Goal: Use online tool/utility: Use online tool/utility

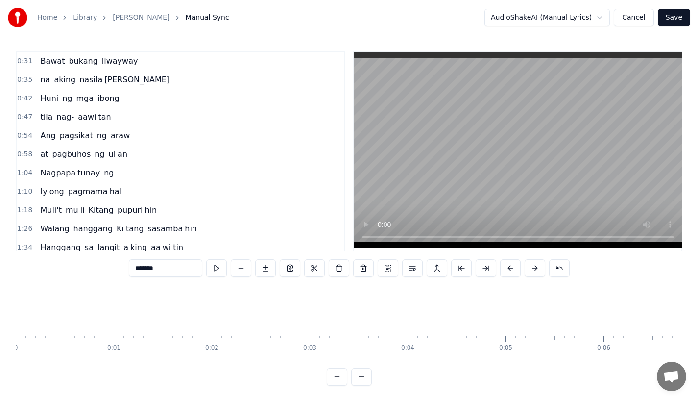
scroll to position [0, 12331]
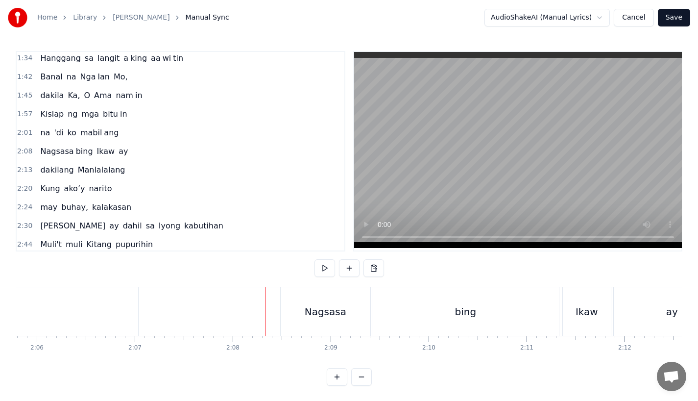
click at [295, 314] on div "Nagsasa" at bounding box center [326, 311] width 90 height 49
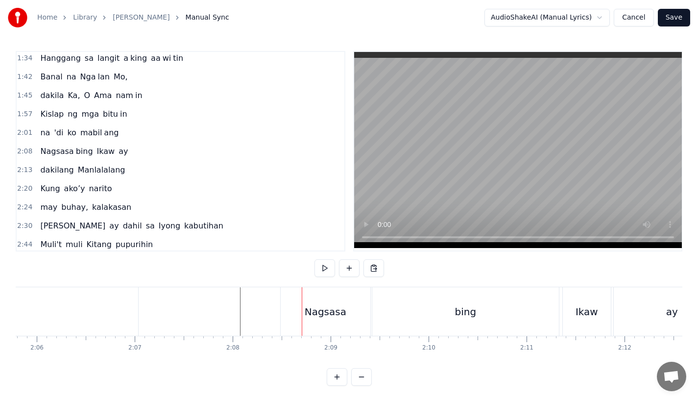
click at [339, 318] on div "Nagsasa" at bounding box center [326, 311] width 42 height 15
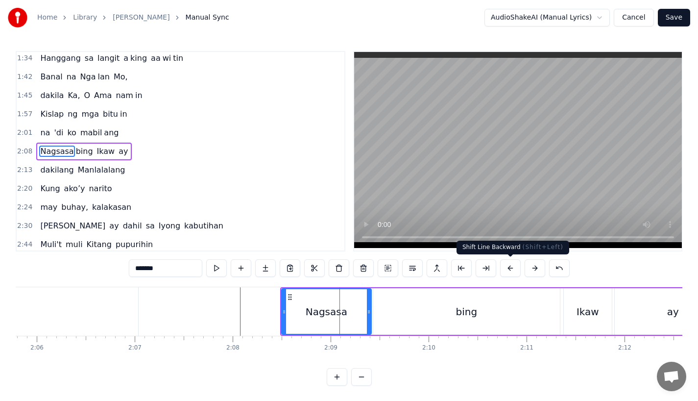
click at [509, 268] on button at bounding box center [510, 268] width 21 height 18
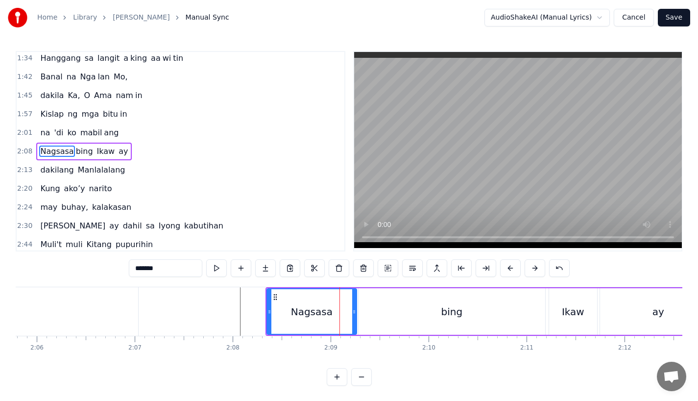
click at [509, 268] on button at bounding box center [510, 268] width 21 height 18
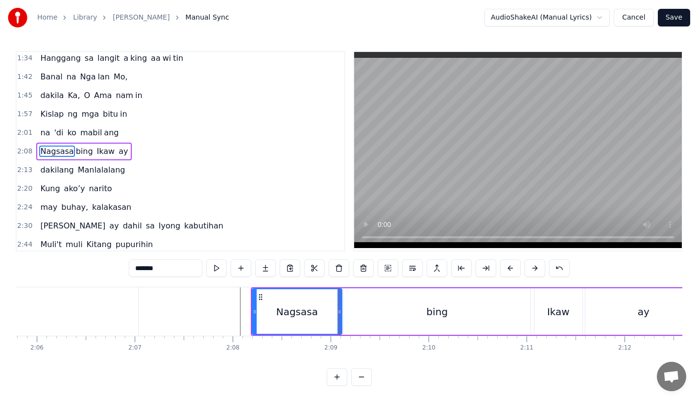
click at [509, 268] on button at bounding box center [510, 268] width 21 height 18
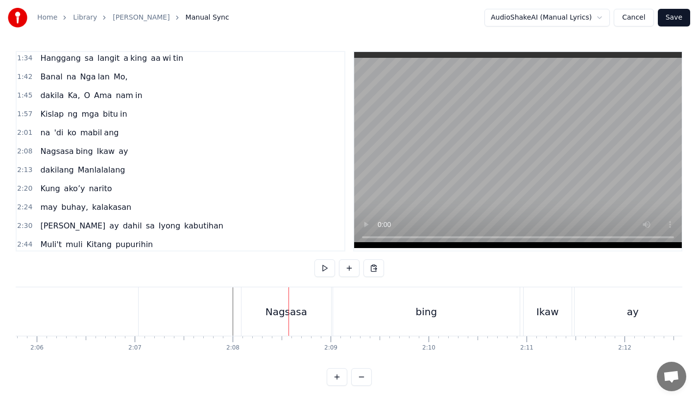
click at [271, 316] on div "Nagsasa" at bounding box center [287, 311] width 42 height 15
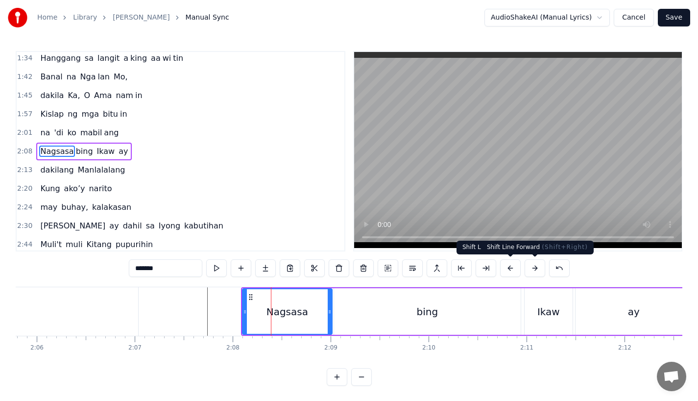
click at [533, 268] on button at bounding box center [535, 268] width 21 height 18
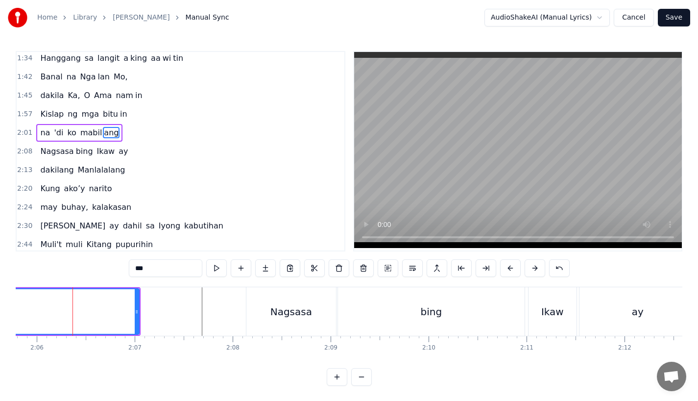
scroll to position [171, 0]
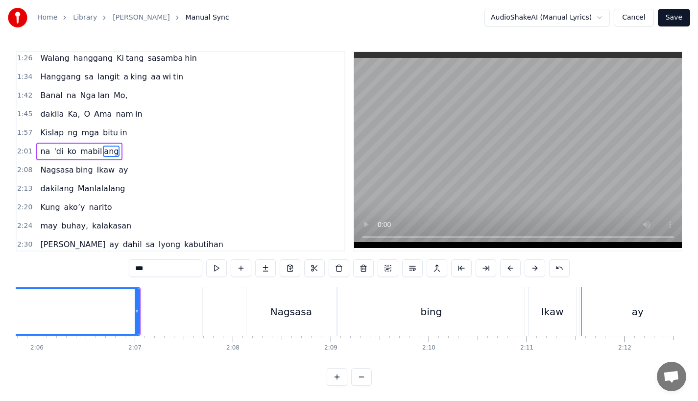
click at [434, 317] on div "bing" at bounding box center [432, 311] width 22 height 15
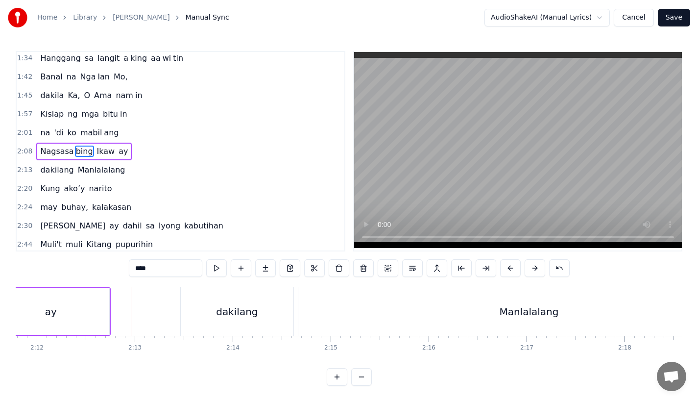
scroll to position [0, 12925]
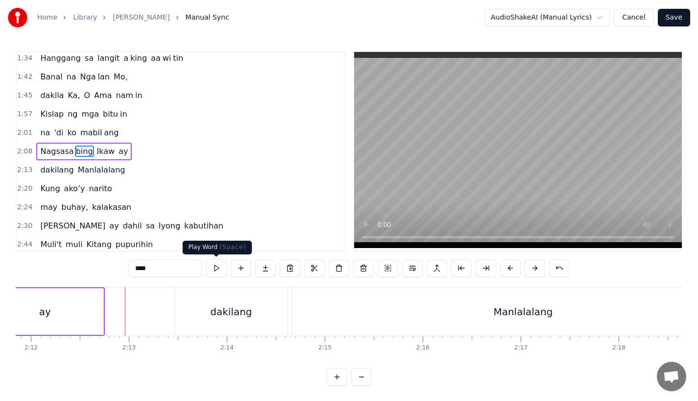
click at [223, 322] on div "dakilang" at bounding box center [231, 311] width 113 height 49
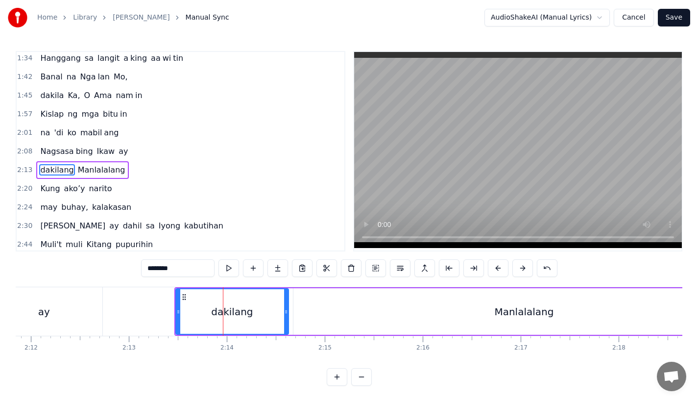
scroll to position [208, 0]
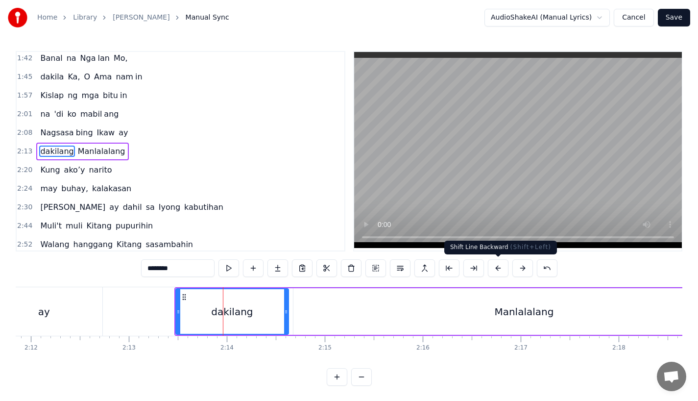
click at [498, 269] on button at bounding box center [498, 268] width 21 height 18
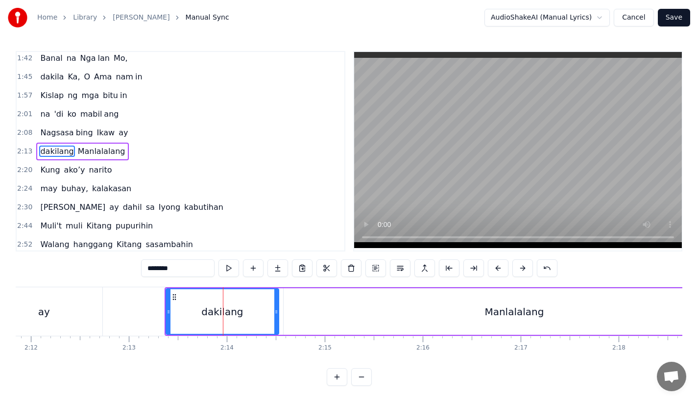
click at [498, 269] on button at bounding box center [498, 268] width 21 height 18
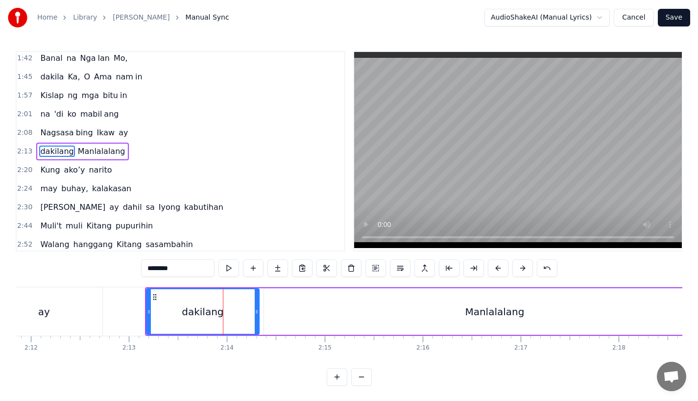
click at [498, 269] on button at bounding box center [498, 268] width 21 height 18
click at [90, 300] on div "ay" at bounding box center [44, 311] width 117 height 49
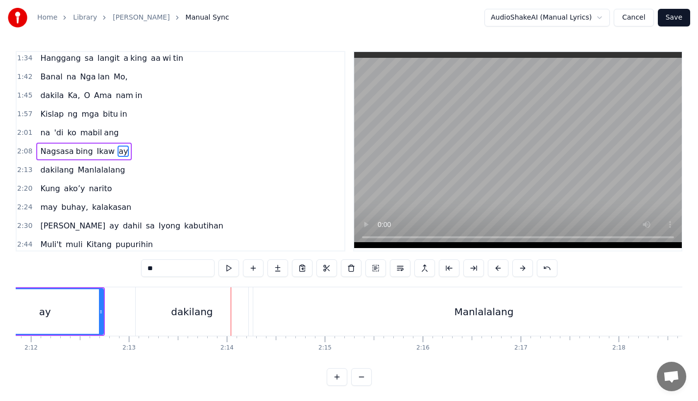
click at [177, 302] on div "dakilang" at bounding box center [192, 311] width 113 height 49
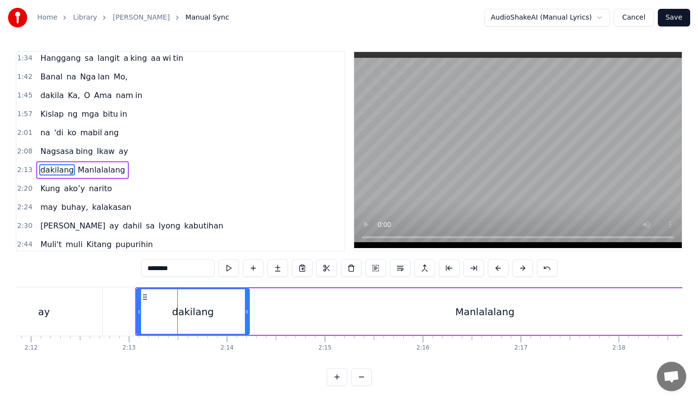
scroll to position [208, 0]
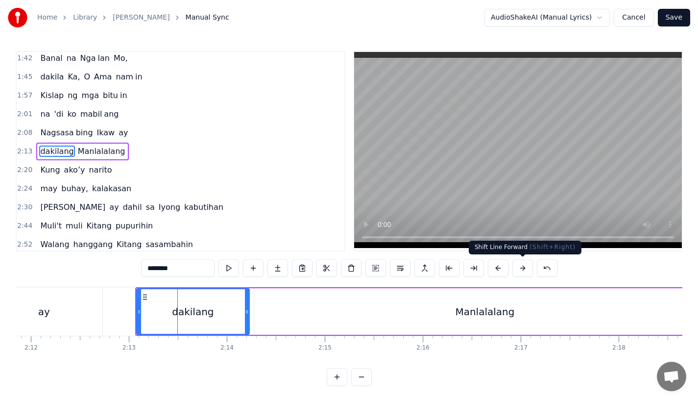
click at [518, 267] on button at bounding box center [523, 268] width 21 height 18
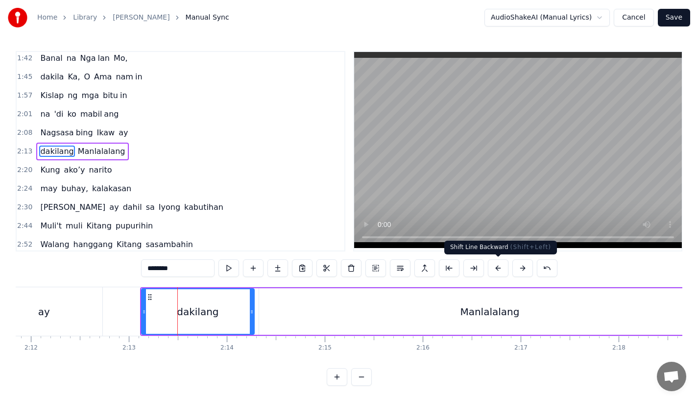
click at [502, 269] on button at bounding box center [498, 268] width 21 height 18
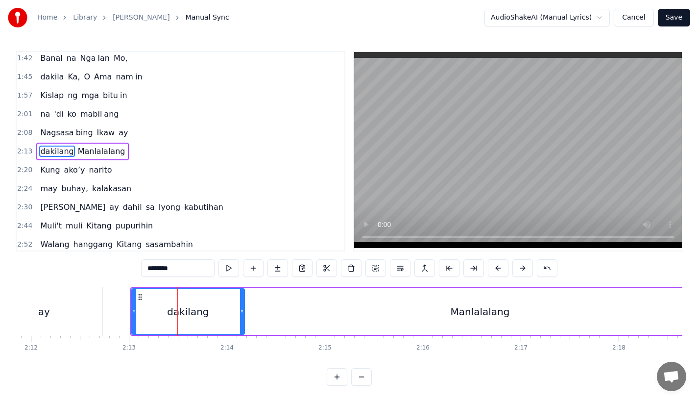
click at [58, 304] on div "ay" at bounding box center [44, 311] width 117 height 49
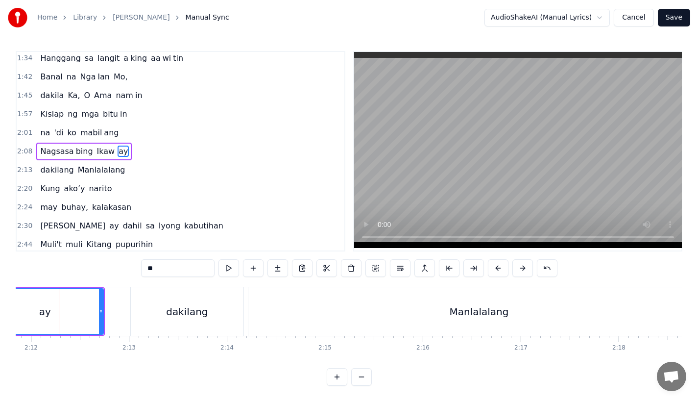
scroll to position [0, 12918]
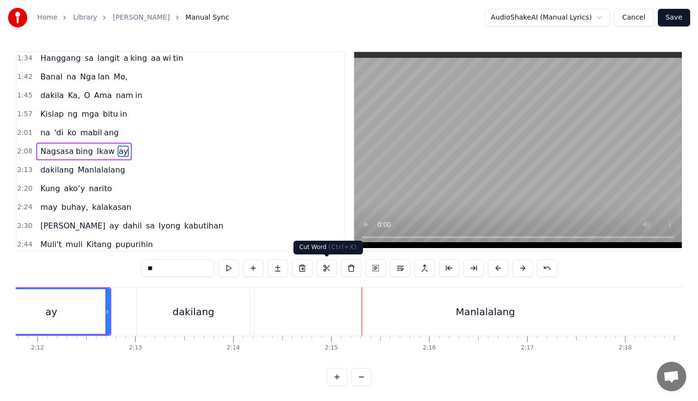
click at [308, 326] on div "Manlalalang" at bounding box center [486, 311] width 462 height 49
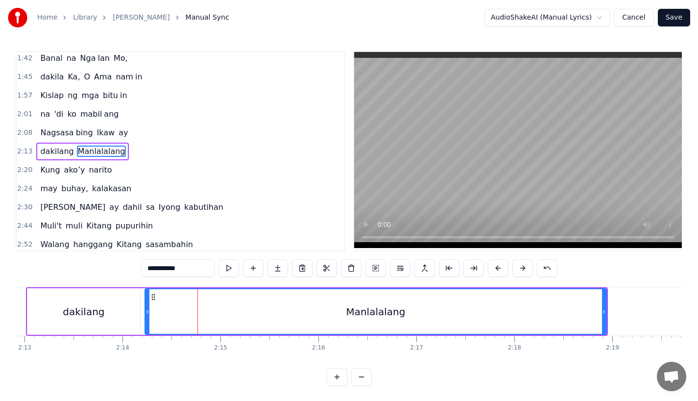
scroll to position [0, 13062]
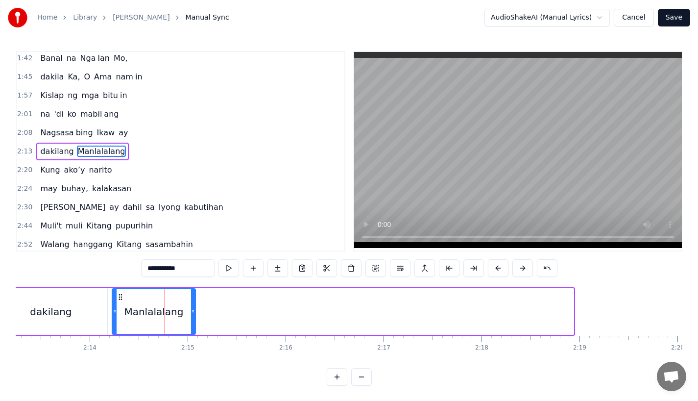
drag, startPoint x: 571, startPoint y: 312, endPoint x: 192, endPoint y: 309, distance: 378.4
click at [192, 309] on icon at bounding box center [193, 312] width 4 height 8
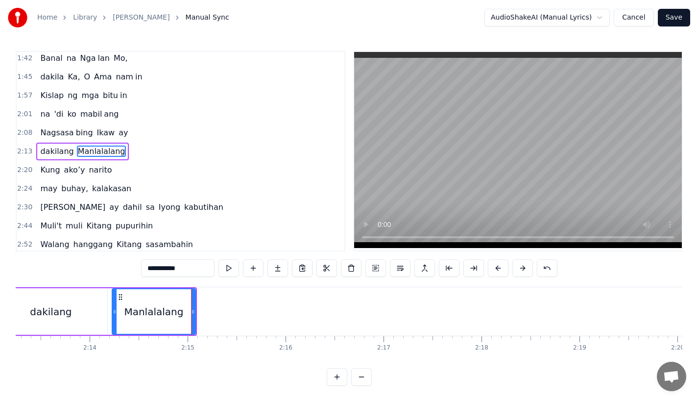
drag, startPoint x: 171, startPoint y: 267, endPoint x: 236, endPoint y: 267, distance: 65.2
click at [236, 267] on div "**********" at bounding box center [349, 268] width 417 height 18
type input "*******"
click at [275, 266] on button at bounding box center [278, 268] width 21 height 18
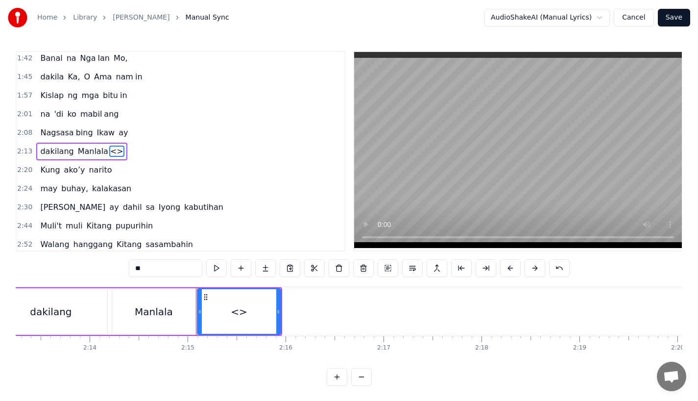
drag, startPoint x: 170, startPoint y: 268, endPoint x: 64, endPoint y: 268, distance: 105.9
click at [64, 268] on div "0:31 Bawat bukang liwayway 0:35 na aking nasila yan 0:42 Huni ng mga ibong 0:47…" at bounding box center [349, 218] width 667 height 335
paste input "**"
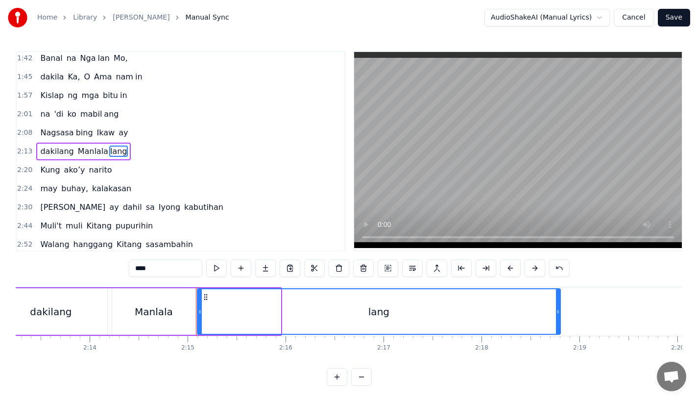
drag, startPoint x: 276, startPoint y: 313, endPoint x: 556, endPoint y: 312, distance: 279.9
click at [556, 312] on icon at bounding box center [558, 312] width 4 height 8
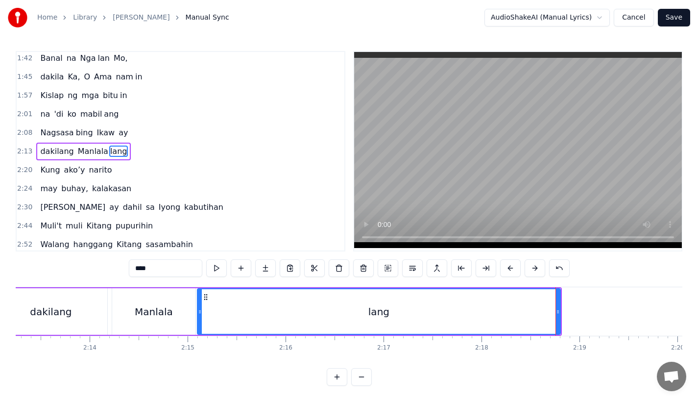
click at [84, 309] on div "dakilang" at bounding box center [51, 311] width 113 height 47
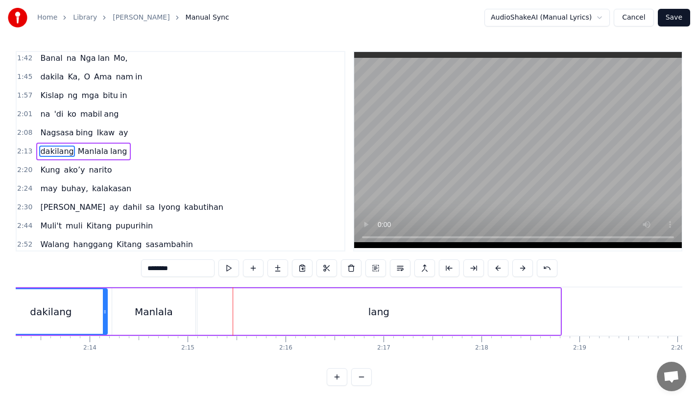
click at [209, 316] on div "lang" at bounding box center [379, 311] width 363 height 47
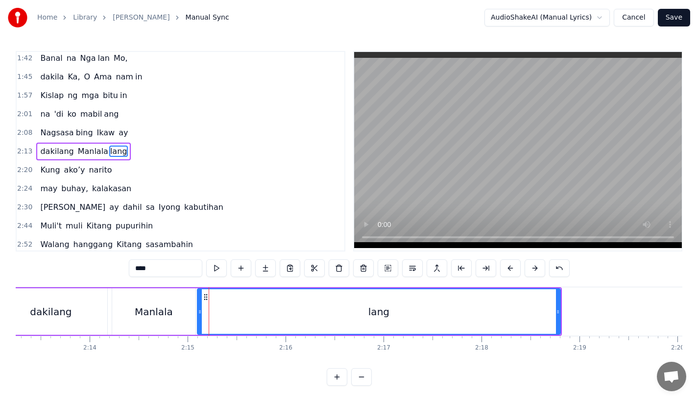
drag, startPoint x: 202, startPoint y: 315, endPoint x: 224, endPoint y: 315, distance: 22.1
click at [224, 315] on div "lang" at bounding box center [379, 311] width 362 height 45
drag, startPoint x: 198, startPoint y: 315, endPoint x: 229, endPoint y: 315, distance: 30.9
click at [219, 315] on icon at bounding box center [217, 312] width 4 height 8
click at [173, 313] on div "Manlala" at bounding box center [153, 311] width 83 height 47
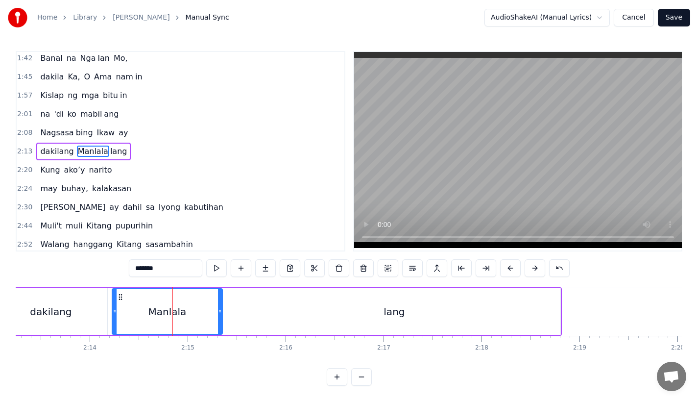
drag, startPoint x: 192, startPoint y: 313, endPoint x: 219, endPoint y: 313, distance: 27.4
click at [219, 313] on icon at bounding box center [220, 312] width 4 height 8
click at [235, 313] on div "lang" at bounding box center [394, 311] width 332 height 47
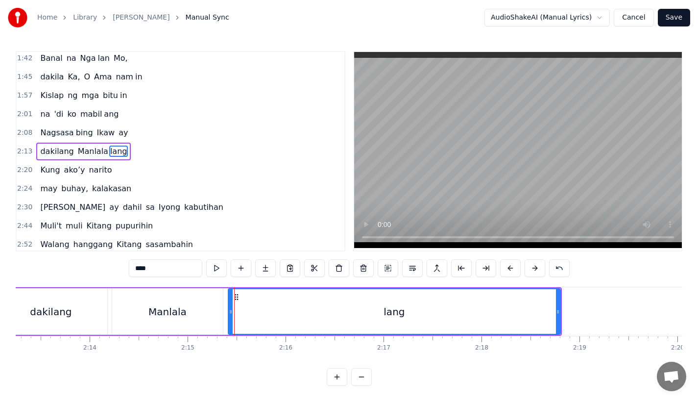
click at [229, 313] on icon at bounding box center [231, 312] width 4 height 8
click at [40, 304] on div "dakilang" at bounding box center [51, 311] width 42 height 15
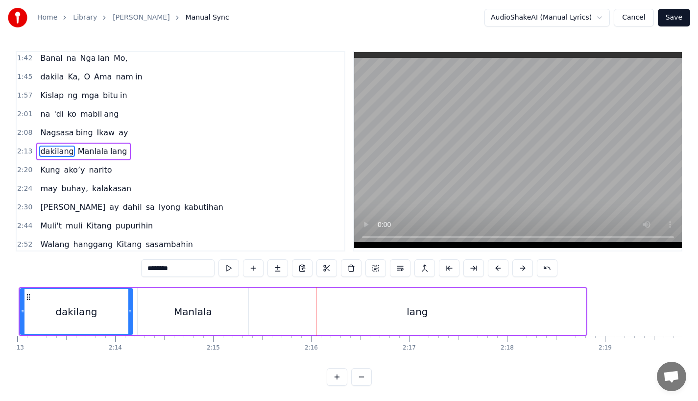
scroll to position [0, 12969]
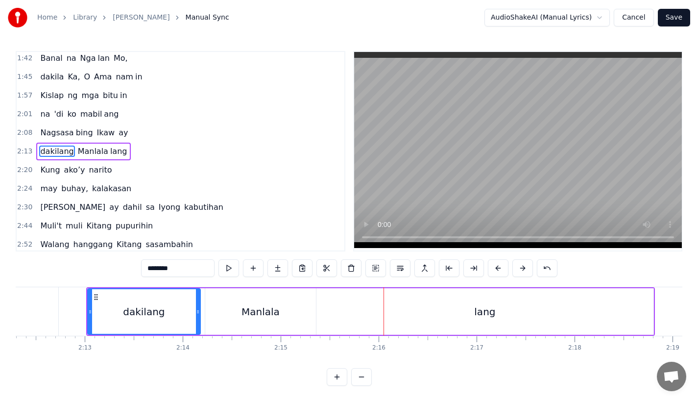
click at [155, 302] on div "dakilang" at bounding box center [144, 311] width 112 height 45
click at [257, 314] on div "Manlala" at bounding box center [261, 311] width 38 height 15
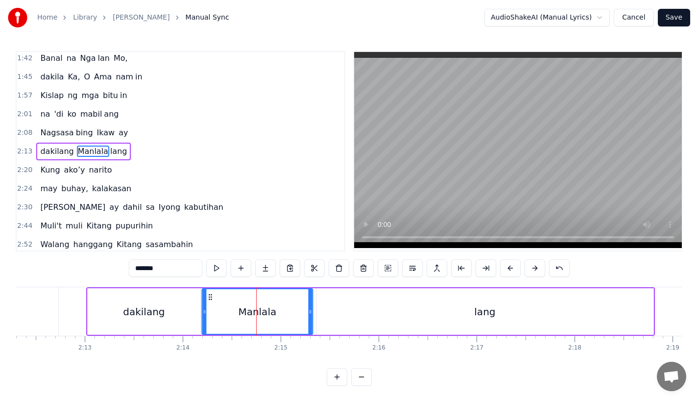
click at [208, 294] on icon at bounding box center [210, 297] width 8 height 8
click at [132, 315] on div "dakilang" at bounding box center [144, 311] width 42 height 15
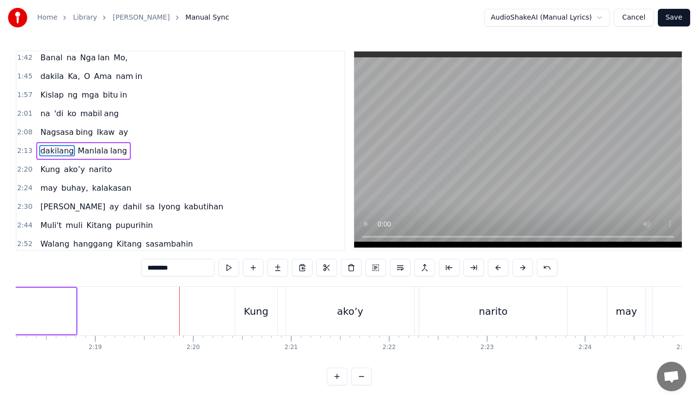
scroll to position [8, 0]
click at [255, 304] on div "Kung" at bounding box center [256, 311] width 25 height 15
type input "****"
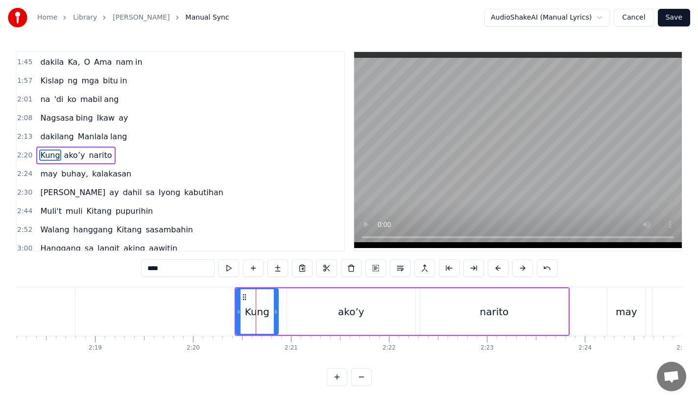
scroll to position [226, 0]
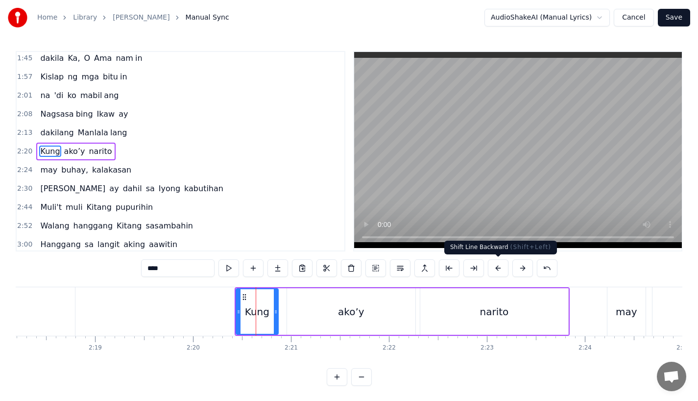
click at [501, 266] on button at bounding box center [498, 268] width 21 height 18
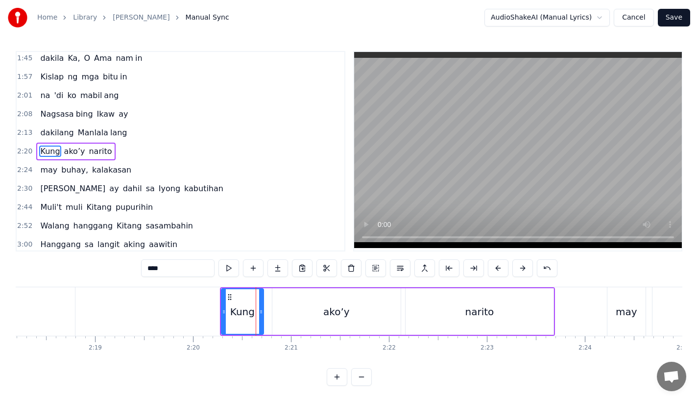
click at [501, 266] on button at bounding box center [498, 268] width 21 height 18
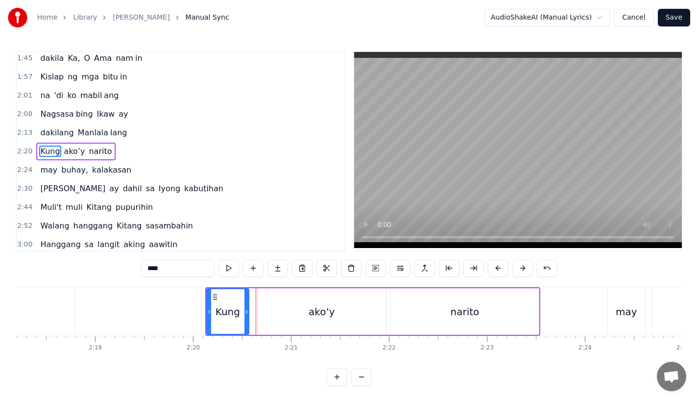
click at [501, 266] on button at bounding box center [498, 268] width 21 height 18
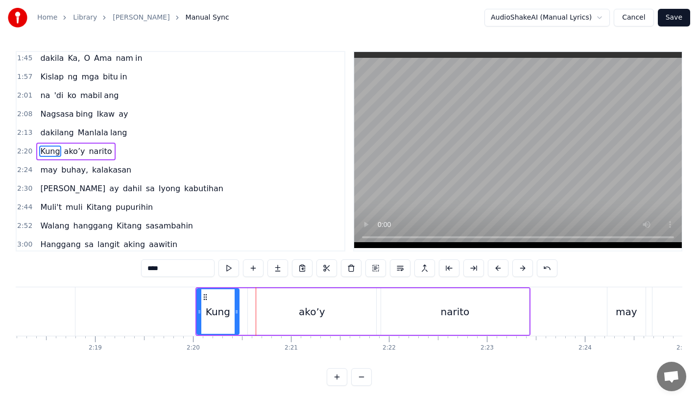
click at [501, 266] on button at bounding box center [498, 268] width 21 height 18
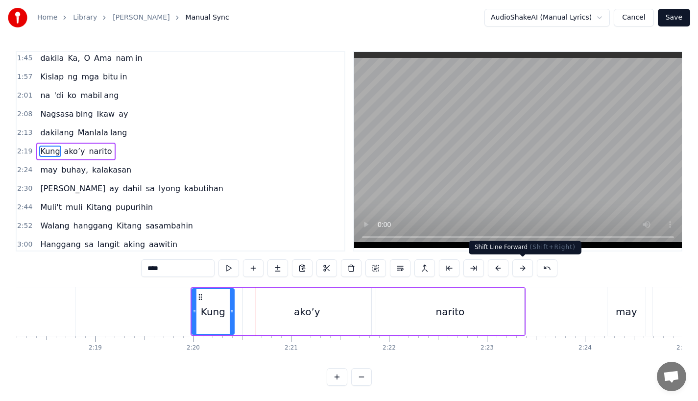
click at [523, 262] on button at bounding box center [523, 268] width 21 height 18
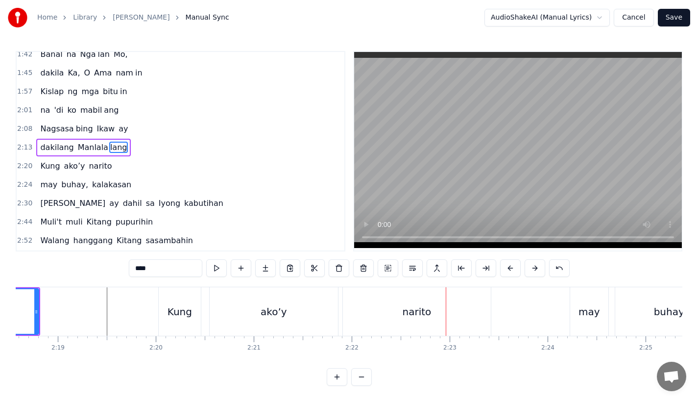
scroll to position [0, 13584]
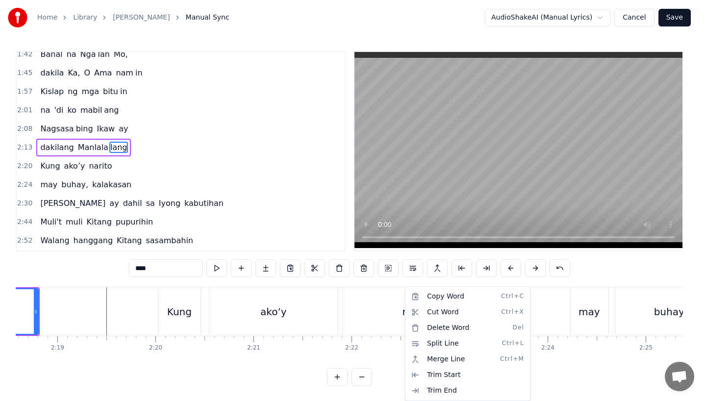
click at [337, 302] on html "Home Library Dakila Ka Manual Sync AudioShakeAI (Manual Lyrics) Cancel Save 0:3…" at bounding box center [353, 200] width 706 height 401
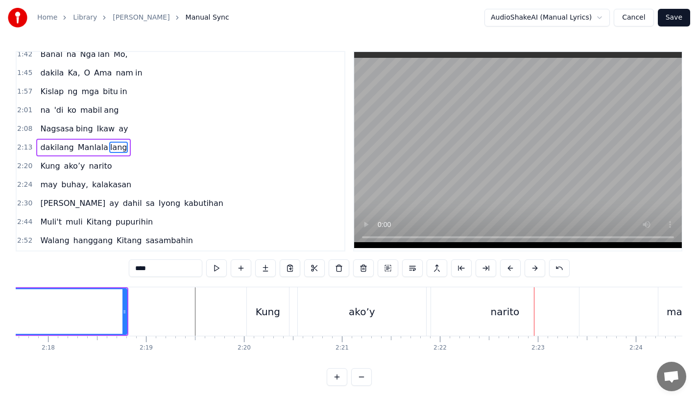
scroll to position [0, 13497]
click at [475, 312] on div "narito" at bounding box center [504, 311] width 148 height 49
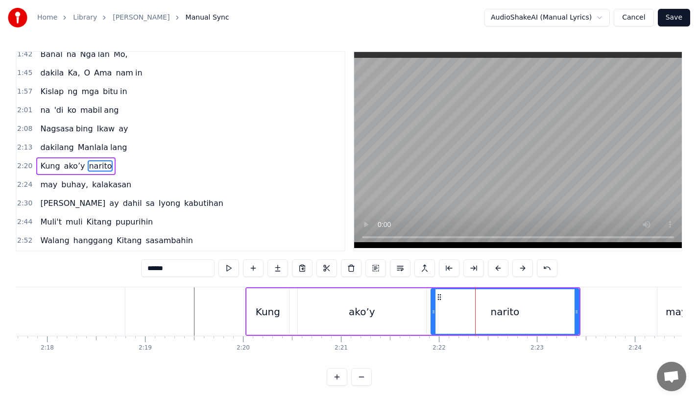
scroll to position [226, 0]
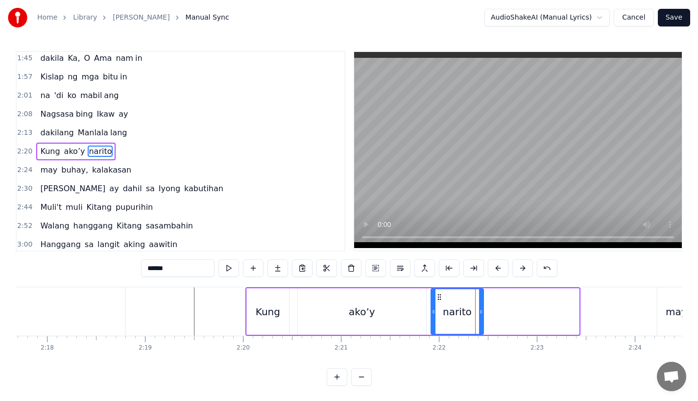
drag, startPoint x: 576, startPoint y: 322, endPoint x: 479, endPoint y: 325, distance: 97.1
click at [479, 325] on div at bounding box center [481, 311] width 4 height 45
click at [186, 271] on input "******" at bounding box center [178, 268] width 74 height 18
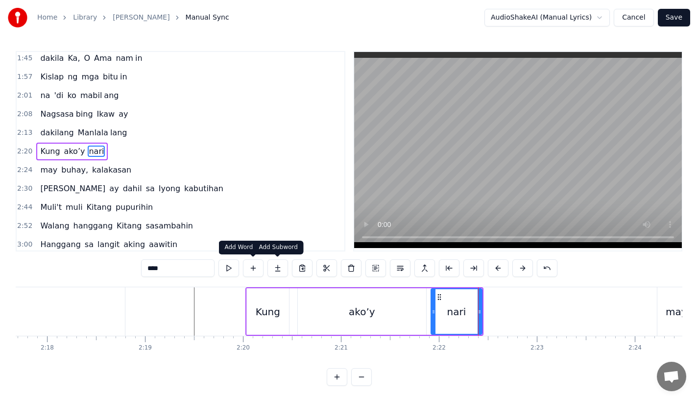
type input "****"
click at [281, 270] on button at bounding box center [278, 268] width 21 height 18
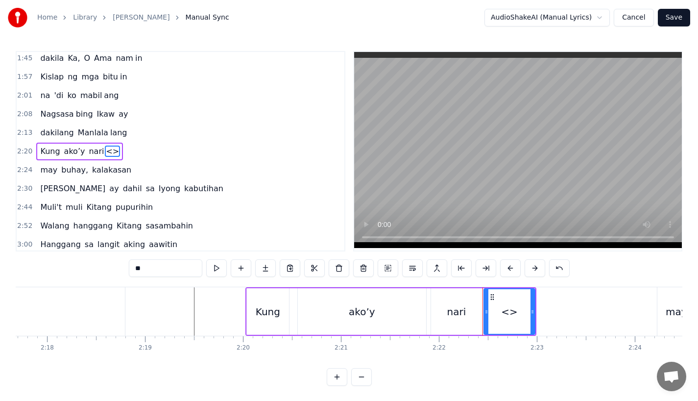
drag, startPoint x: 185, startPoint y: 270, endPoint x: 135, endPoint y: 270, distance: 50.0
click at [135, 270] on input "**" at bounding box center [166, 268] width 74 height 18
drag, startPoint x: 532, startPoint y: 317, endPoint x: 571, endPoint y: 317, distance: 38.2
click at [571, 317] on div at bounding box center [571, 311] width 4 height 45
click at [395, 309] on div "ako’y" at bounding box center [362, 311] width 128 height 47
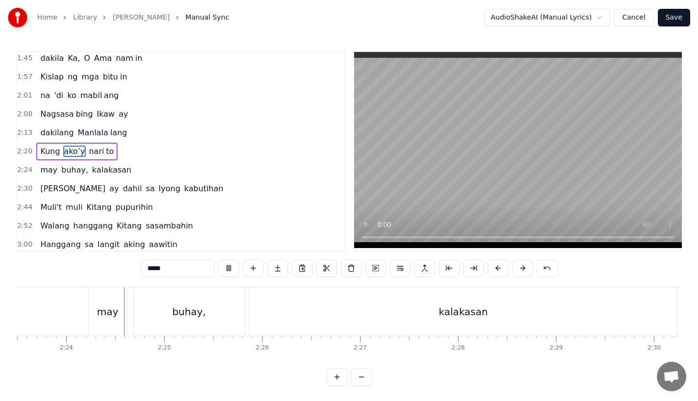
scroll to position [0, 14076]
click at [92, 315] on div "may" at bounding box center [98, 311] width 22 height 15
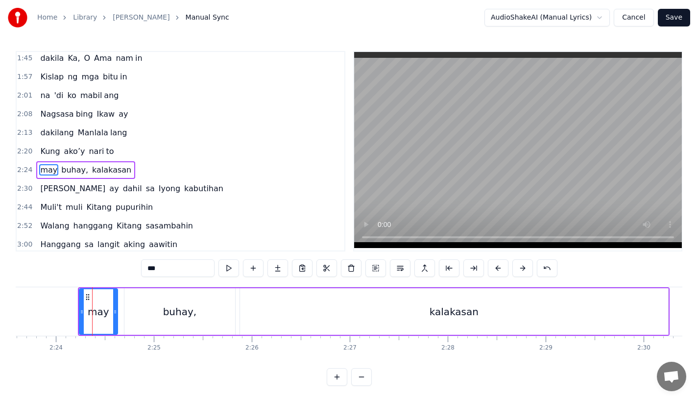
scroll to position [245, 0]
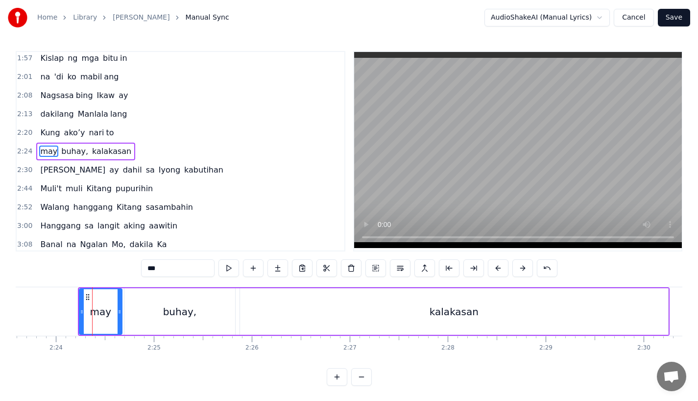
drag, startPoint x: 114, startPoint y: 313, endPoint x: 120, endPoint y: 313, distance: 5.4
click at [120, 313] on icon at bounding box center [120, 312] width 4 height 8
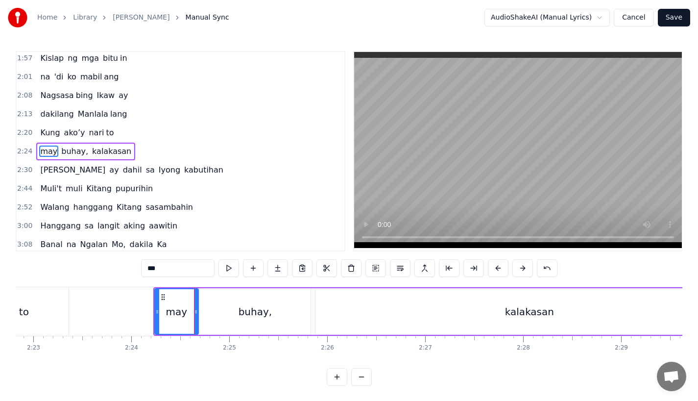
scroll to position [0, 13983]
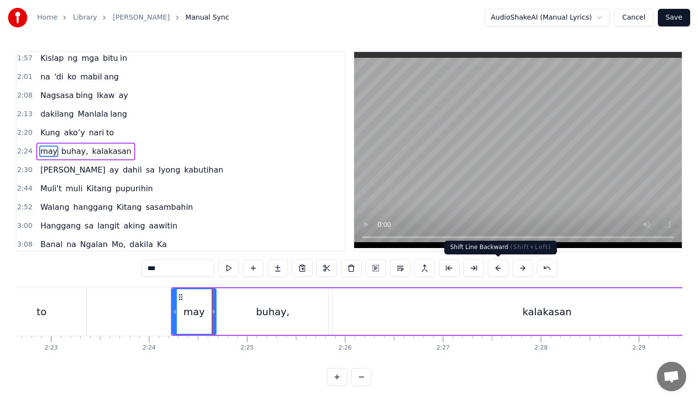
click at [494, 270] on button at bounding box center [498, 268] width 21 height 18
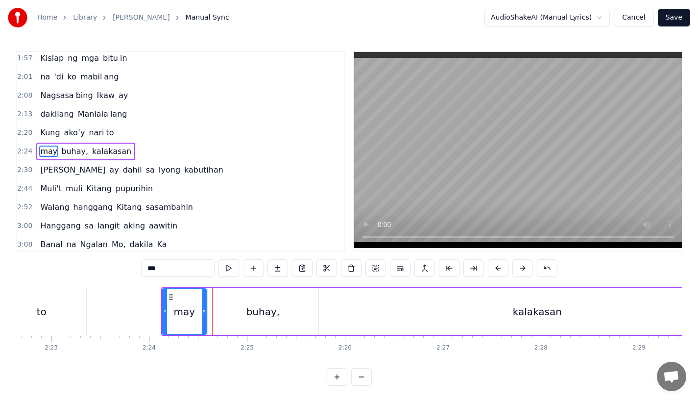
click at [494, 270] on button at bounding box center [498, 268] width 21 height 18
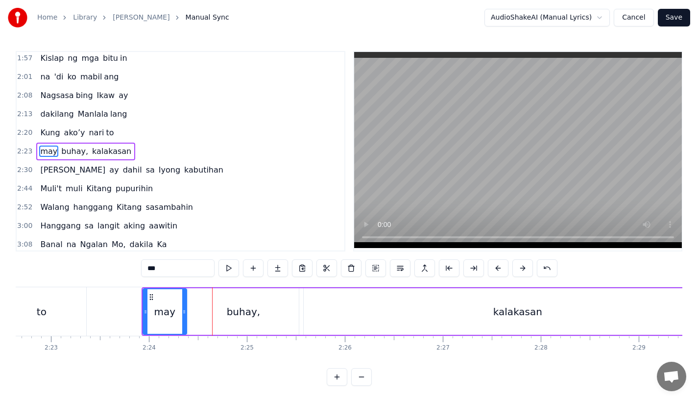
click at [494, 270] on button at bounding box center [498, 268] width 21 height 18
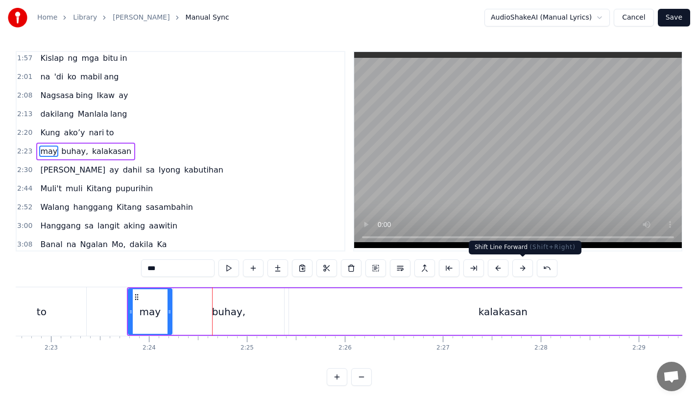
click at [526, 270] on button at bounding box center [523, 268] width 21 height 18
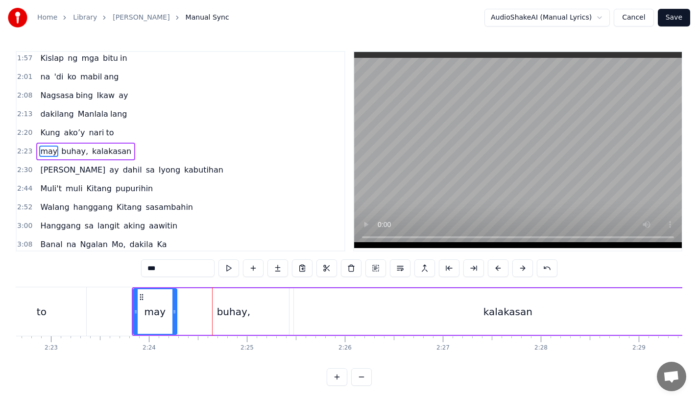
click at [38, 298] on div "to" at bounding box center [41, 311] width 89 height 49
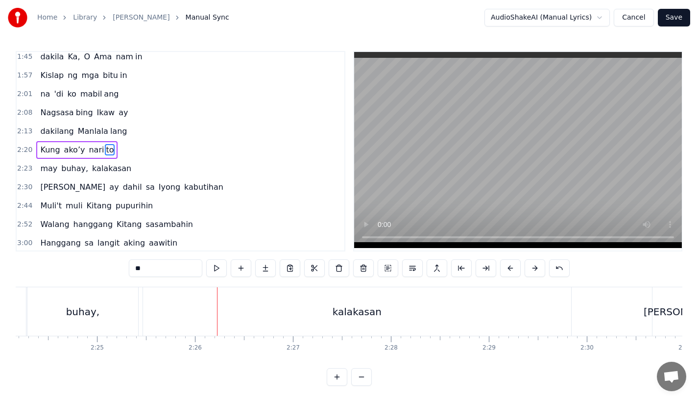
scroll to position [0, 14134]
click at [561, 315] on div "kalakasan" at bounding box center [356, 311] width 428 height 49
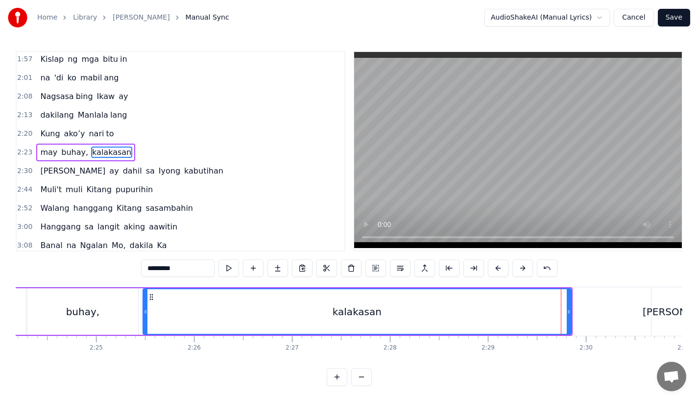
scroll to position [245, 0]
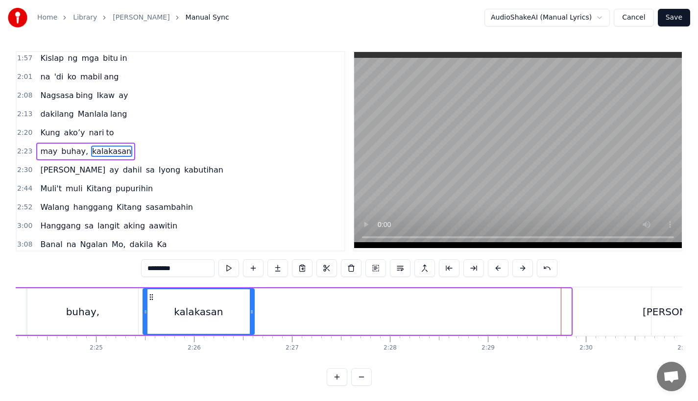
drag, startPoint x: 568, startPoint y: 316, endPoint x: 251, endPoint y: 316, distance: 317.1
click at [251, 316] on div at bounding box center [252, 311] width 4 height 45
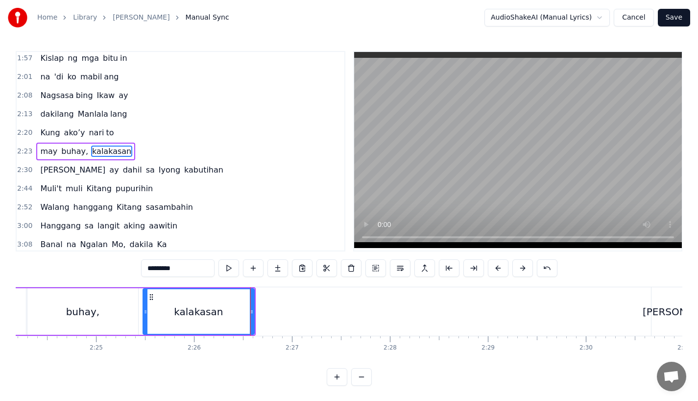
click at [180, 270] on input "*********" at bounding box center [178, 268] width 74 height 18
type input "******"
click at [273, 270] on button at bounding box center [278, 268] width 21 height 18
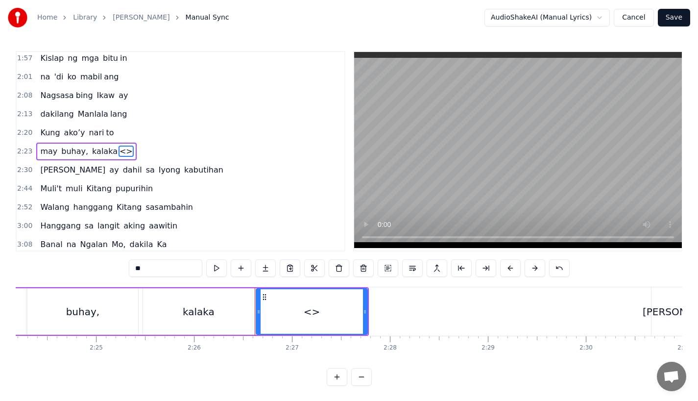
drag, startPoint x: 173, startPoint y: 271, endPoint x: 46, endPoint y: 270, distance: 126.9
click at [46, 271] on div "0:31 Bawat bukang liwayway 0:35 na aking nasila yan 0:42 Huni ng mga ibong 0:47…" at bounding box center [349, 218] width 667 height 335
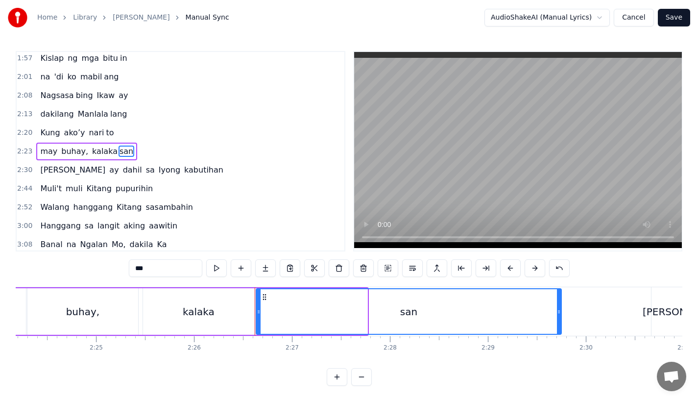
drag, startPoint x: 365, startPoint y: 319, endPoint x: 559, endPoint y: 317, distance: 194.1
click at [559, 317] on div at bounding box center [559, 311] width 4 height 45
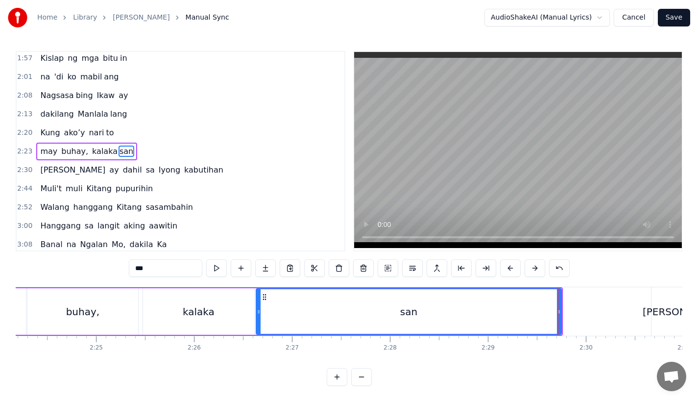
click at [50, 322] on div "buhay," at bounding box center [82, 311] width 111 height 47
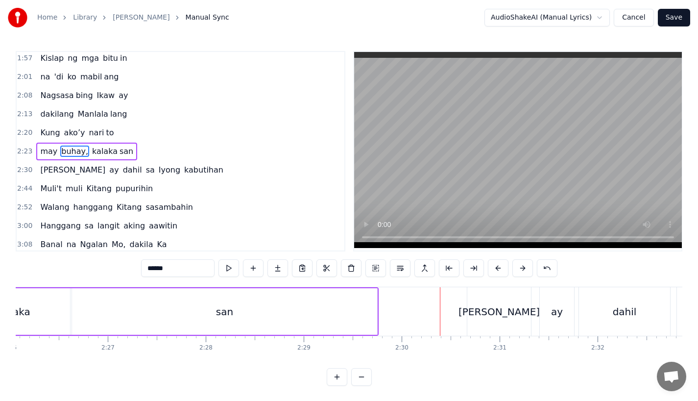
scroll to position [0, 14086]
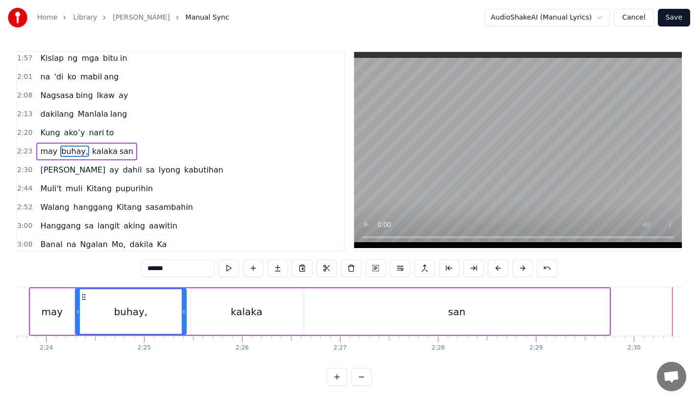
click at [131, 317] on div "buhay," at bounding box center [131, 311] width 34 height 15
click at [283, 329] on div "kalaka" at bounding box center [246, 311] width 111 height 47
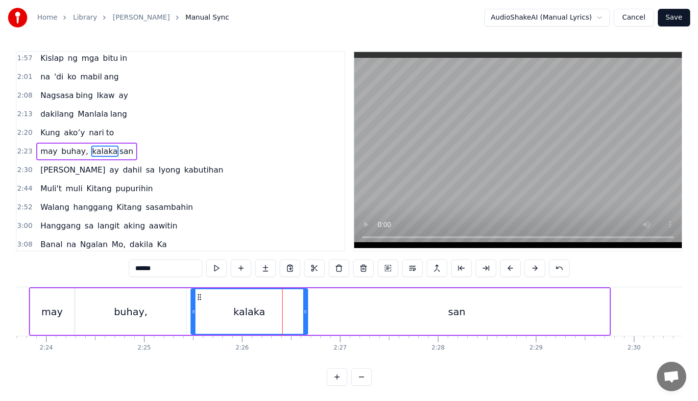
drag, startPoint x: 300, startPoint y: 322, endPoint x: 307, endPoint y: 323, distance: 7.0
click at [307, 323] on div at bounding box center [305, 311] width 4 height 45
click at [335, 319] on div "san" at bounding box center [456, 311] width 305 height 47
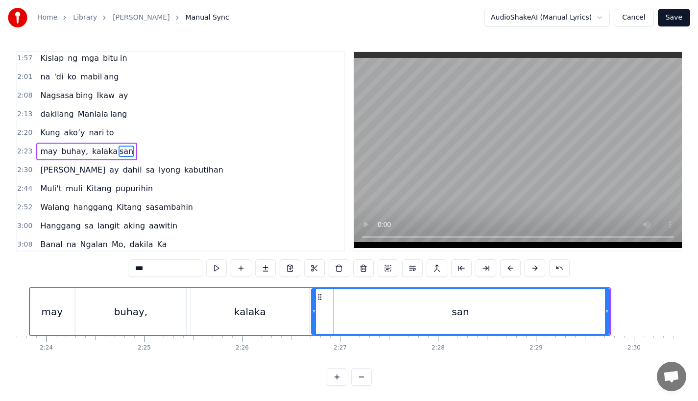
drag, startPoint x: 306, startPoint y: 318, endPoint x: 313, endPoint y: 318, distance: 7.4
click at [313, 318] on div at bounding box center [314, 311] width 4 height 45
click at [230, 316] on div "kalaka" at bounding box center [250, 311] width 118 height 47
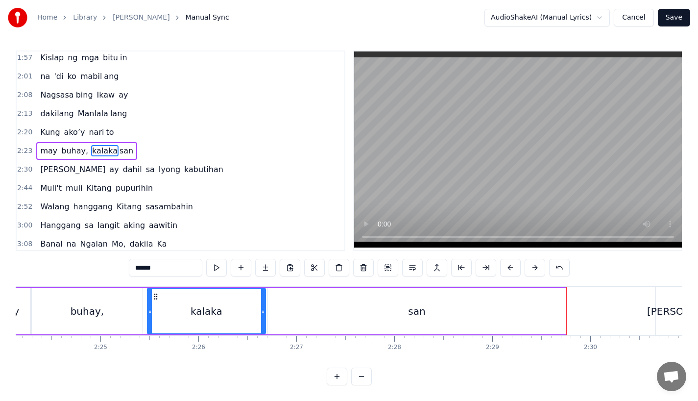
scroll to position [8, 0]
click at [526, 316] on div "san" at bounding box center [417, 311] width 298 height 47
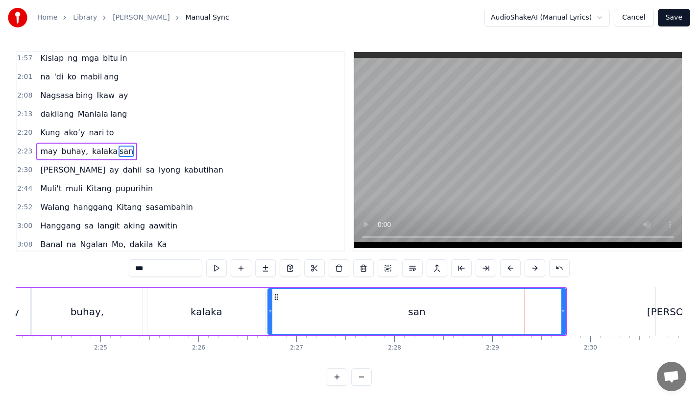
drag, startPoint x: 564, startPoint y: 314, endPoint x: 551, endPoint y: 314, distance: 12.7
click at [562, 314] on icon at bounding box center [564, 312] width 4 height 8
click at [477, 318] on div "san" at bounding box center [411, 311] width 284 height 45
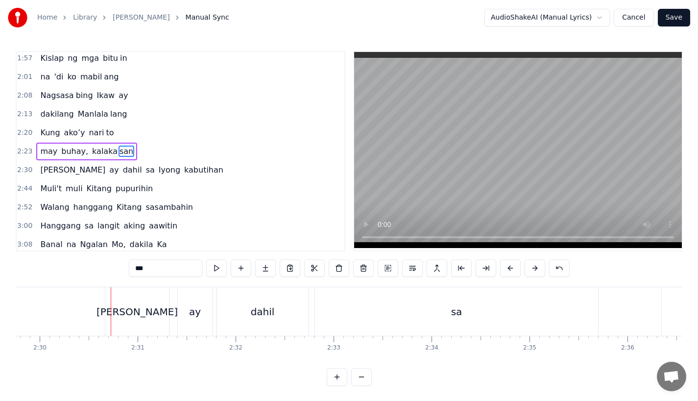
scroll to position [0, 14655]
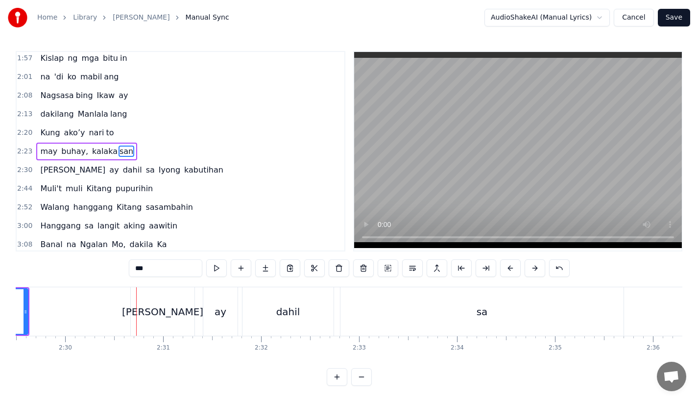
click at [208, 321] on div "ay" at bounding box center [220, 311] width 34 height 49
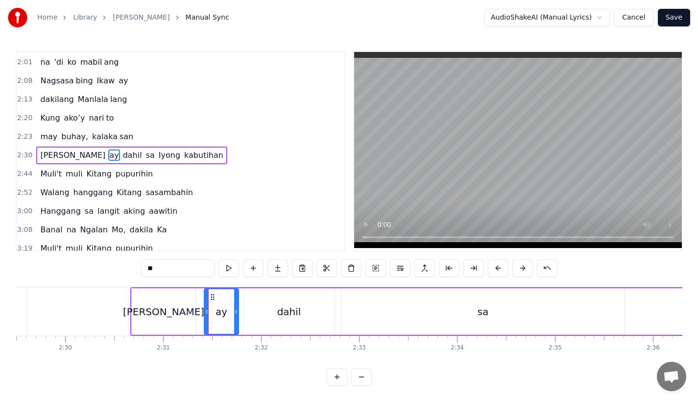
scroll to position [264, 0]
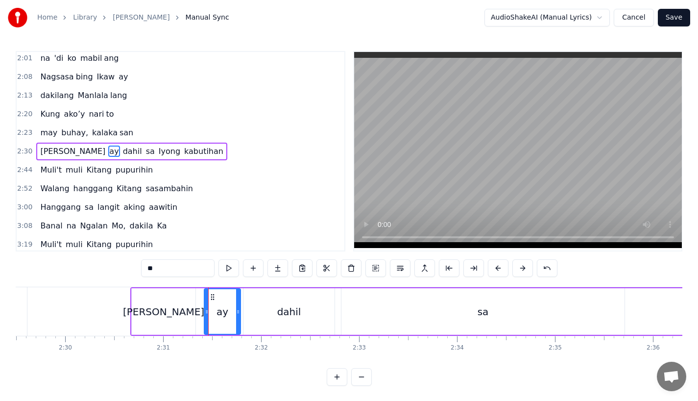
click at [238, 310] on icon at bounding box center [238, 312] width 4 height 8
click at [141, 314] on div "[PERSON_NAME]" at bounding box center [164, 311] width 64 height 47
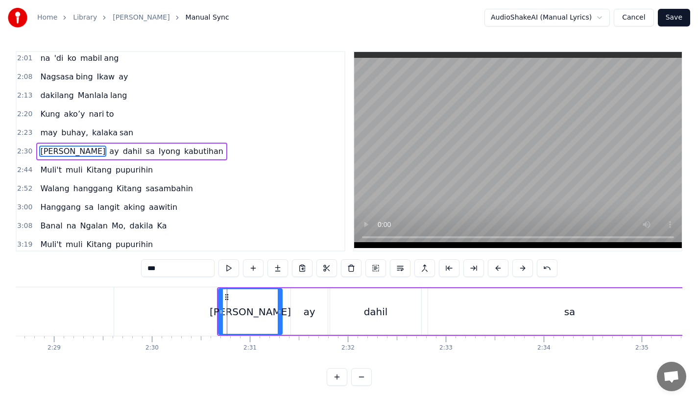
scroll to position [0, 14540]
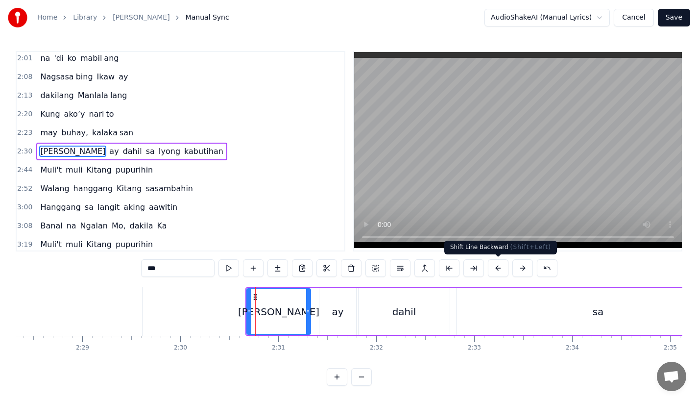
click at [501, 269] on button at bounding box center [498, 268] width 21 height 18
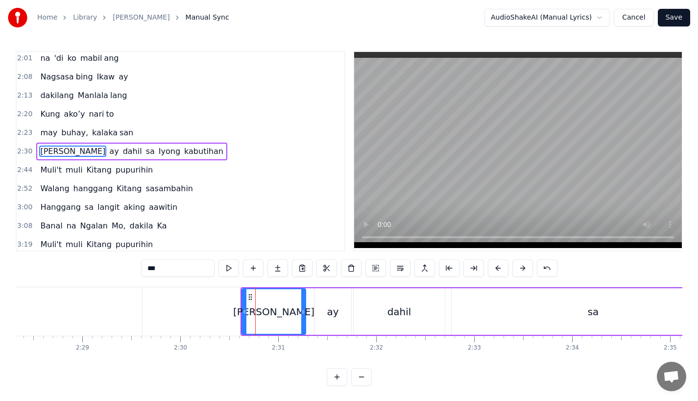
click at [501, 269] on button at bounding box center [498, 268] width 21 height 18
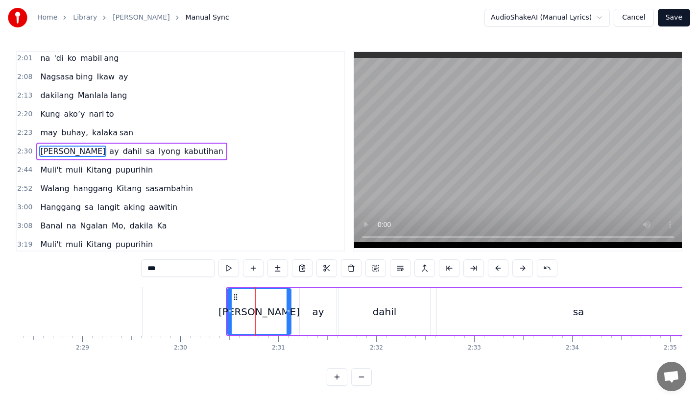
click at [501, 269] on button at bounding box center [498, 268] width 21 height 18
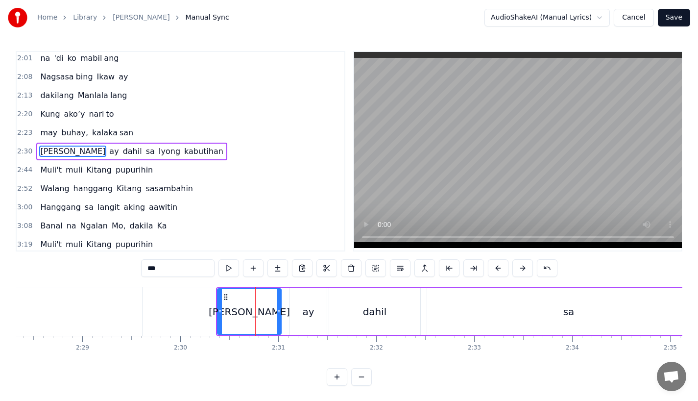
click at [501, 269] on button at bounding box center [498, 268] width 21 height 18
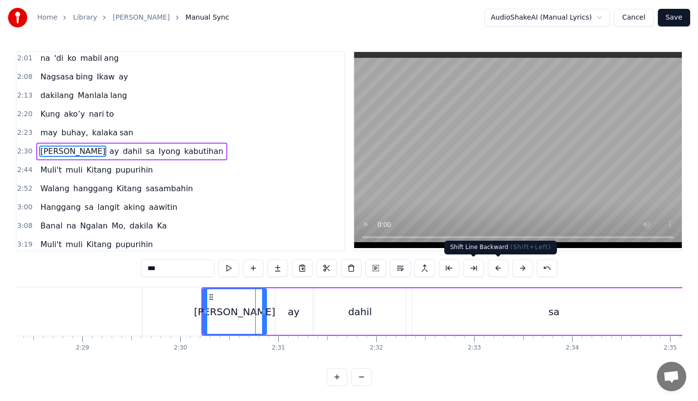
click at [527, 268] on button at bounding box center [523, 268] width 21 height 18
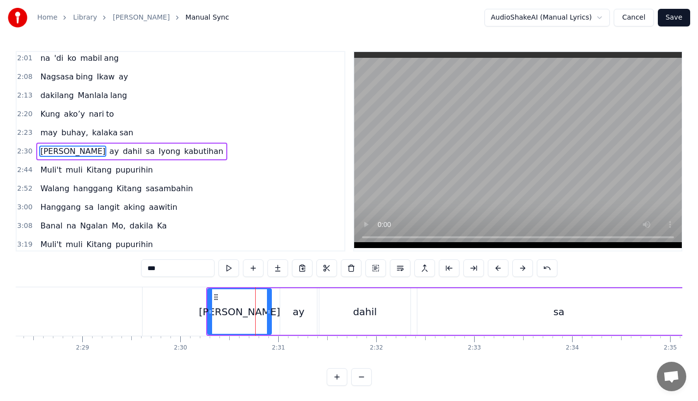
click at [82, 299] on div "san" at bounding box center [-1, 311] width 285 height 49
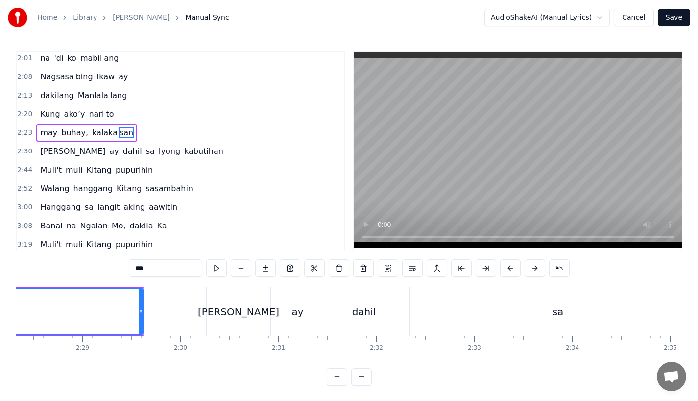
scroll to position [245, 0]
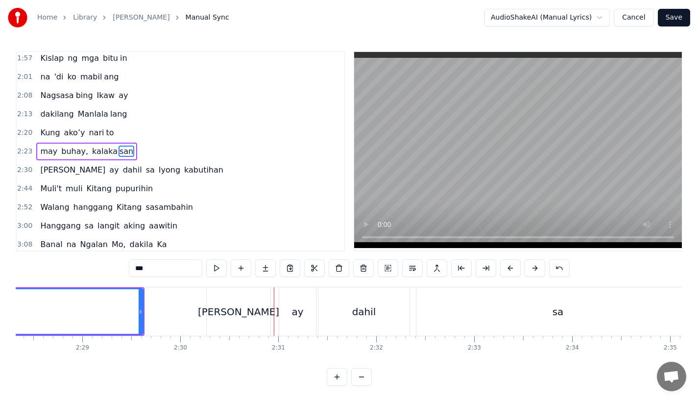
click at [100, 309] on div "san" at bounding box center [0, 311] width 284 height 45
click at [110, 314] on div "san" at bounding box center [0, 311] width 284 height 45
click at [306, 311] on div "ay" at bounding box center [297, 311] width 37 height 49
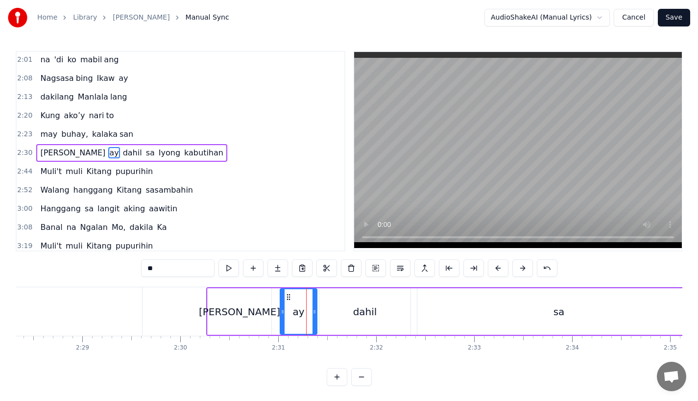
scroll to position [264, 0]
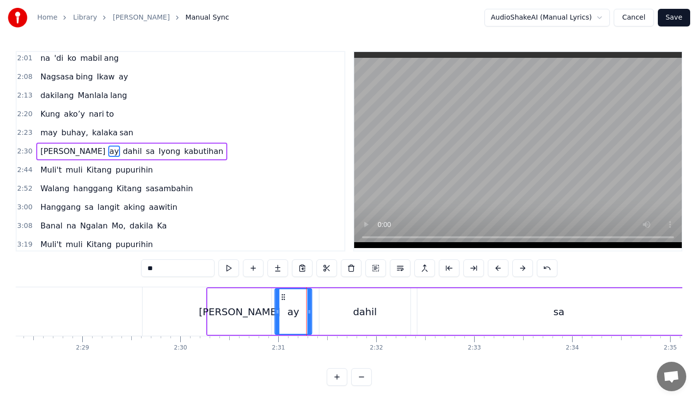
drag, startPoint x: 287, startPoint y: 293, endPoint x: 281, endPoint y: 294, distance: 5.4
click at [281, 294] on icon at bounding box center [283, 297] width 8 height 8
click at [107, 306] on div "san" at bounding box center [-1, 311] width 285 height 49
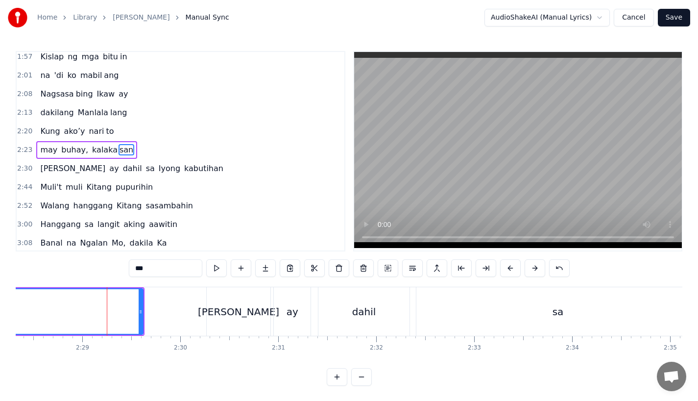
scroll to position [245, 0]
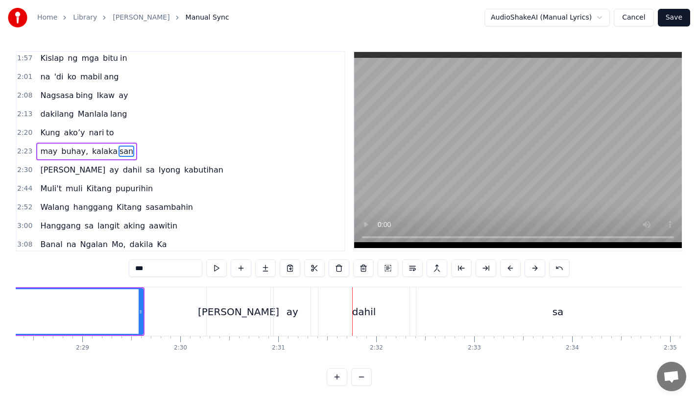
click at [344, 334] on div "dahil" at bounding box center [364, 311] width 91 height 49
type input "*****"
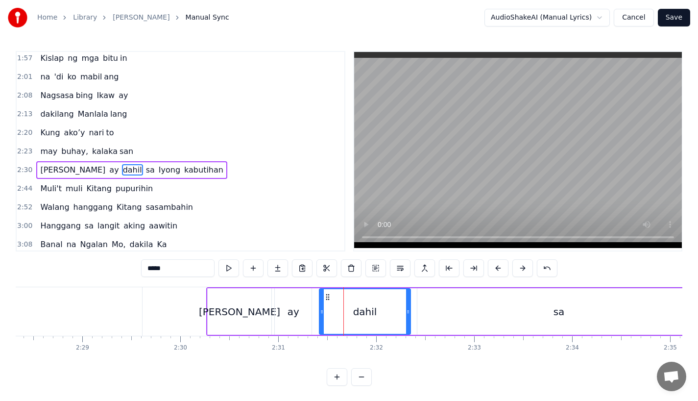
scroll to position [264, 0]
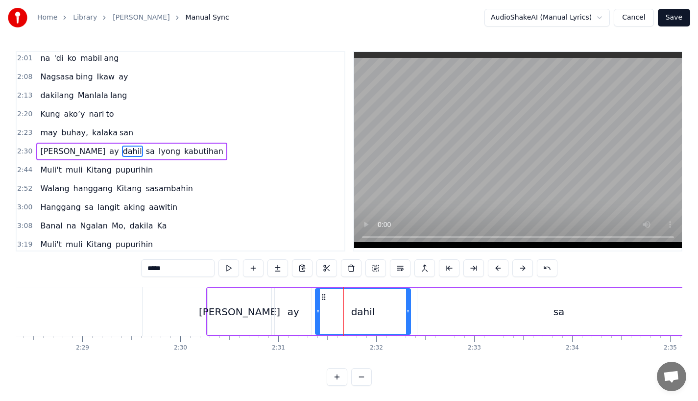
drag, startPoint x: 322, startPoint y: 314, endPoint x: 316, endPoint y: 316, distance: 6.1
click at [316, 316] on div at bounding box center [318, 311] width 4 height 45
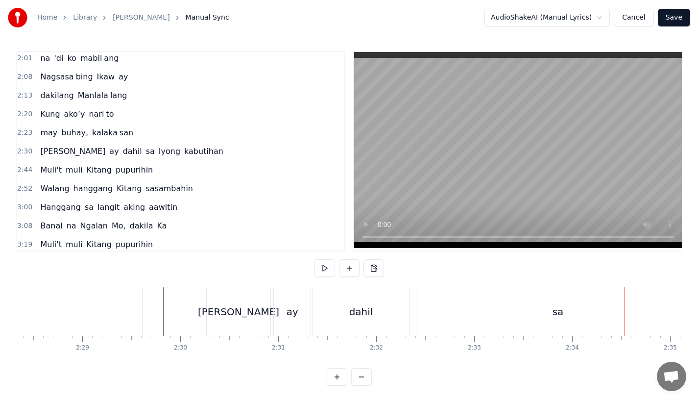
click at [223, 328] on div "[PERSON_NAME]" at bounding box center [239, 311] width 64 height 49
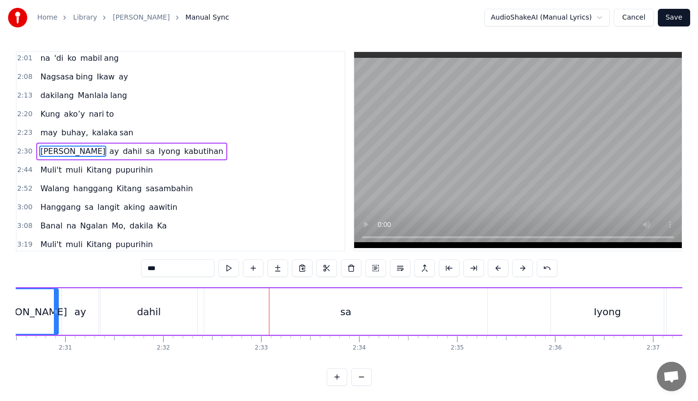
scroll to position [0, 14772]
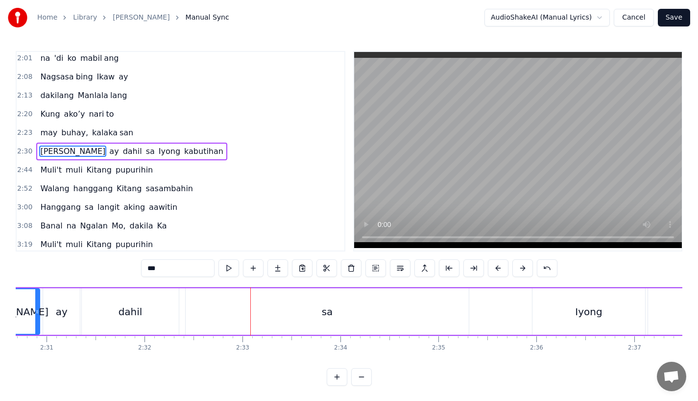
click at [486, 323] on div "[PERSON_NAME] ay dahil sa Iyong kabutihan" at bounding box center [639, 311] width 1329 height 49
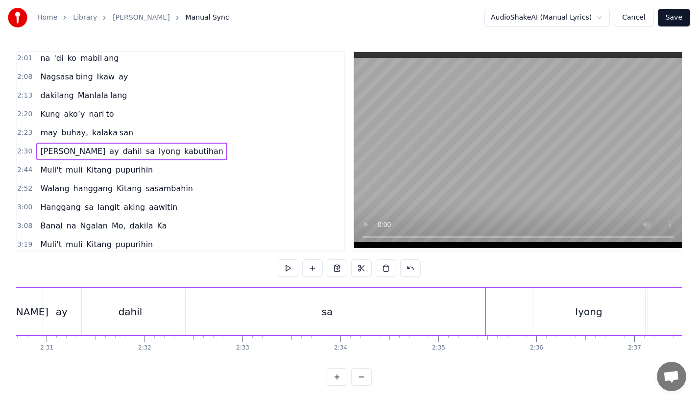
click at [445, 311] on div "sa" at bounding box center [327, 311] width 283 height 47
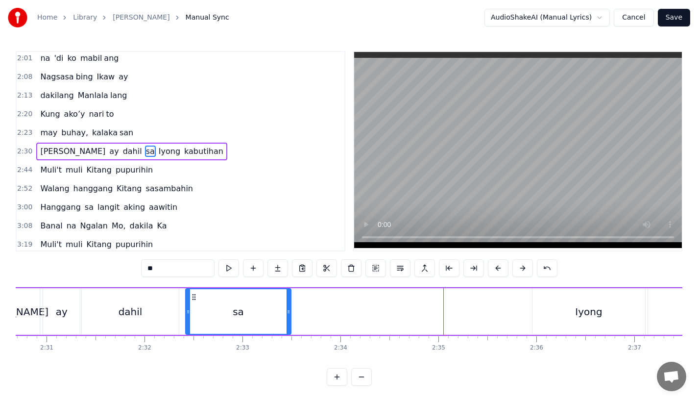
drag, startPoint x: 466, startPoint y: 315, endPoint x: 287, endPoint y: 314, distance: 178.9
click at [287, 315] on icon at bounding box center [289, 312] width 4 height 8
click at [145, 301] on div "dahil" at bounding box center [130, 311] width 97 height 47
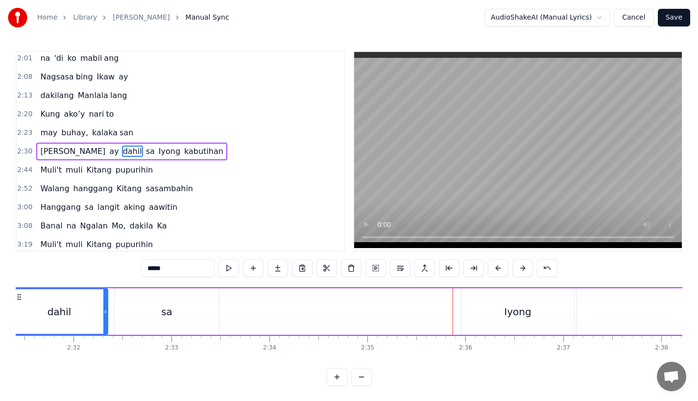
scroll to position [0, 14860]
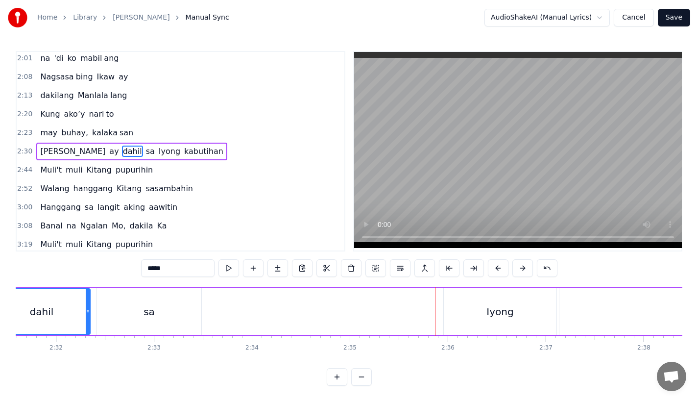
click at [469, 321] on div "Iyong" at bounding box center [500, 311] width 113 height 47
type input "*****"
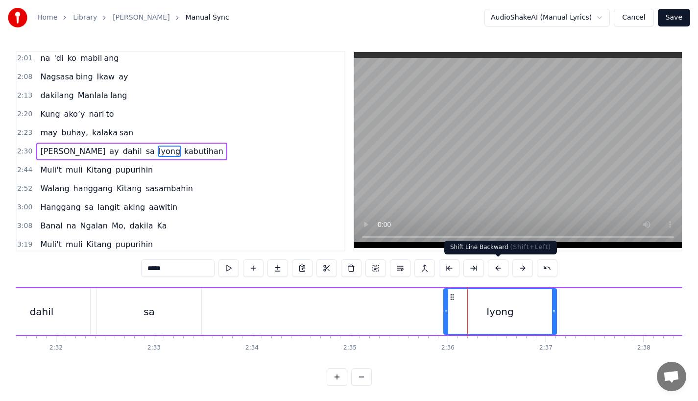
click at [500, 272] on button at bounding box center [498, 268] width 21 height 18
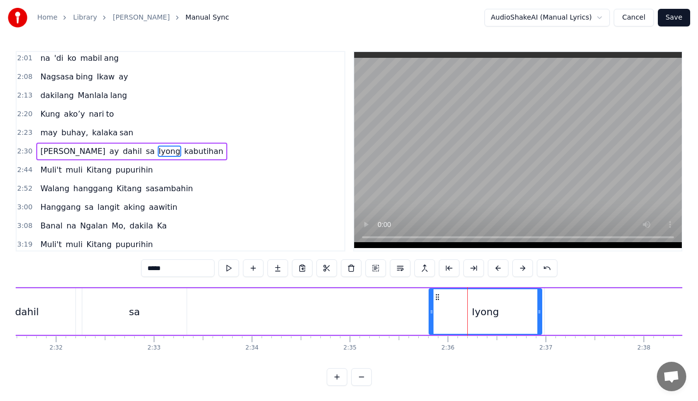
click at [500, 272] on button at bounding box center [498, 268] width 21 height 18
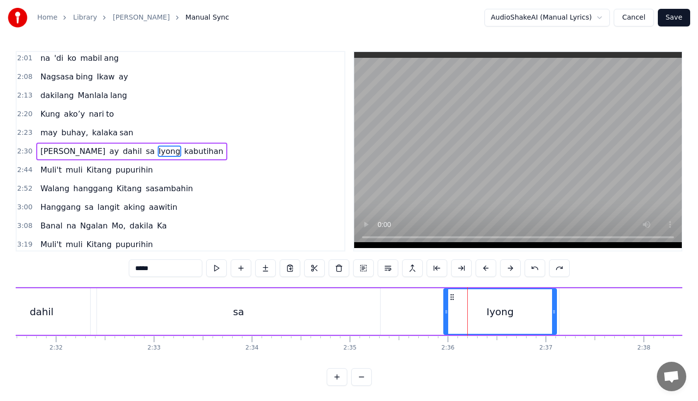
click at [343, 314] on div "sa" at bounding box center [238, 311] width 283 height 47
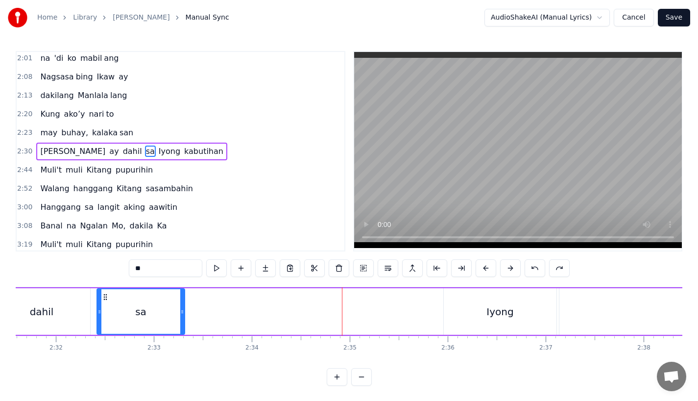
drag, startPoint x: 376, startPoint y: 314, endPoint x: 235, endPoint y: 318, distance: 141.7
click at [184, 318] on div at bounding box center [182, 311] width 4 height 45
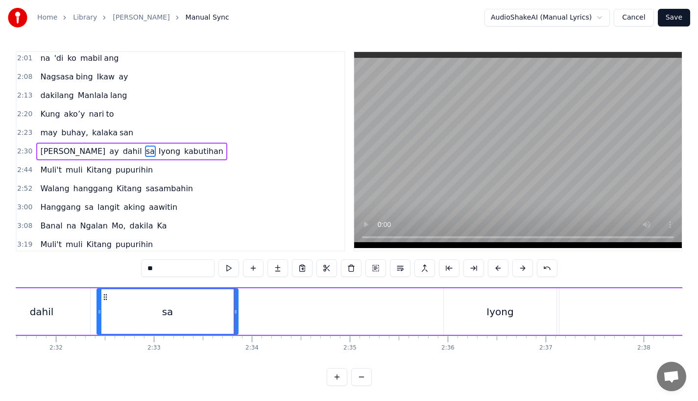
click at [136, 318] on div "sa" at bounding box center [168, 311] width 140 height 45
click at [459, 318] on div "Iyong" at bounding box center [500, 311] width 113 height 47
type input "*****"
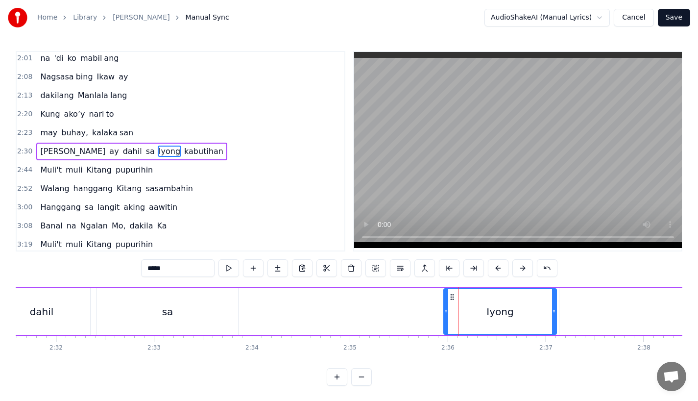
click at [394, 308] on div "[PERSON_NAME] ay dahil sa Iyong kabutihan" at bounding box center [550, 311] width 1329 height 49
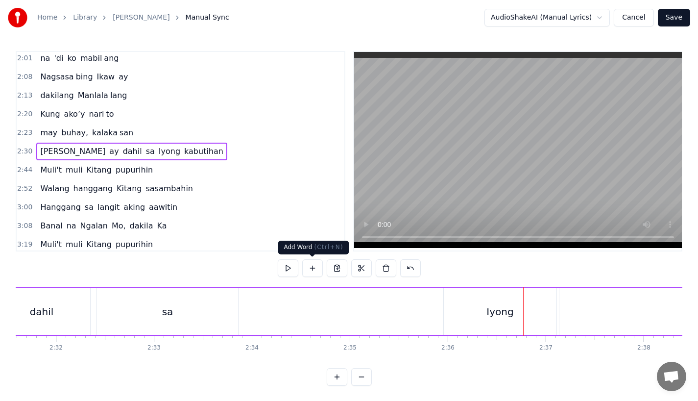
click at [266, 298] on div "[PERSON_NAME] ay dahil sa Iyong kabutihan" at bounding box center [550, 311] width 1329 height 49
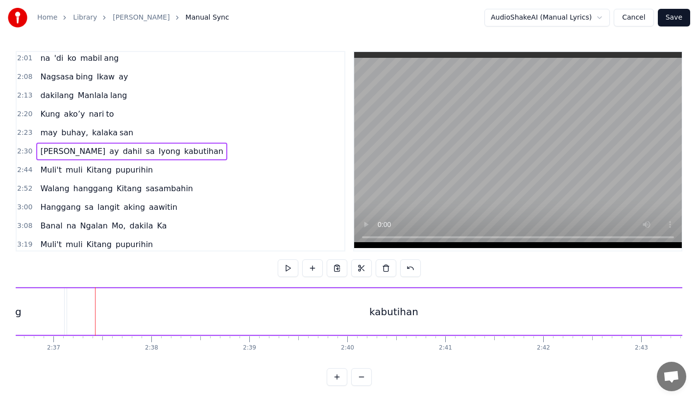
scroll to position [0, 15353]
click at [393, 310] on div "kabutihan" at bounding box center [393, 311] width 49 height 15
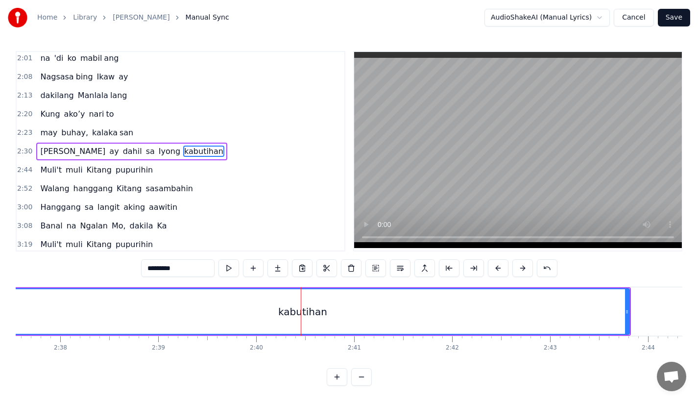
scroll to position [0, 15459]
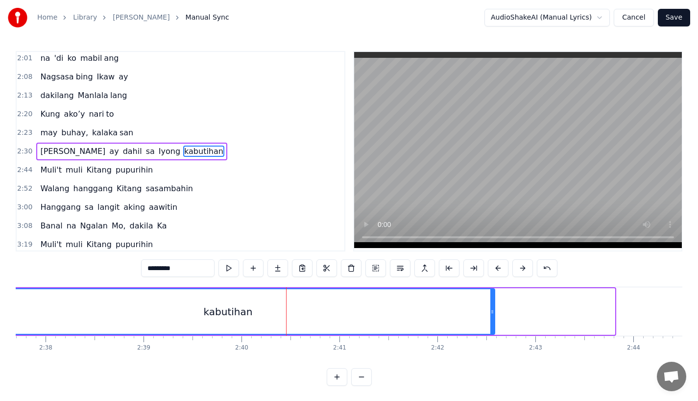
drag, startPoint x: 613, startPoint y: 317, endPoint x: 200, endPoint y: 299, distance: 413.1
click at [200, 299] on div "kabutihan" at bounding box center [228, 311] width 533 height 45
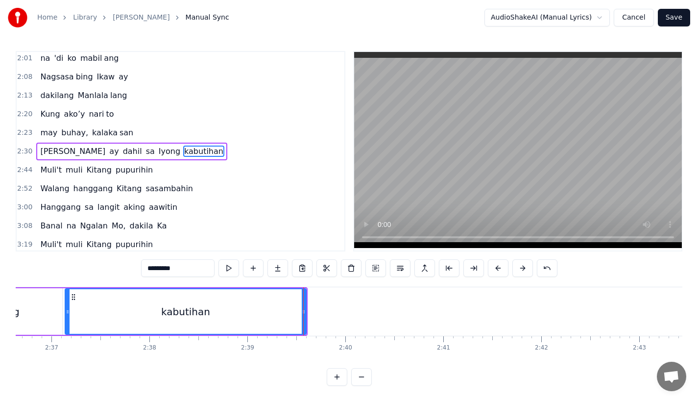
scroll to position [0, 15353]
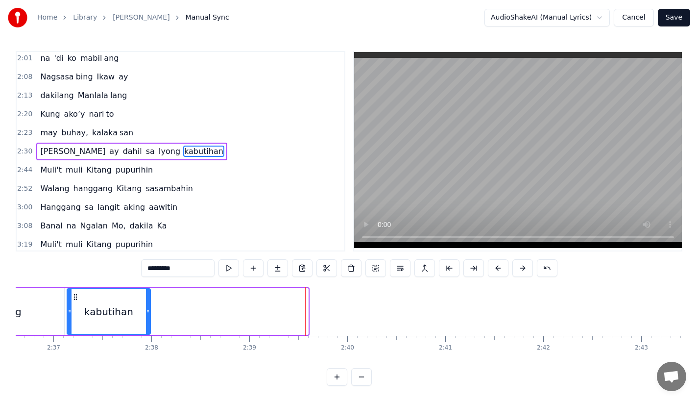
drag, startPoint x: 306, startPoint y: 312, endPoint x: 153, endPoint y: 313, distance: 152.9
click at [150, 313] on icon at bounding box center [148, 312] width 4 height 8
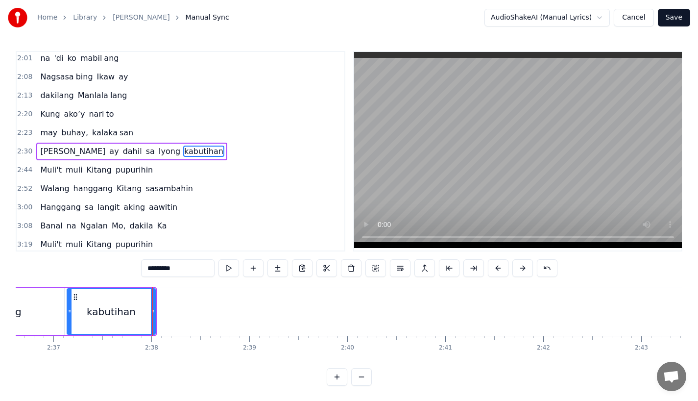
click at [176, 266] on input "*********" at bounding box center [178, 268] width 74 height 18
type input "******"
click at [275, 267] on button at bounding box center [278, 268] width 21 height 18
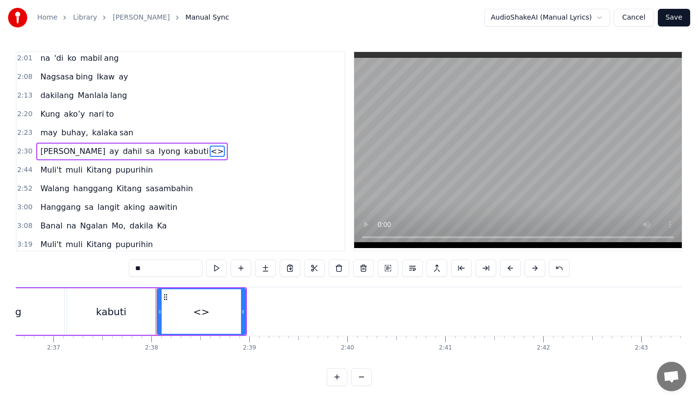
drag, startPoint x: 196, startPoint y: 267, endPoint x: 90, endPoint y: 267, distance: 105.4
click at [90, 267] on div "0:31 Bawat bukang liwayway 0:35 na aking nasila yan 0:42 Huni ng mga ibong 0:47…" at bounding box center [349, 218] width 667 height 335
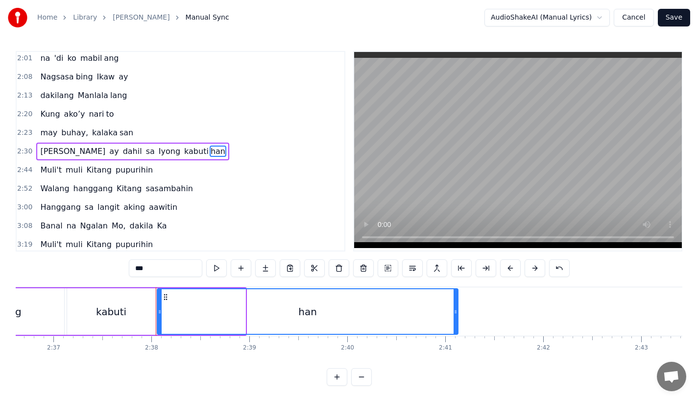
drag, startPoint x: 243, startPoint y: 317, endPoint x: 485, endPoint y: 314, distance: 241.7
click at [458, 314] on div at bounding box center [456, 311] width 4 height 45
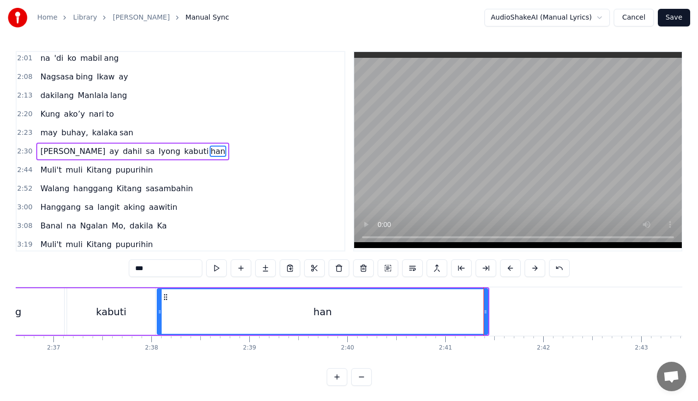
click at [34, 308] on div "Iyong" at bounding box center [7, 311] width 113 height 47
type input "*****"
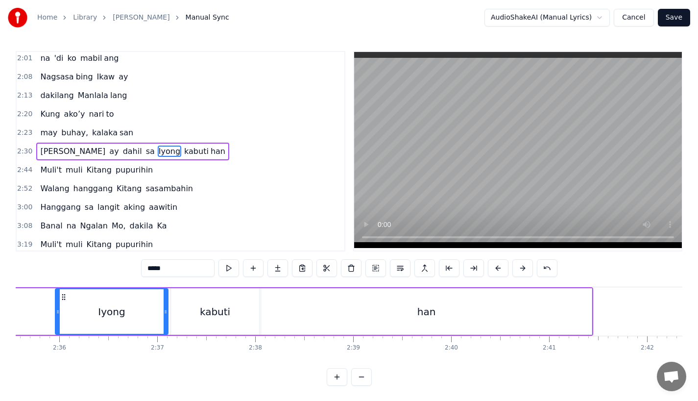
scroll to position [0, 15235]
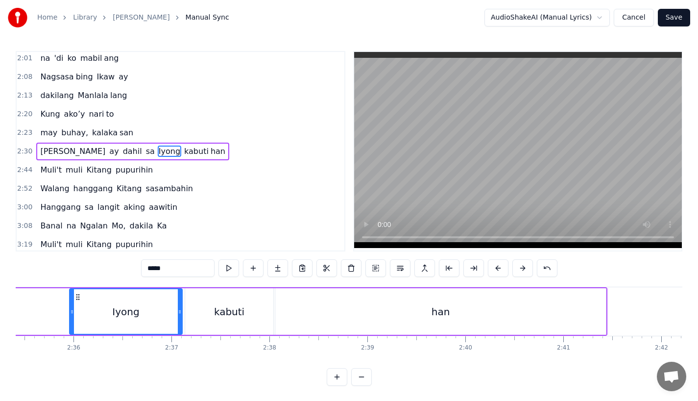
click at [85, 313] on div "Iyong" at bounding box center [126, 311] width 112 height 45
click at [259, 335] on div "[PERSON_NAME] ay dahil sa Iyong kabuti han" at bounding box center [59, 311] width 1096 height 49
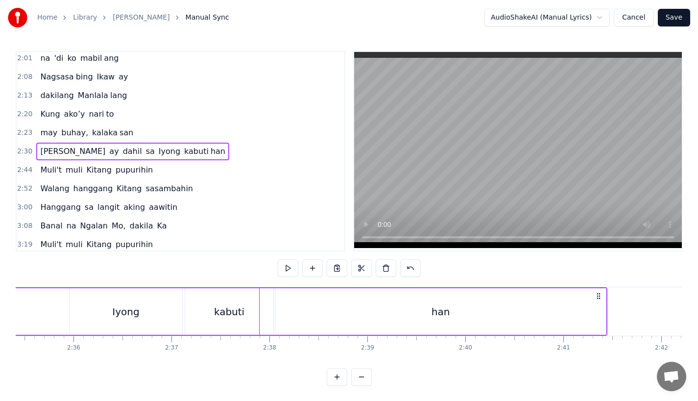
click at [259, 317] on div at bounding box center [259, 311] width 0 height 49
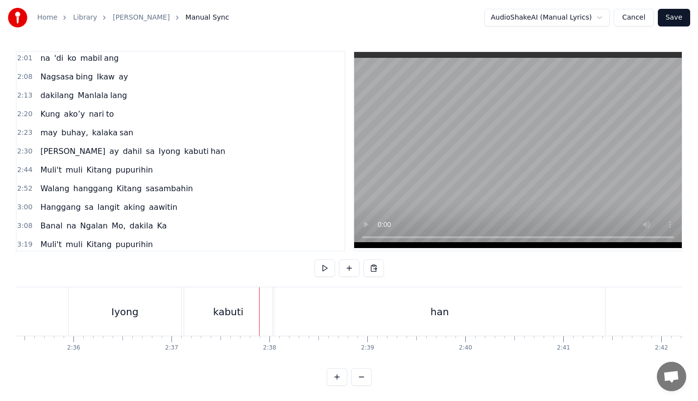
click at [251, 313] on div "kabuti" at bounding box center [228, 311] width 88 height 49
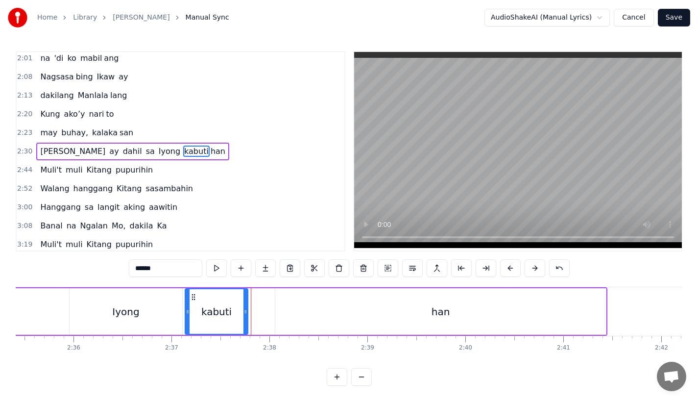
drag, startPoint x: 272, startPoint y: 312, endPoint x: 247, endPoint y: 313, distance: 25.0
click at [247, 313] on icon at bounding box center [246, 312] width 4 height 8
click at [263, 267] on button at bounding box center [265, 268] width 21 height 18
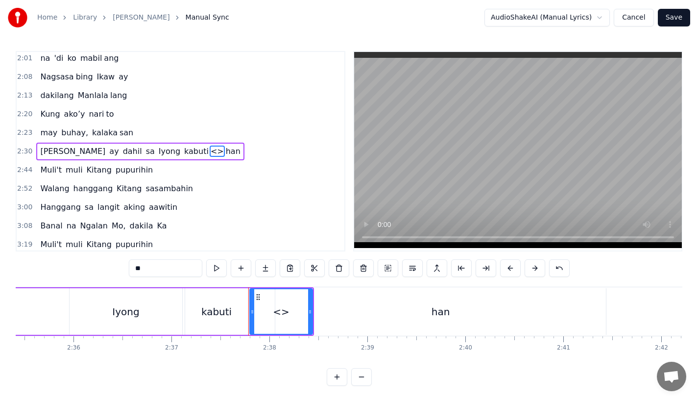
drag, startPoint x: 147, startPoint y: 268, endPoint x: 127, endPoint y: 267, distance: 20.1
click at [127, 268] on div "0:31 Bawat bukang liwayway 0:35 na aking nasila yan 0:42 Huni ng mga ibong 0:47…" at bounding box center [349, 218] width 667 height 335
drag, startPoint x: 312, startPoint y: 307, endPoint x: 323, endPoint y: 308, distance: 11.8
click at [320, 308] on icon at bounding box center [318, 312] width 4 height 8
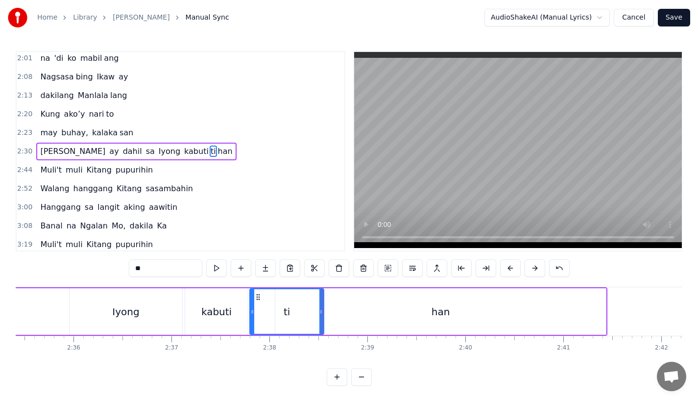
click at [342, 308] on div "han" at bounding box center [440, 311] width 331 height 47
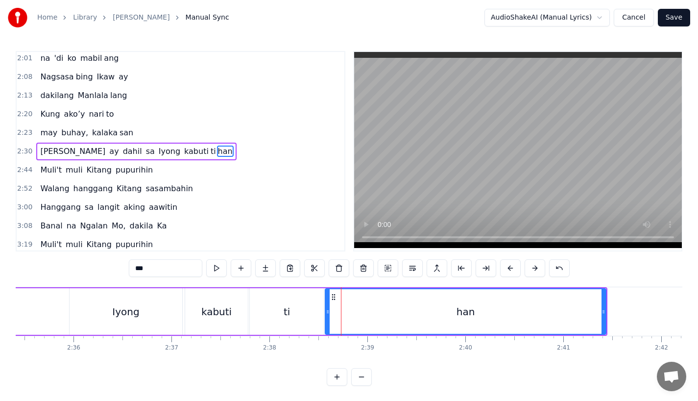
drag, startPoint x: 277, startPoint y: 310, endPoint x: 326, endPoint y: 312, distance: 49.1
click at [326, 312] on icon at bounding box center [328, 312] width 4 height 8
click at [142, 308] on div "Iyong" at bounding box center [126, 311] width 113 height 47
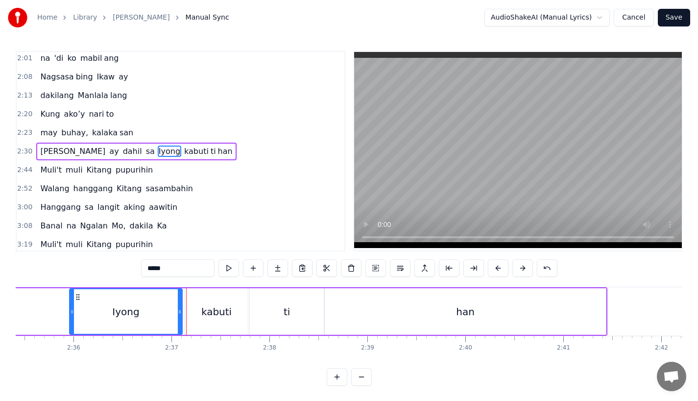
click at [217, 305] on div "kabuti" at bounding box center [216, 311] width 30 height 15
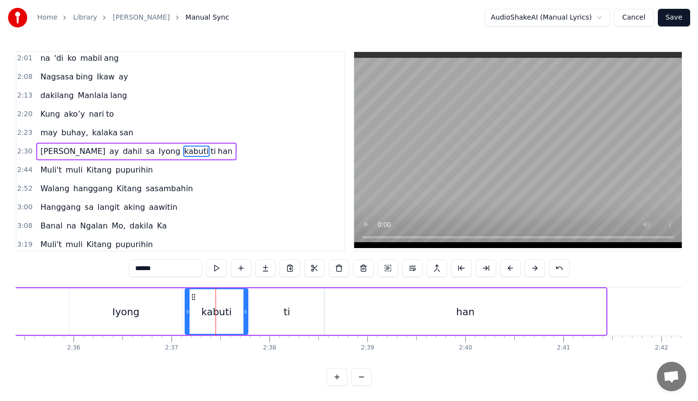
click at [170, 267] on input "******" at bounding box center [166, 268] width 74 height 18
click at [152, 318] on div "Iyong" at bounding box center [126, 311] width 113 height 47
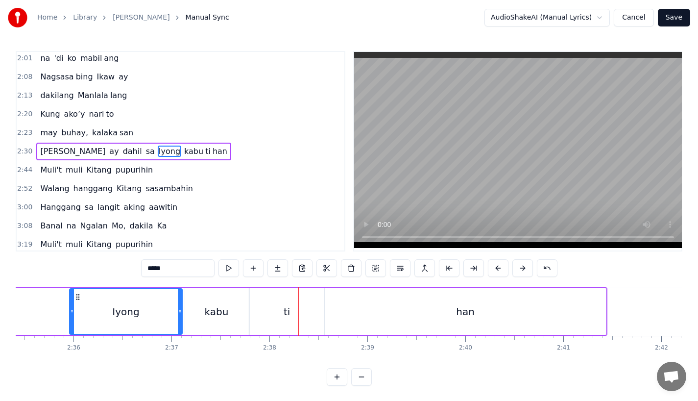
click at [313, 323] on div "ti" at bounding box center [287, 311] width 74 height 47
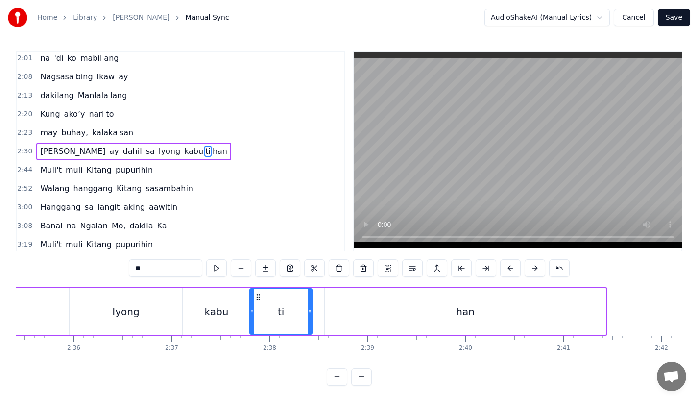
drag, startPoint x: 320, startPoint y: 323, endPoint x: 308, endPoint y: 323, distance: 11.8
click at [308, 323] on div at bounding box center [310, 311] width 4 height 45
click at [345, 321] on div "han" at bounding box center [465, 311] width 281 height 47
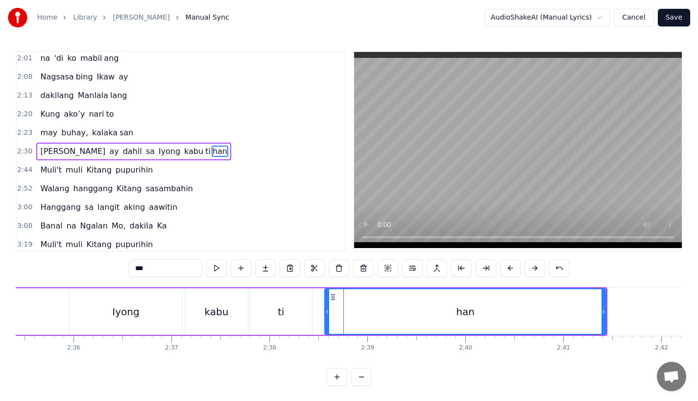
click at [324, 314] on div "han" at bounding box center [465, 311] width 282 height 47
drag, startPoint x: 327, startPoint y: 316, endPoint x: 316, endPoint y: 318, distance: 11.9
click at [316, 318] on div at bounding box center [317, 311] width 4 height 45
click at [119, 333] on div "Iyong" at bounding box center [126, 311] width 113 height 47
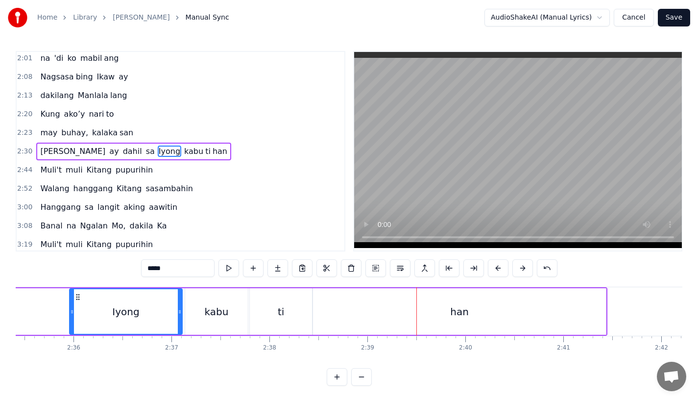
click at [270, 323] on div "ti" at bounding box center [281, 311] width 62 height 47
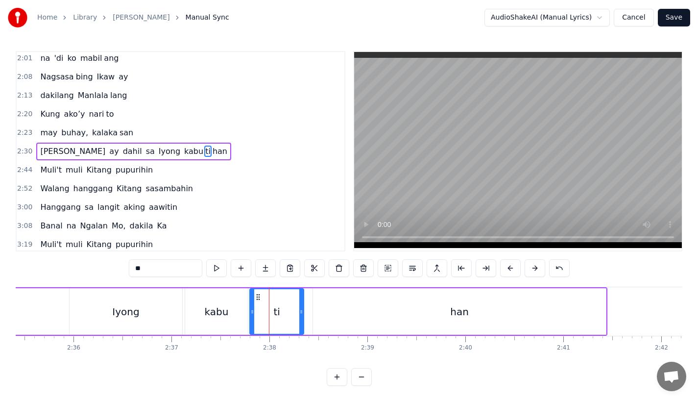
drag, startPoint x: 309, startPoint y: 319, endPoint x: 298, endPoint y: 319, distance: 10.3
click at [299, 319] on div at bounding box center [301, 311] width 4 height 45
click at [331, 318] on div "han" at bounding box center [459, 311] width 293 height 47
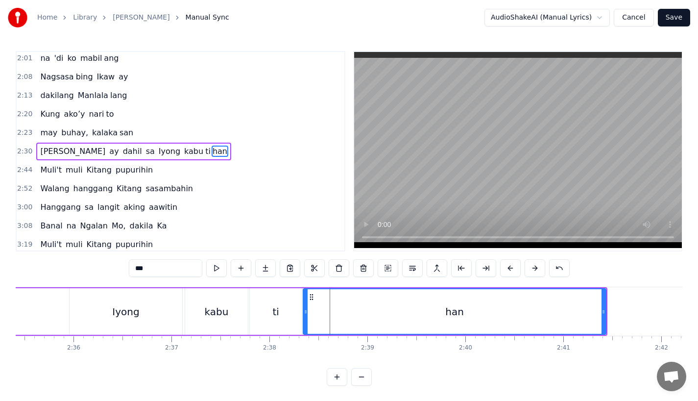
drag, startPoint x: 316, startPoint y: 318, endPoint x: 307, endPoint y: 319, distance: 9.4
click at [307, 319] on div at bounding box center [306, 311] width 4 height 45
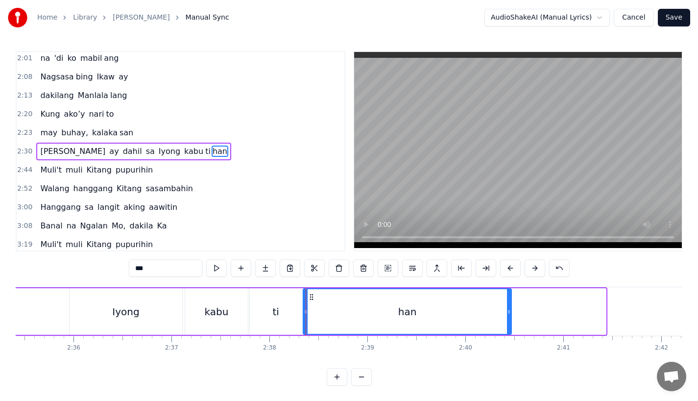
drag, startPoint x: 602, startPoint y: 311, endPoint x: 505, endPoint y: 320, distance: 97.5
click at [507, 320] on div at bounding box center [509, 311] width 4 height 45
click at [126, 302] on div "Iyong" at bounding box center [126, 311] width 113 height 47
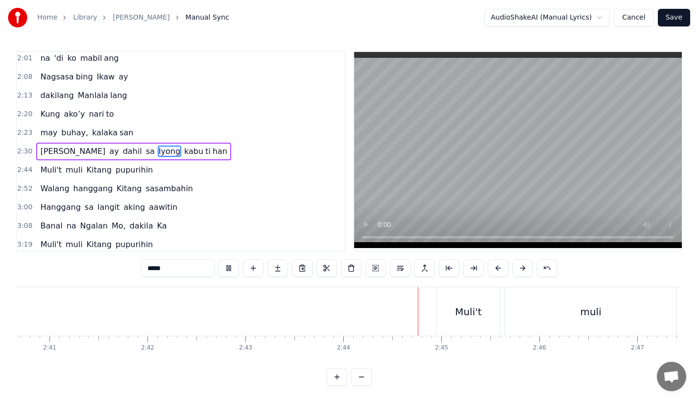
scroll to position [8, 0]
click at [467, 309] on div "Muli't" at bounding box center [468, 311] width 26 height 15
type input "******"
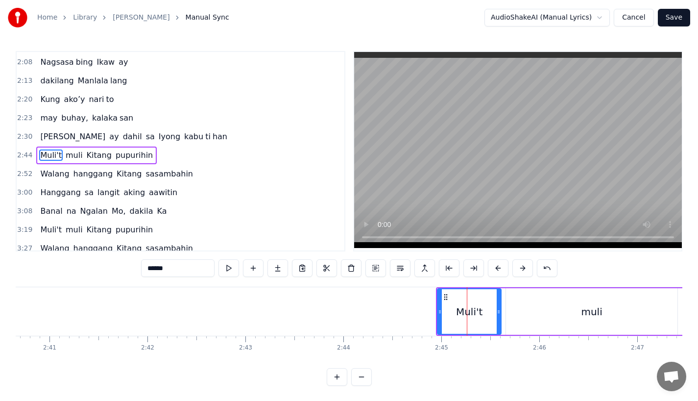
scroll to position [282, 0]
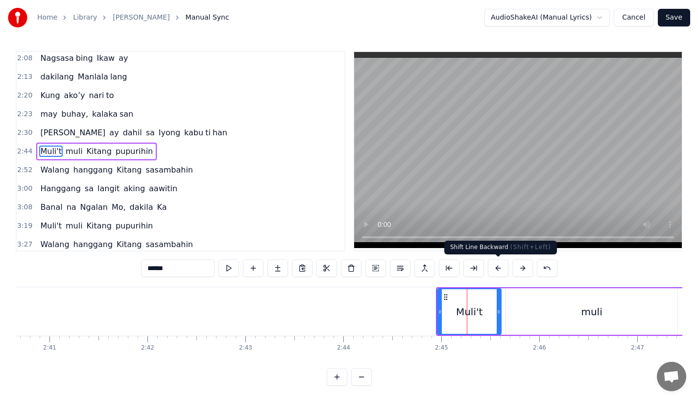
click at [495, 271] on button at bounding box center [498, 268] width 21 height 18
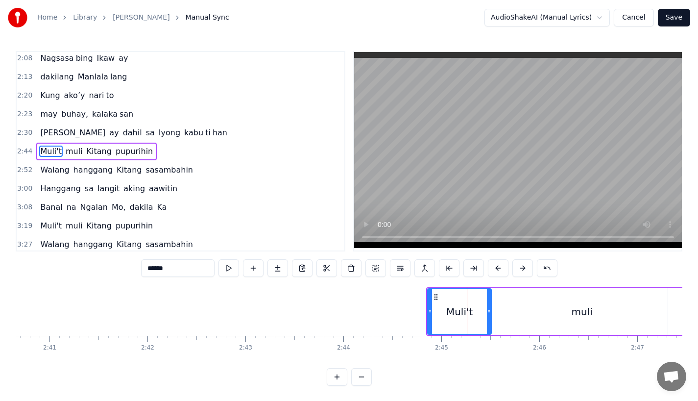
click at [495, 271] on button at bounding box center [498, 268] width 21 height 18
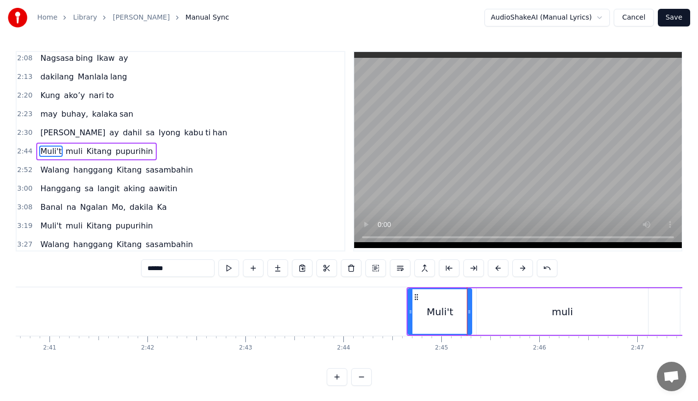
click at [495, 271] on button at bounding box center [498, 268] width 21 height 18
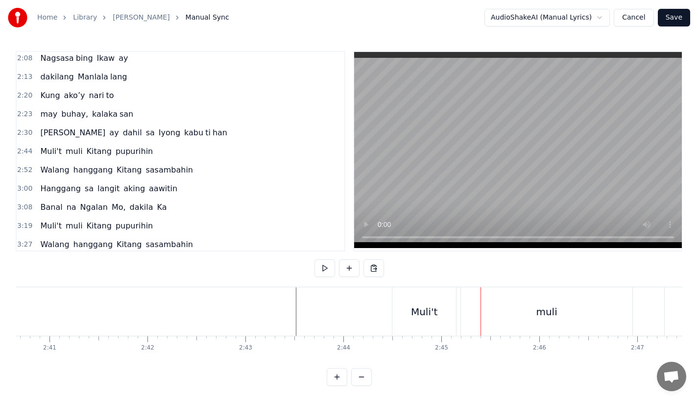
click at [423, 324] on div "Muli't" at bounding box center [425, 311] width 64 height 49
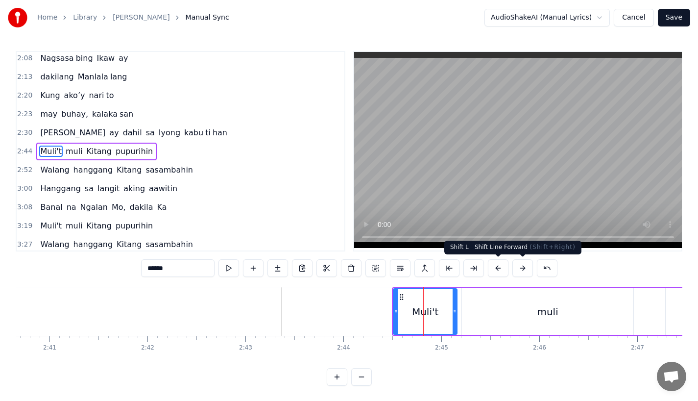
click at [523, 268] on button at bounding box center [523, 268] width 21 height 18
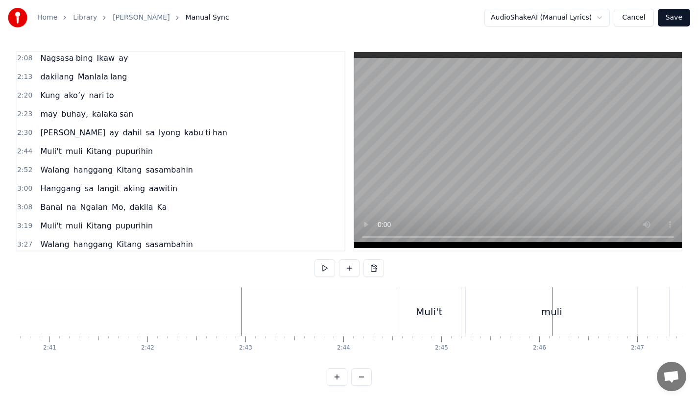
click at [480, 299] on div "muli" at bounding box center [447, 311] width 172 height 49
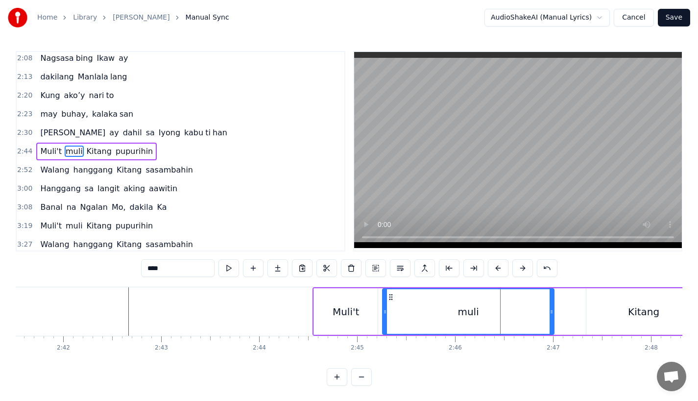
scroll to position [0, 15830]
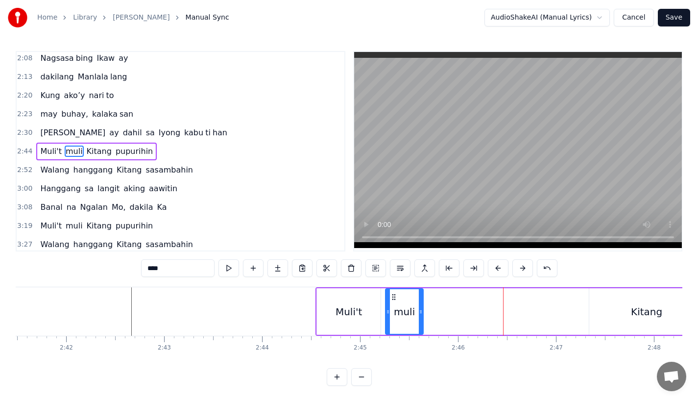
drag, startPoint x: 554, startPoint y: 316, endPoint x: 421, endPoint y: 316, distance: 132.8
click at [421, 316] on div at bounding box center [421, 311] width 4 height 45
click at [195, 269] on input "****" at bounding box center [178, 268] width 74 height 18
type input "**"
click at [281, 269] on button at bounding box center [278, 268] width 21 height 18
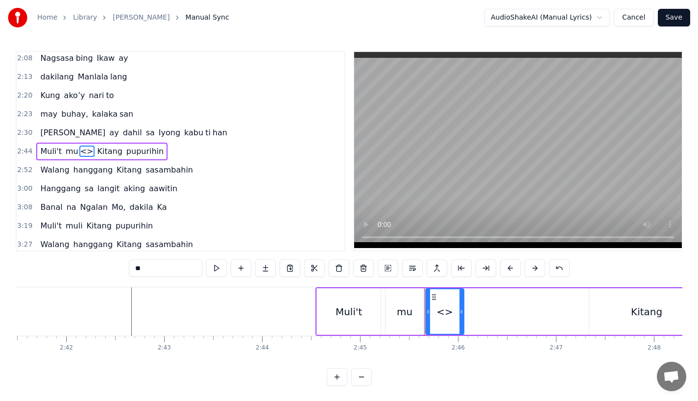
drag, startPoint x: 173, startPoint y: 265, endPoint x: 25, endPoint y: 265, distance: 147.5
click at [25, 265] on div "0:31 Bawat bukang liwayway 0:35 na aking nasila yan 0:42 Huni ng mga ibong 0:47…" at bounding box center [349, 218] width 667 height 335
drag, startPoint x: 462, startPoint y: 311, endPoint x: 547, endPoint y: 311, distance: 85.3
click at [539, 311] on icon at bounding box center [537, 312] width 4 height 8
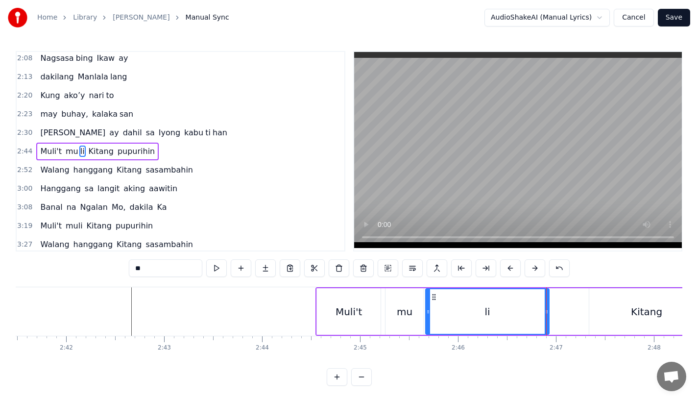
type input "**"
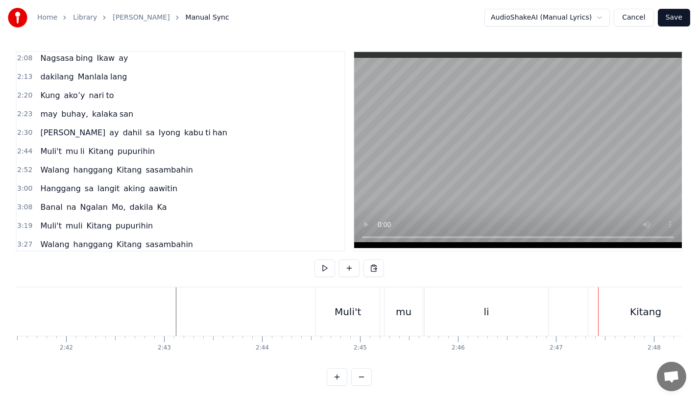
scroll to position [0, 15882]
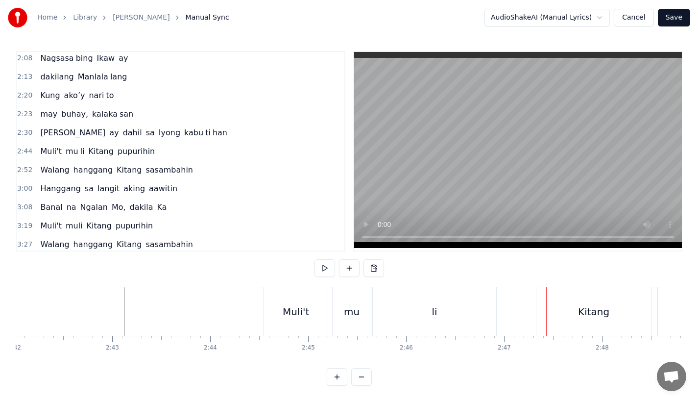
click at [459, 300] on div "li" at bounding box center [435, 311] width 124 height 49
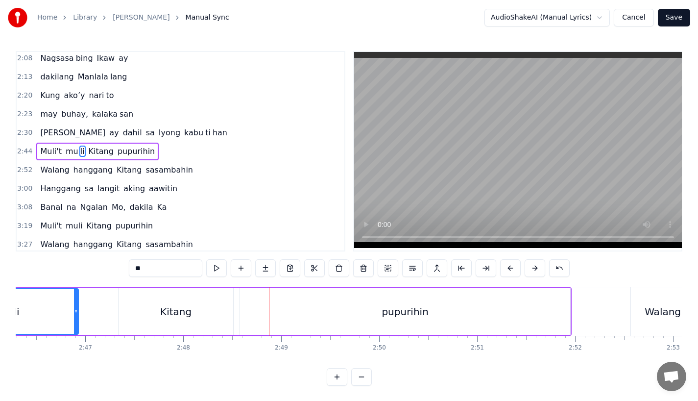
scroll to position [0, 16302]
click at [440, 317] on div "pupurihin" at bounding box center [404, 311] width 330 height 47
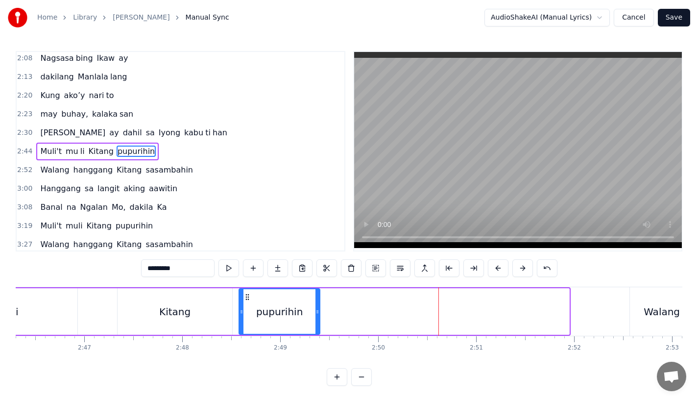
drag, startPoint x: 567, startPoint y: 314, endPoint x: 317, endPoint y: 313, distance: 249.5
click at [317, 313] on icon at bounding box center [318, 312] width 4 height 8
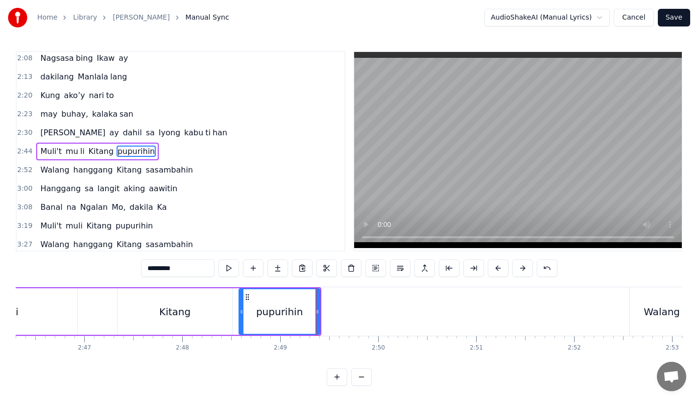
click at [188, 267] on input "*********" at bounding box center [178, 268] width 74 height 18
type input "******"
click at [279, 268] on button at bounding box center [278, 268] width 21 height 18
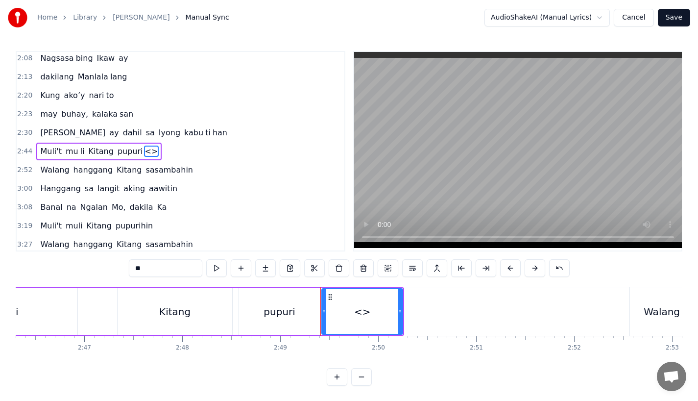
drag, startPoint x: 146, startPoint y: 268, endPoint x: 84, endPoint y: 264, distance: 61.4
click at [84, 264] on div "0:31 Bawat bukang liwayway 0:35 na aking nasila yan 0:42 Huni ng mga ibong 0:47…" at bounding box center [349, 218] width 667 height 335
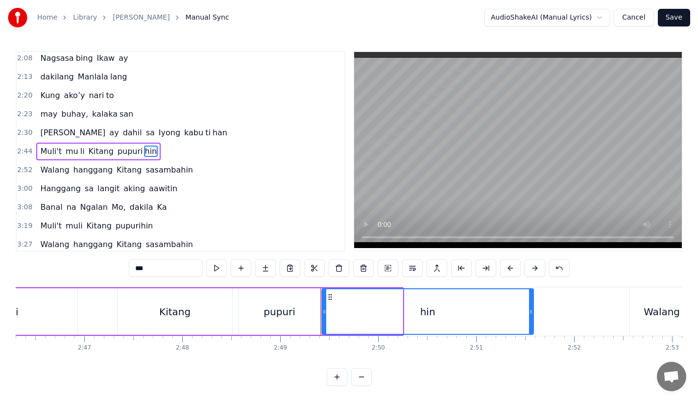
drag, startPoint x: 401, startPoint y: 315, endPoint x: 536, endPoint y: 314, distance: 134.3
click at [533, 314] on div at bounding box center [531, 311] width 4 height 45
click at [148, 320] on div "Kitang" at bounding box center [175, 311] width 115 height 47
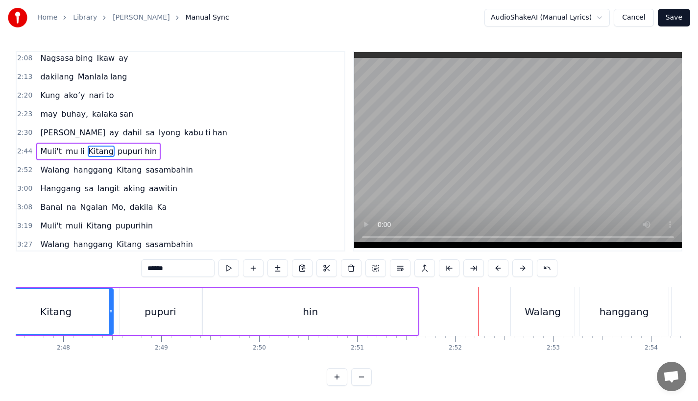
scroll to position [0, 16423]
click at [524, 311] on div "Walang" at bounding box center [541, 311] width 64 height 49
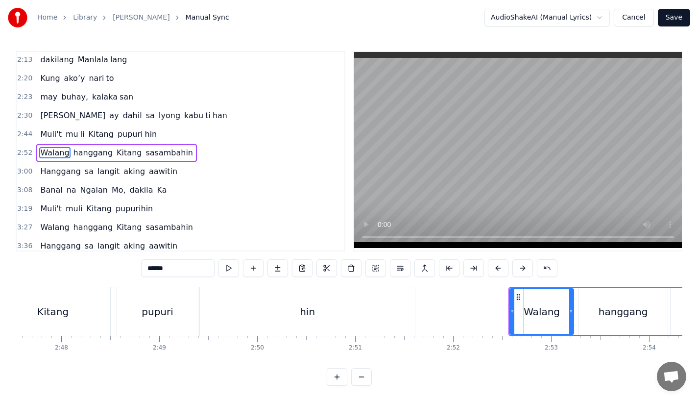
scroll to position [301, 0]
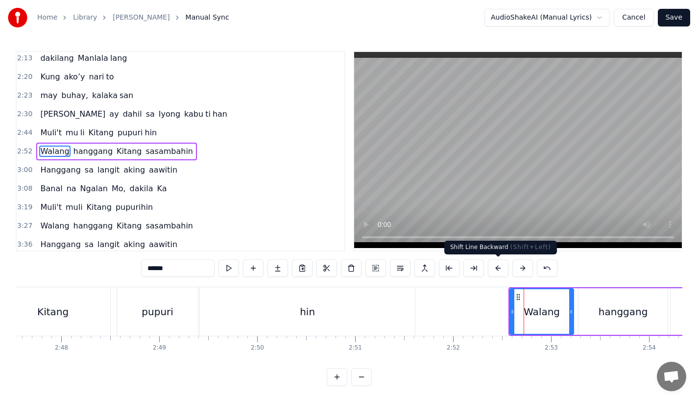
click at [502, 273] on button at bounding box center [498, 268] width 21 height 18
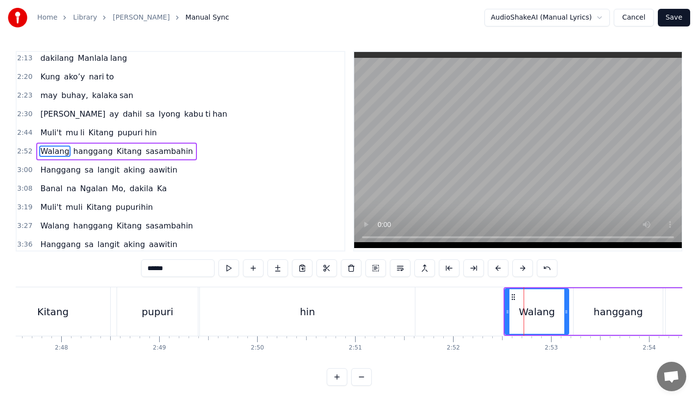
click at [502, 273] on button at bounding box center [498, 268] width 21 height 18
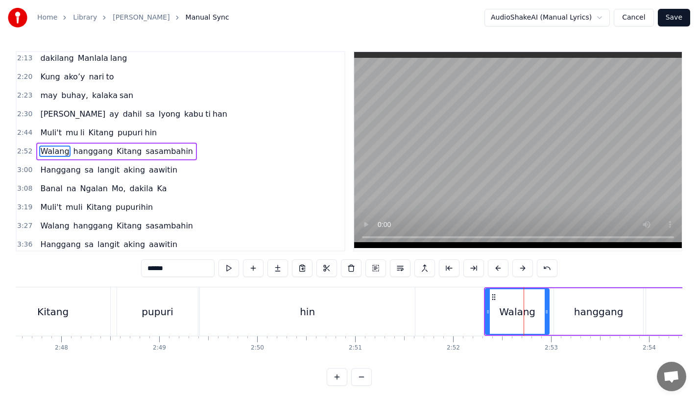
click at [502, 273] on button at bounding box center [498, 268] width 21 height 18
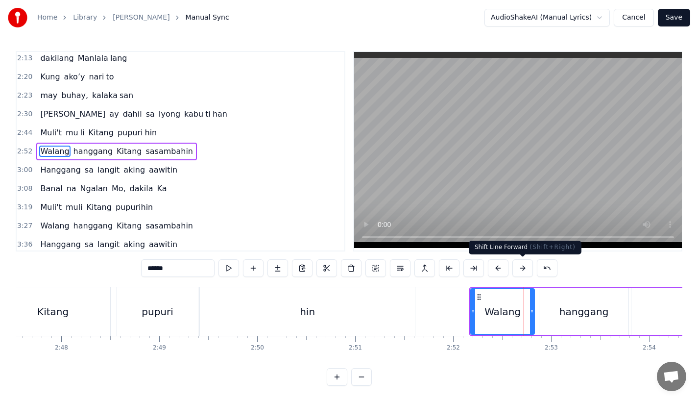
click at [529, 271] on button at bounding box center [523, 268] width 21 height 18
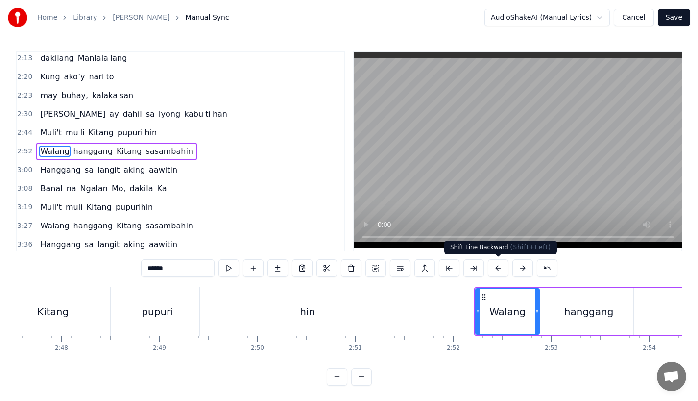
click at [354, 311] on div "hin" at bounding box center [307, 311] width 215 height 49
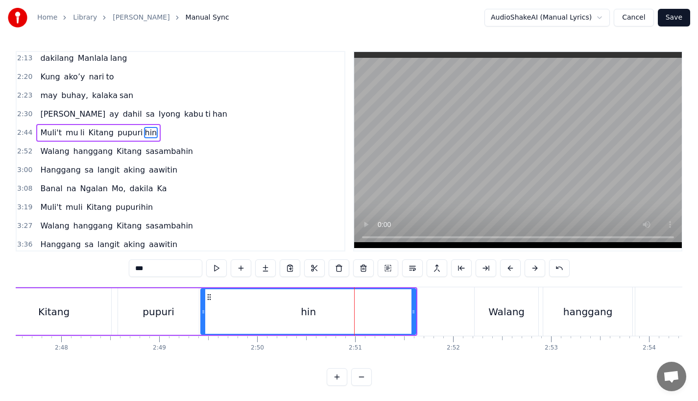
scroll to position [282, 0]
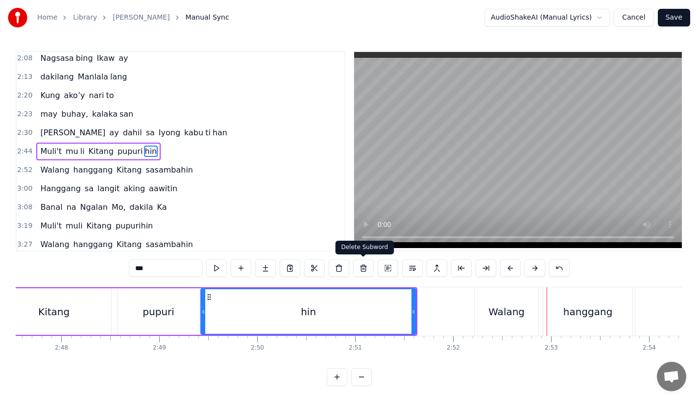
click at [376, 275] on div "***" at bounding box center [349, 268] width 441 height 18
click at [377, 298] on div "hin" at bounding box center [308, 311] width 214 height 45
click at [512, 331] on div "Walang" at bounding box center [507, 311] width 64 height 49
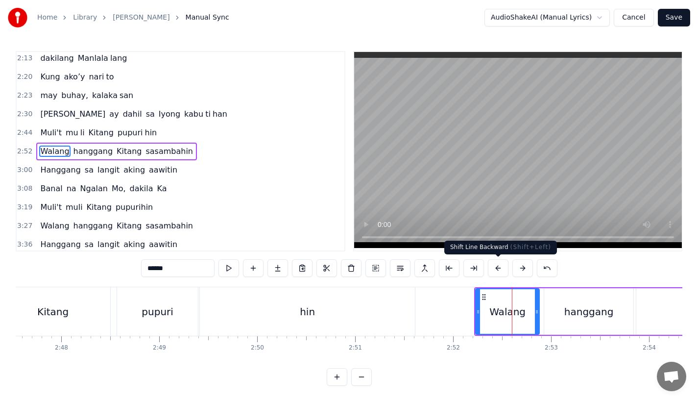
click at [501, 269] on button at bounding box center [498, 268] width 21 height 18
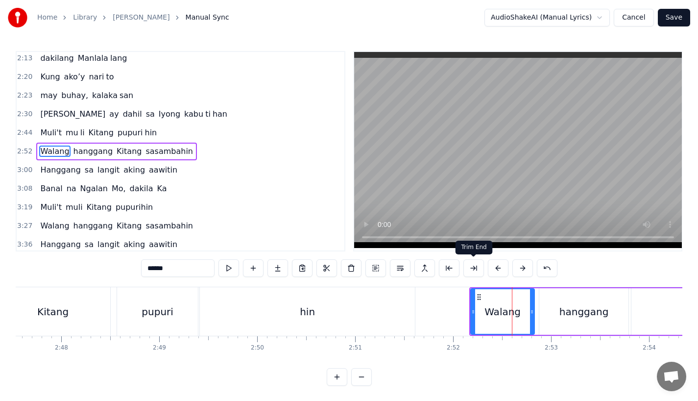
click at [325, 309] on div "hin" at bounding box center [307, 311] width 215 height 49
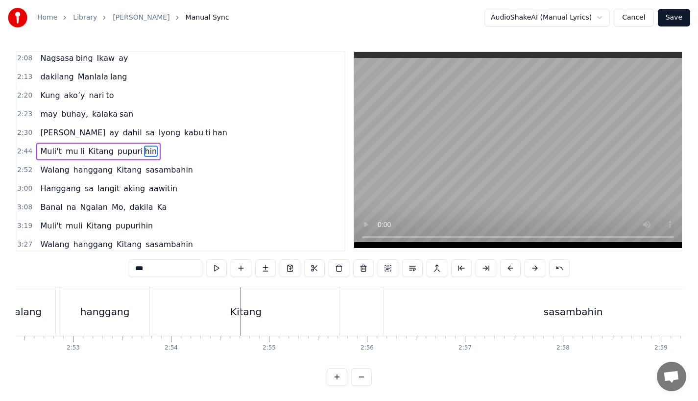
scroll to position [0, 16765]
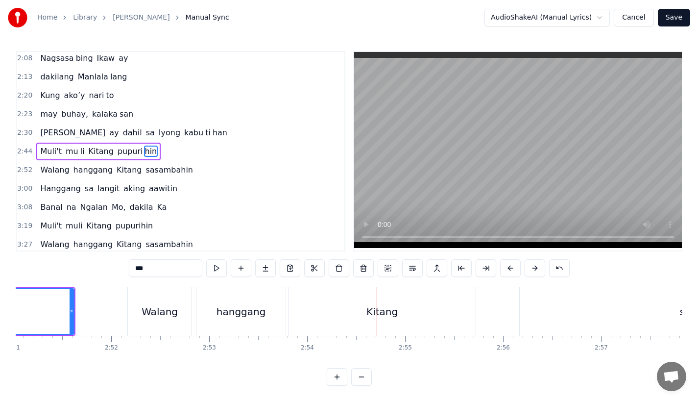
click at [359, 308] on div "Kitang" at bounding box center [382, 311] width 187 height 49
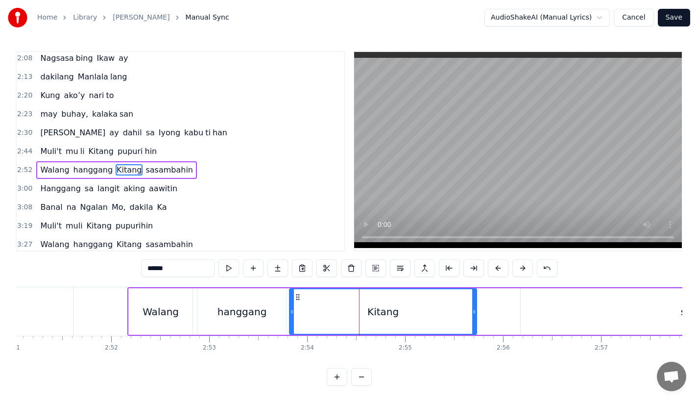
scroll to position [301, 0]
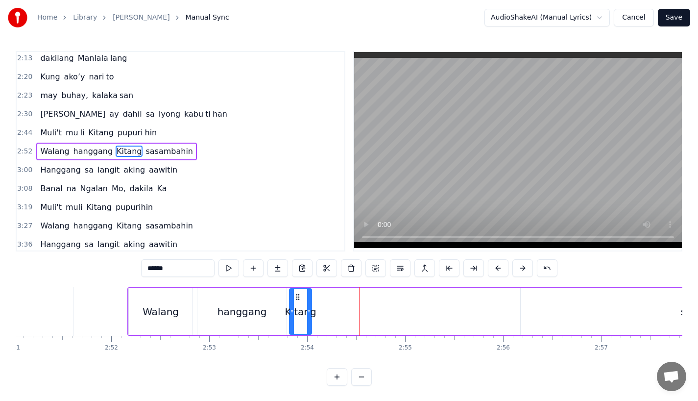
drag, startPoint x: 473, startPoint y: 315, endPoint x: 317, endPoint y: 306, distance: 156.6
click at [311, 306] on div at bounding box center [309, 311] width 4 height 45
click at [185, 268] on input "******" at bounding box center [178, 268] width 74 height 18
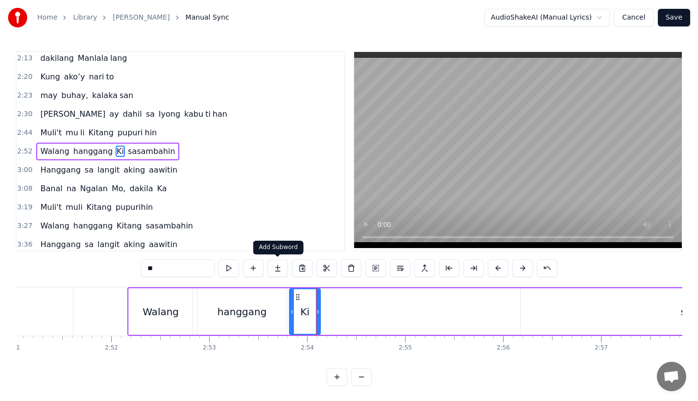
type input "**"
click at [270, 268] on button at bounding box center [278, 268] width 21 height 18
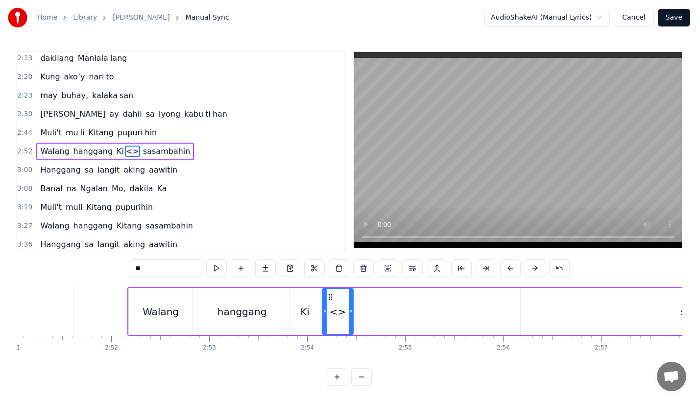
drag, startPoint x: 140, startPoint y: 266, endPoint x: 135, endPoint y: 270, distance: 6.0
click at [135, 270] on input "**" at bounding box center [166, 268] width 74 height 18
type input "*"
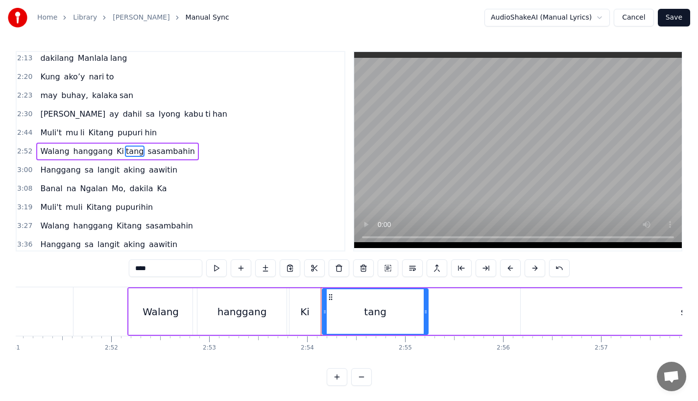
drag, startPoint x: 352, startPoint y: 319, endPoint x: 440, endPoint y: 316, distance: 87.8
click at [428, 316] on div at bounding box center [426, 311] width 4 height 45
click at [131, 309] on div "Walang" at bounding box center [161, 311] width 64 height 47
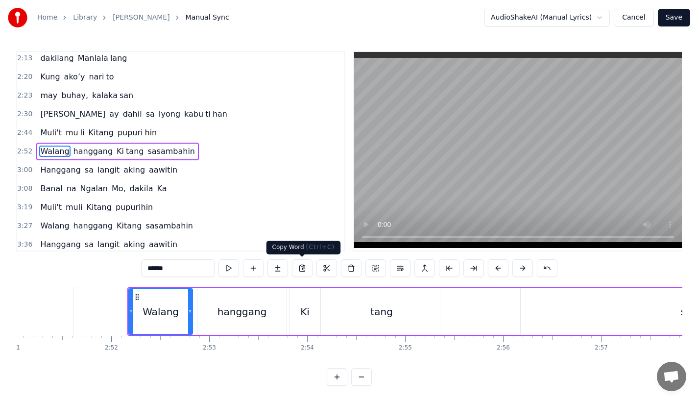
click at [351, 223] on div "0:31 Bawat bukang liwayway 0:35 na aking nasila yan 0:42 Huni ng mga ibong 0:47…" at bounding box center [349, 151] width 667 height 200
click at [220, 299] on div "hanggang" at bounding box center [242, 311] width 89 height 47
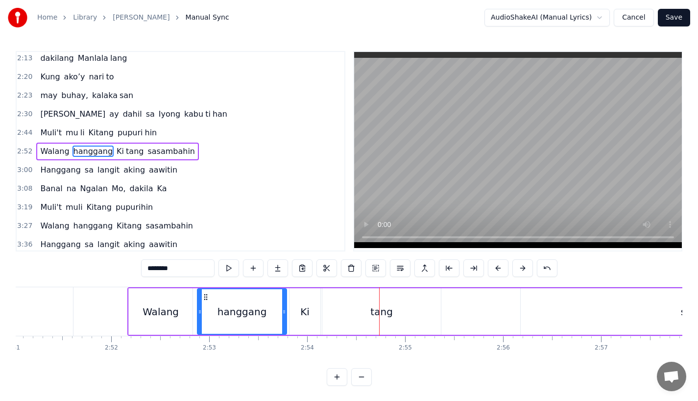
click at [310, 300] on div "Ki" at bounding box center [305, 311] width 31 height 47
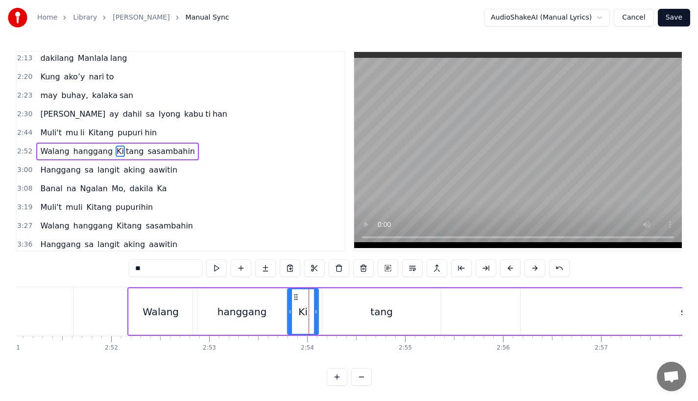
click at [296, 297] on icon at bounding box center [296, 297] width 8 height 8
click at [377, 305] on div "tang" at bounding box center [382, 311] width 22 height 15
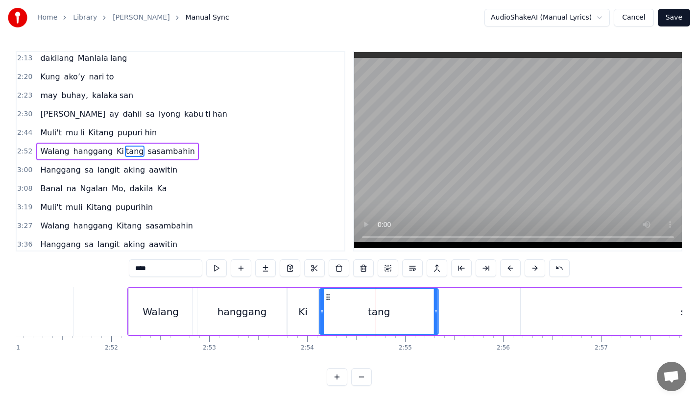
click at [327, 297] on circle at bounding box center [327, 297] width 0 height 0
click at [220, 313] on div "hanggang" at bounding box center [242, 311] width 89 height 47
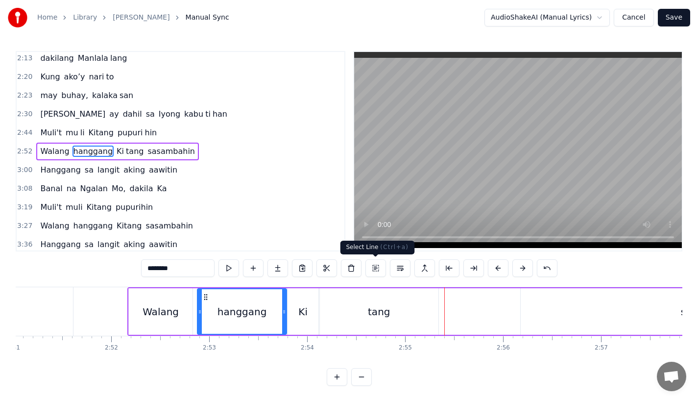
click at [360, 292] on div "tang" at bounding box center [379, 311] width 119 height 47
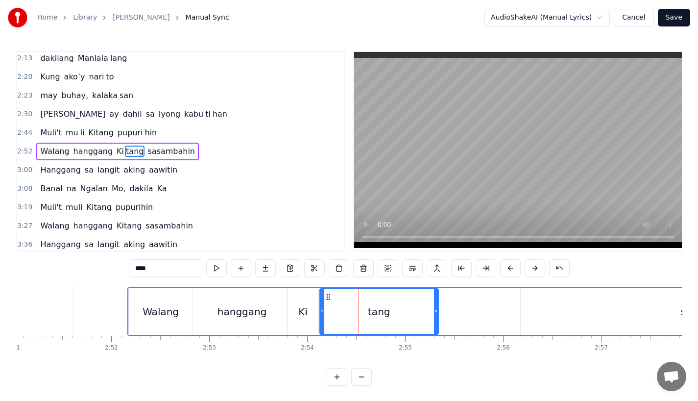
click at [324, 315] on icon at bounding box center [323, 312] width 4 height 8
click at [306, 314] on div "Ki" at bounding box center [302, 311] width 9 height 15
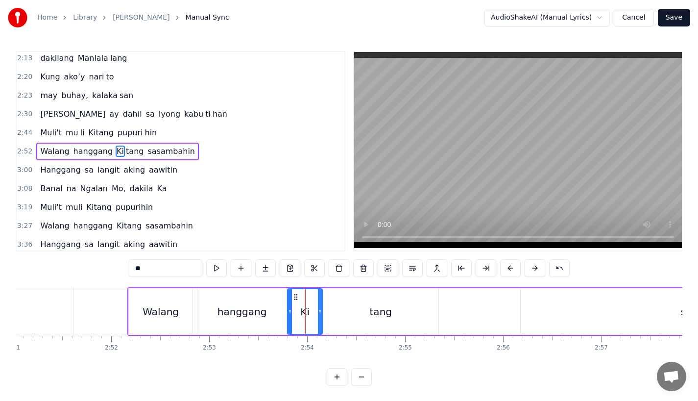
click at [319, 313] on icon at bounding box center [320, 312] width 4 height 8
click at [233, 313] on div "hanggang" at bounding box center [243, 311] width 50 height 15
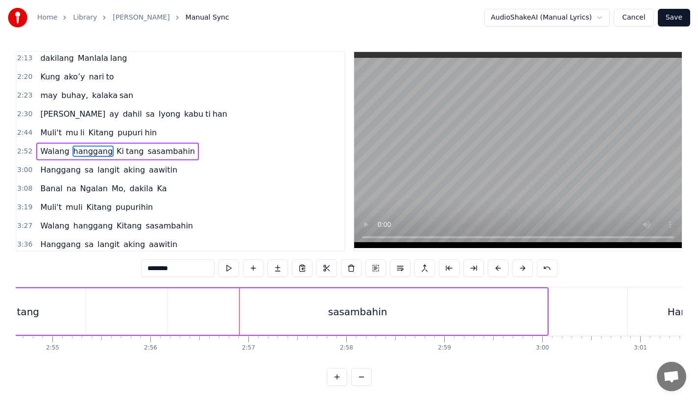
scroll to position [0, 17113]
click at [357, 301] on div "sasambahin" at bounding box center [362, 311] width 379 height 47
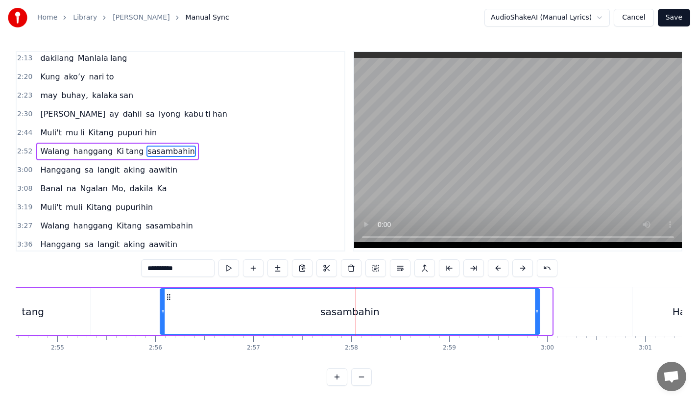
drag, startPoint x: 181, startPoint y: 298, endPoint x: 166, endPoint y: 299, distance: 15.3
click at [166, 299] on icon at bounding box center [169, 297] width 8 height 8
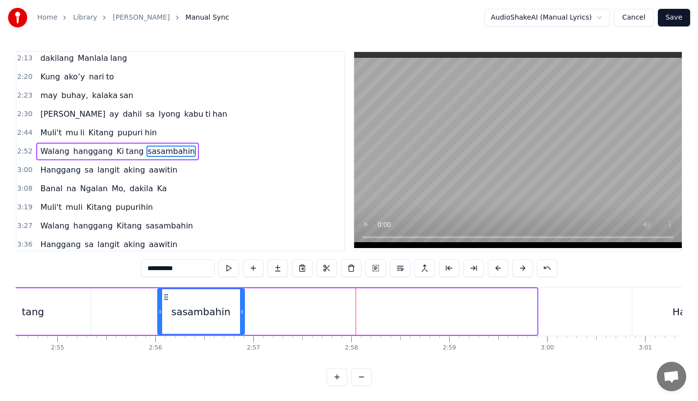
drag, startPoint x: 535, startPoint y: 314, endPoint x: 236, endPoint y: 315, distance: 299.0
click at [240, 315] on icon at bounding box center [242, 312] width 4 height 8
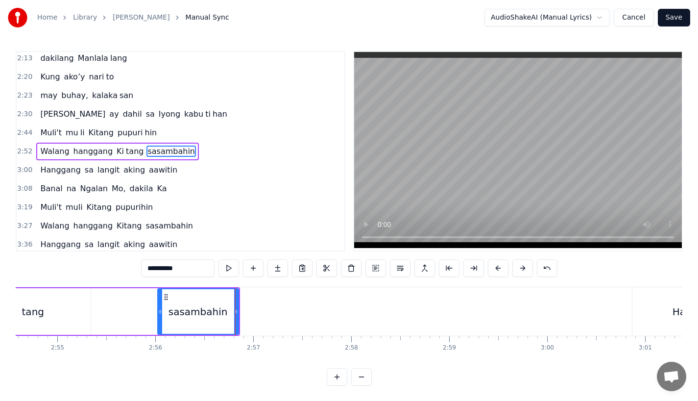
drag, startPoint x: 176, startPoint y: 268, endPoint x: 251, endPoint y: 268, distance: 75.0
click at [251, 268] on div "**********" at bounding box center [349, 268] width 417 height 18
type input "*******"
click at [277, 273] on button at bounding box center [278, 268] width 21 height 18
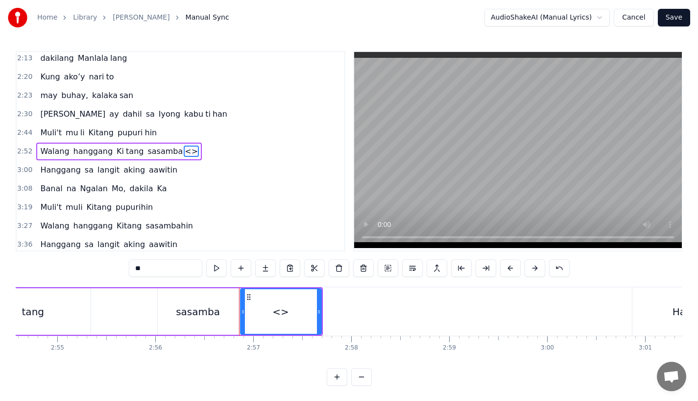
drag, startPoint x: 142, startPoint y: 271, endPoint x: 72, endPoint y: 265, distance: 70.3
click at [72, 265] on div "0:31 Bawat bukang liwayway 0:35 na aking nasila yan 0:42 Huni ng mga ibong 0:47…" at bounding box center [349, 218] width 667 height 335
click at [213, 311] on div "sasamba" at bounding box center [198, 311] width 44 height 15
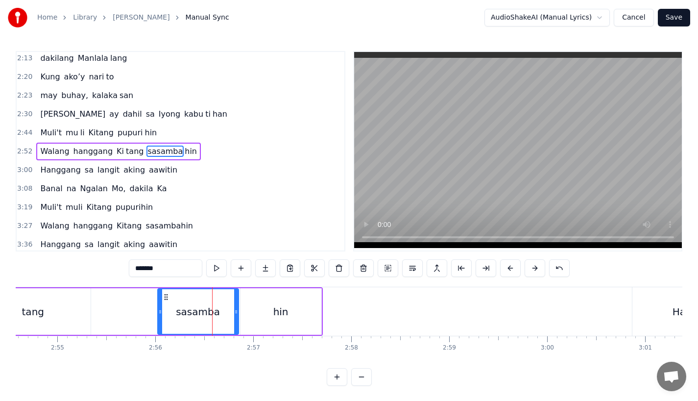
click at [290, 299] on div "hin" at bounding box center [281, 311] width 81 height 47
type input "***"
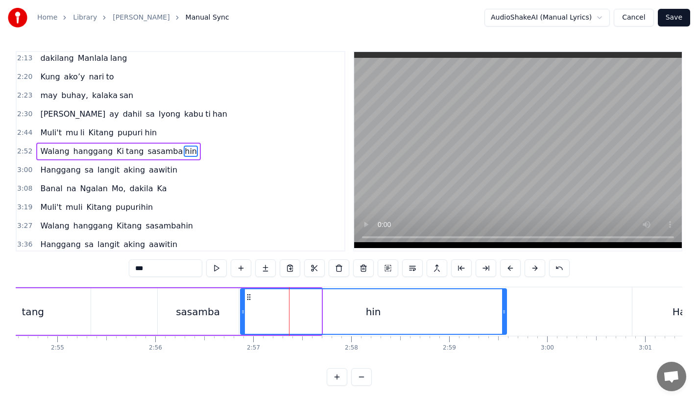
drag, startPoint x: 318, startPoint y: 312, endPoint x: 503, endPoint y: 312, distance: 185.8
click at [503, 312] on icon at bounding box center [504, 312] width 4 height 8
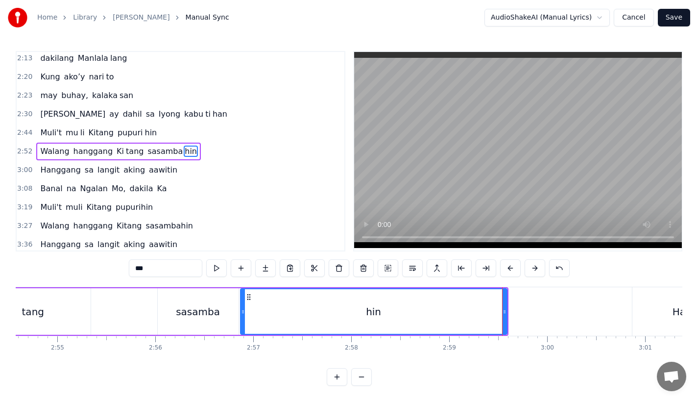
click at [113, 303] on div "Walang hanggang [PERSON_NAME] sasamba hin" at bounding box center [143, 311] width 729 height 49
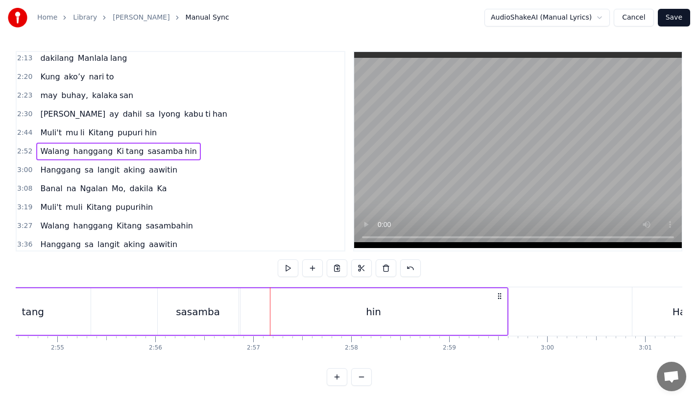
click at [227, 300] on div "sasamba" at bounding box center [198, 311] width 81 height 47
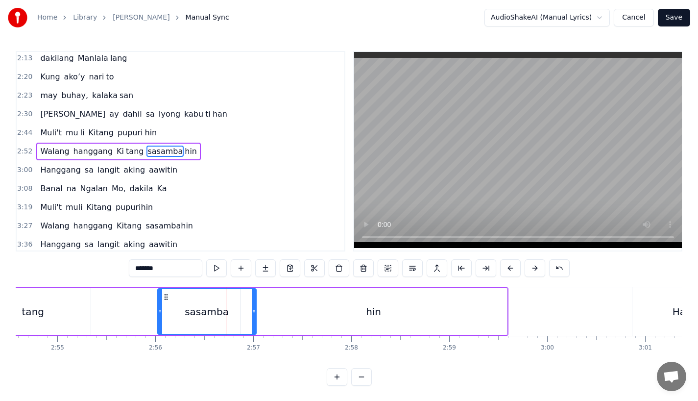
drag, startPoint x: 237, startPoint y: 310, endPoint x: 255, endPoint y: 310, distance: 17.6
click at [255, 310] on icon at bounding box center [254, 312] width 4 height 8
click at [294, 312] on div "hin" at bounding box center [374, 311] width 267 height 47
type input "***"
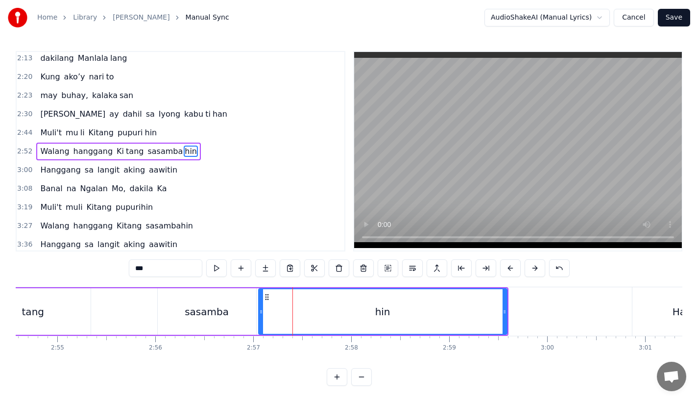
drag, startPoint x: 243, startPoint y: 312, endPoint x: 261, endPoint y: 312, distance: 18.6
click at [261, 312] on icon at bounding box center [261, 312] width 4 height 8
click at [102, 311] on div "Walang hanggang [PERSON_NAME] sasamba hin" at bounding box center [143, 311] width 729 height 49
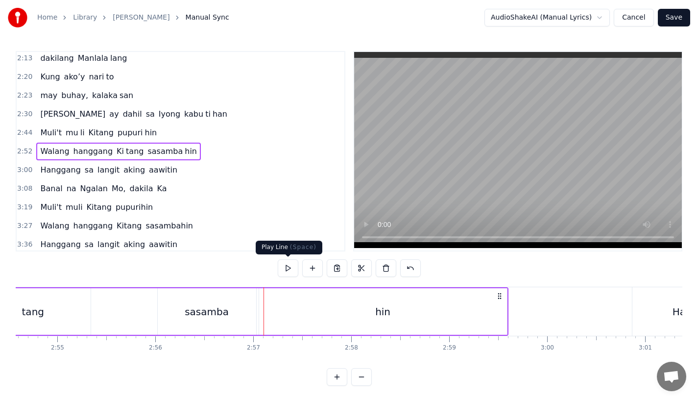
click at [198, 314] on div "sasamba" at bounding box center [207, 311] width 44 height 15
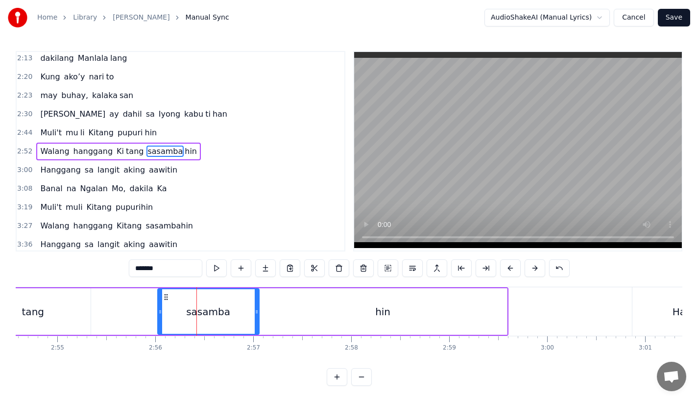
drag, startPoint x: 254, startPoint y: 314, endPoint x: 271, endPoint y: 314, distance: 16.7
click at [259, 314] on icon at bounding box center [257, 312] width 4 height 8
click at [293, 314] on div "hin" at bounding box center [383, 311] width 248 height 47
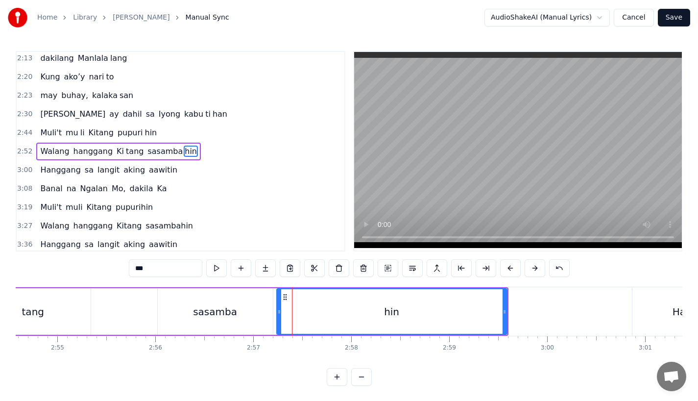
drag, startPoint x: 260, startPoint y: 315, endPoint x: 278, endPoint y: 315, distance: 17.6
click at [278, 315] on icon at bounding box center [279, 312] width 4 height 8
click at [159, 315] on div "sasamba" at bounding box center [215, 311] width 115 height 47
type input "*******"
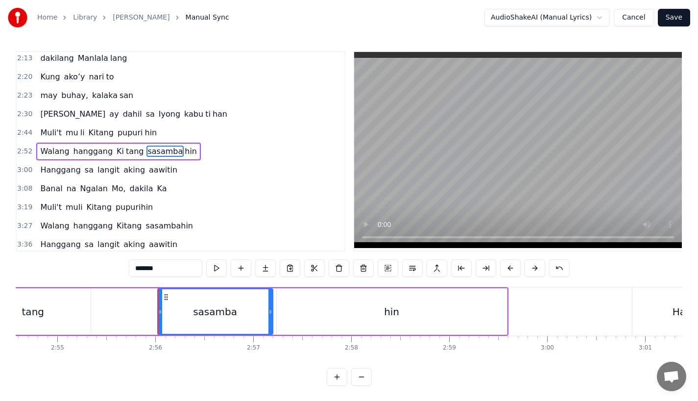
click at [99, 315] on div "Walang hanggang [PERSON_NAME] sasamba hin" at bounding box center [143, 311] width 729 height 49
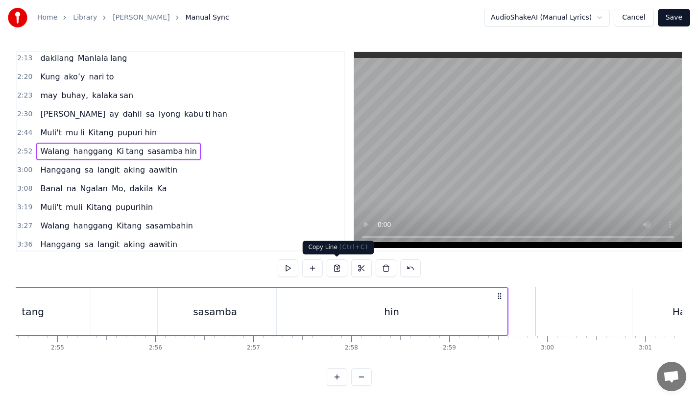
click at [358, 307] on div "hin" at bounding box center [392, 311] width 230 height 47
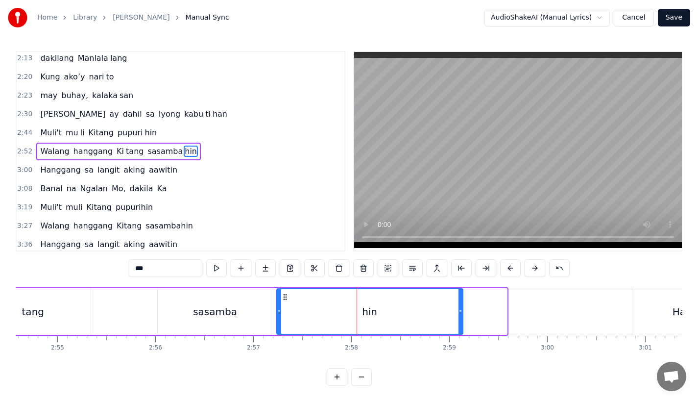
drag, startPoint x: 505, startPoint y: 316, endPoint x: 459, endPoint y: 316, distance: 46.1
click at [459, 316] on div at bounding box center [461, 311] width 4 height 45
click at [216, 317] on div "sasamba" at bounding box center [215, 311] width 44 height 15
type input "*******"
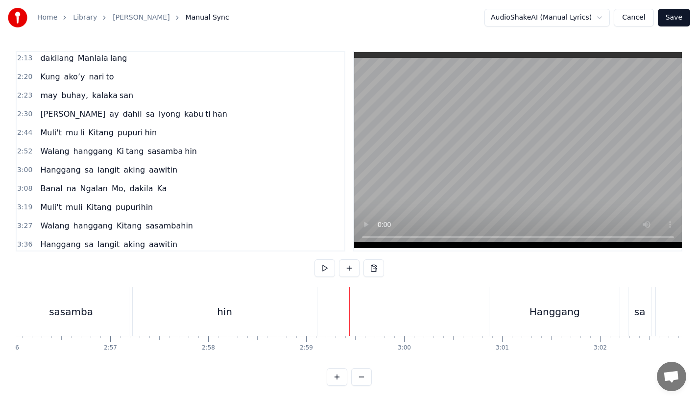
scroll to position [0, 17282]
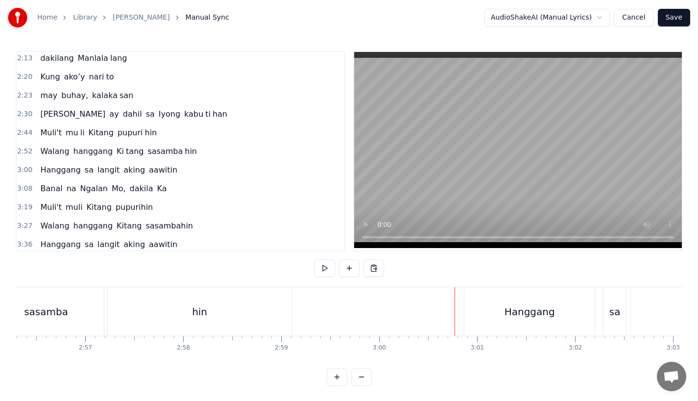
click at [491, 313] on div "Hanggang" at bounding box center [530, 311] width 130 height 49
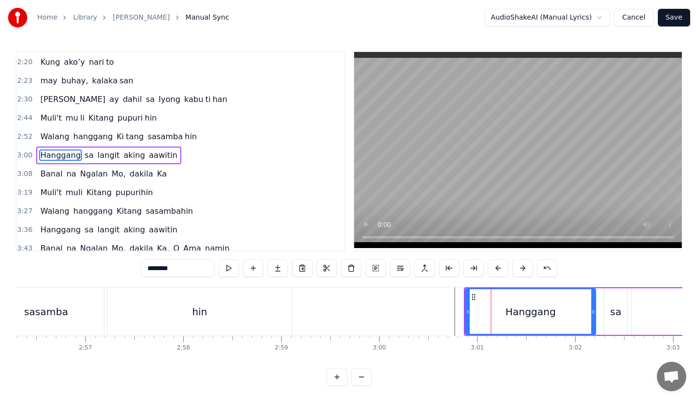
scroll to position [320, 0]
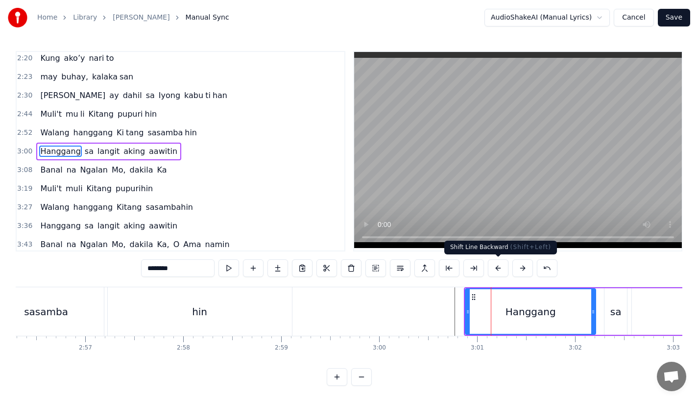
click at [497, 267] on button at bounding box center [498, 268] width 21 height 18
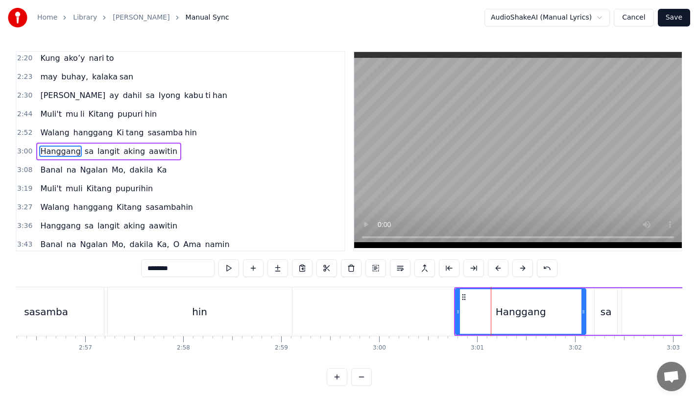
click at [497, 267] on button at bounding box center [498, 268] width 21 height 18
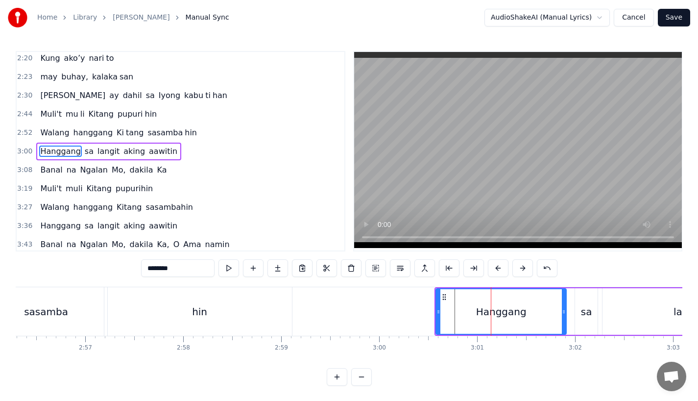
click at [497, 267] on button at bounding box center [498, 268] width 21 height 18
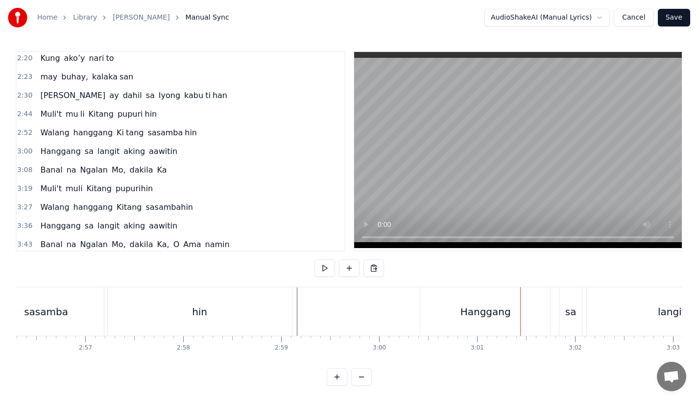
click at [265, 315] on div "hin" at bounding box center [200, 311] width 184 height 49
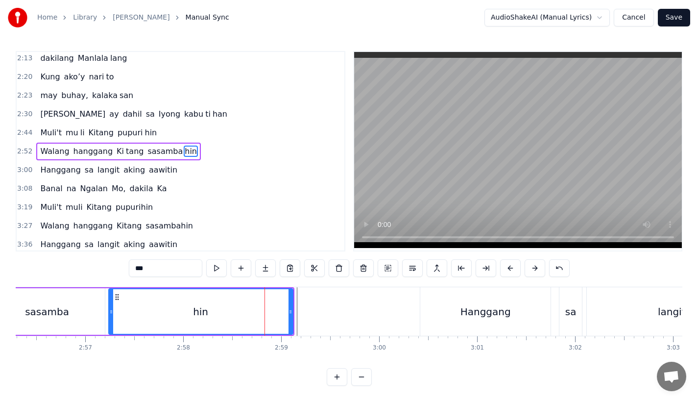
click at [449, 312] on div "Hanggang" at bounding box center [486, 311] width 130 height 49
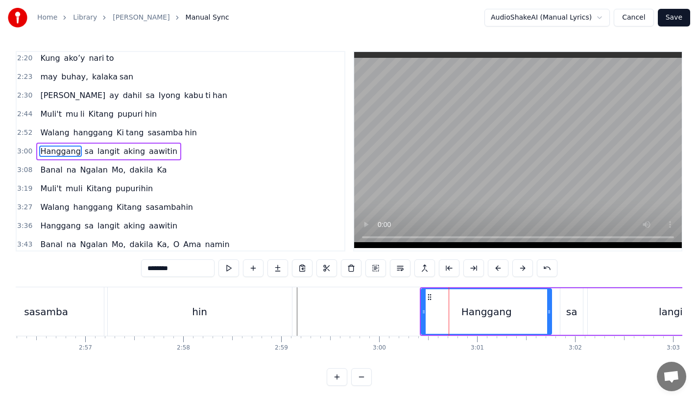
click at [528, 264] on button at bounding box center [523, 268] width 21 height 18
click at [262, 334] on div "hin" at bounding box center [200, 311] width 184 height 49
type input "***"
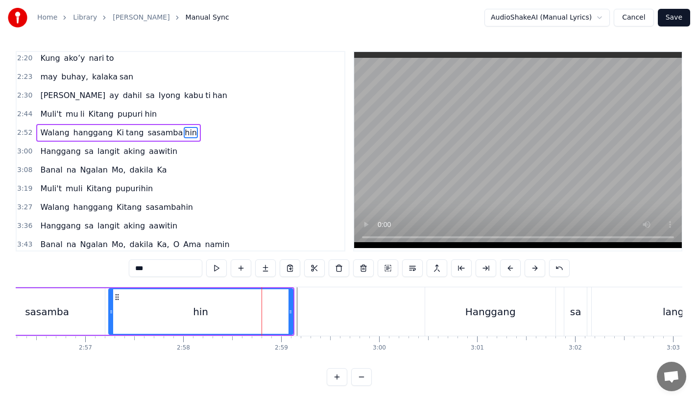
scroll to position [301, 0]
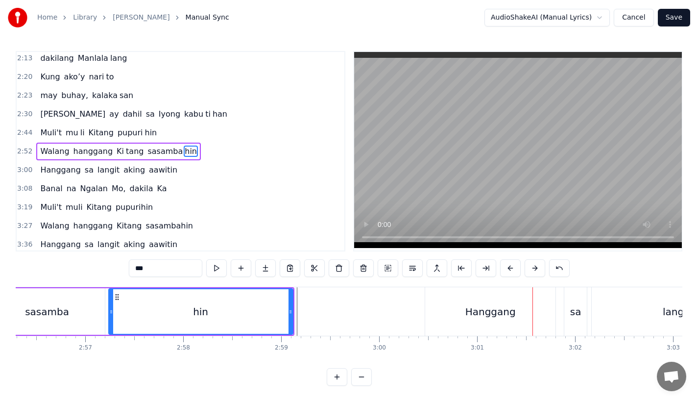
click at [271, 311] on div "hin" at bounding box center [200, 311] width 183 height 45
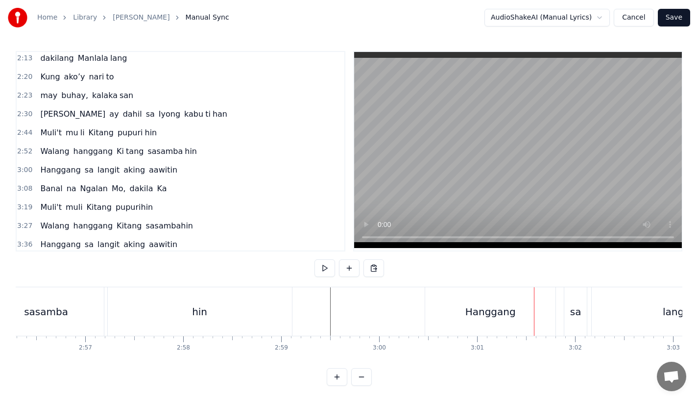
click at [450, 296] on div "Hanggang" at bounding box center [490, 311] width 130 height 49
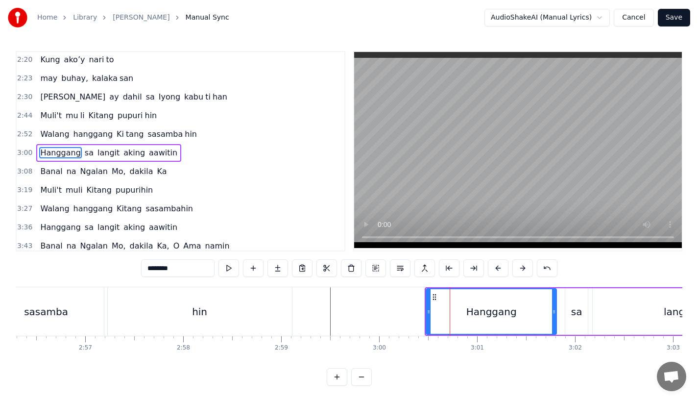
scroll to position [320, 0]
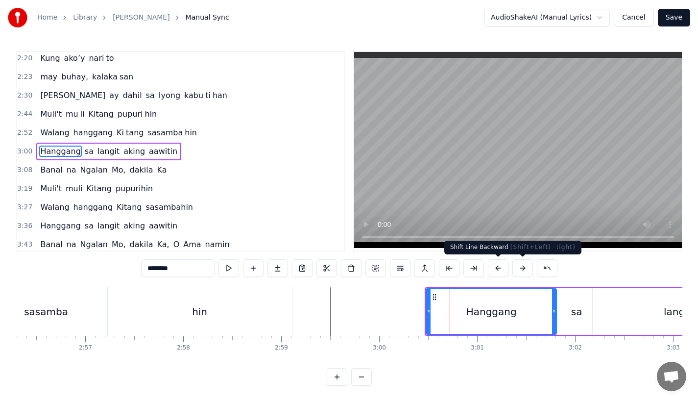
click at [499, 271] on button at bounding box center [498, 268] width 21 height 18
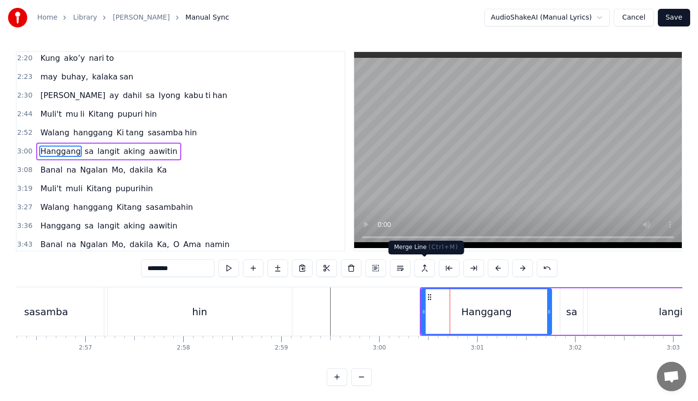
click at [279, 298] on div "hin" at bounding box center [200, 311] width 184 height 49
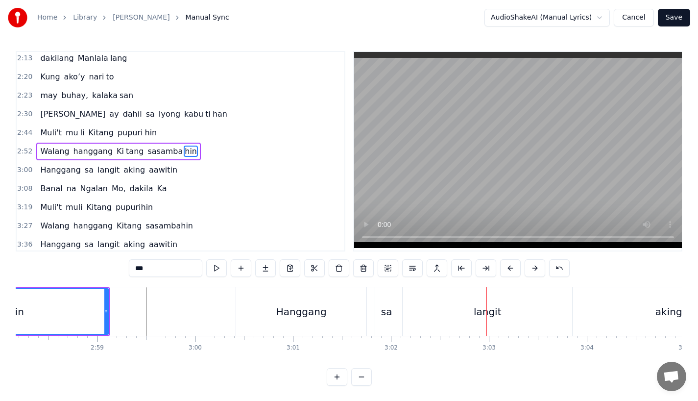
scroll to position [0, 17450]
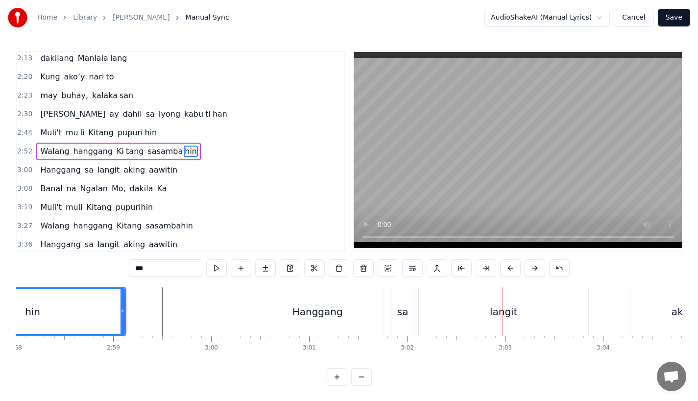
click at [278, 303] on div "Hanggang" at bounding box center [317, 311] width 130 height 49
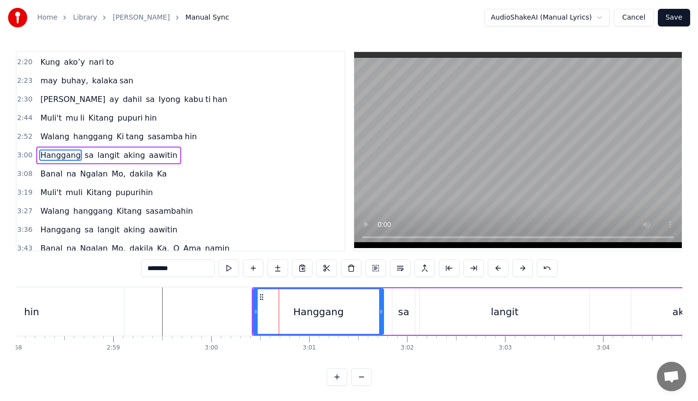
scroll to position [320, 0]
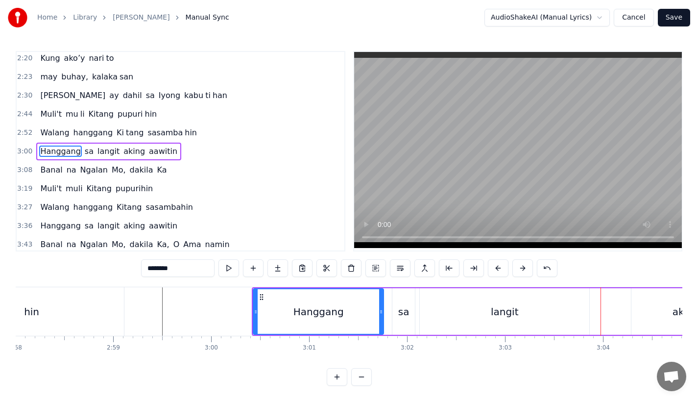
click at [269, 320] on div "Hanggang" at bounding box center [318, 311] width 129 height 45
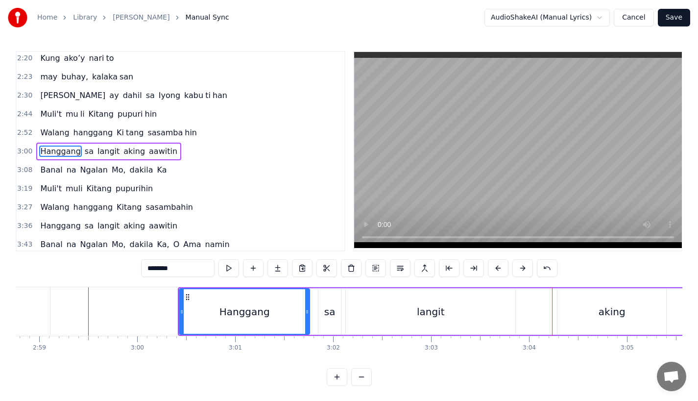
click at [590, 321] on div "aking" at bounding box center [612, 311] width 109 height 47
type input "*****"
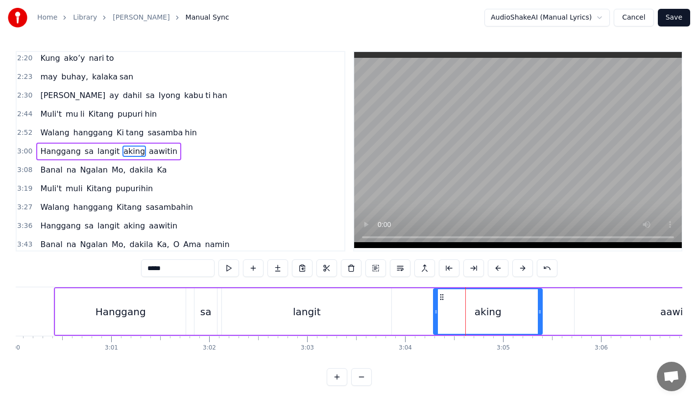
scroll to position [0, 17657]
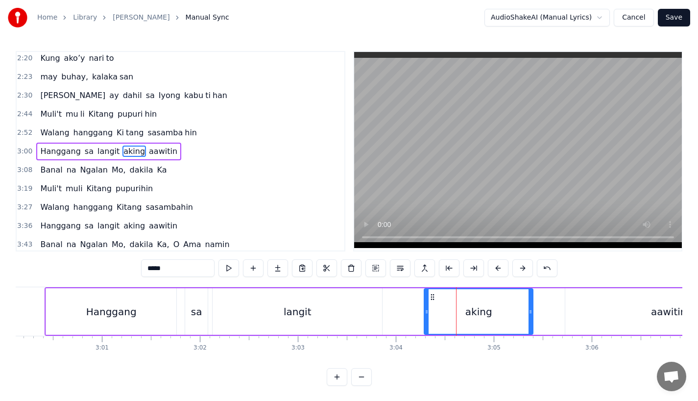
click at [383, 304] on div "Hanggang sa langit aking aawitin" at bounding box center [409, 311] width 729 height 49
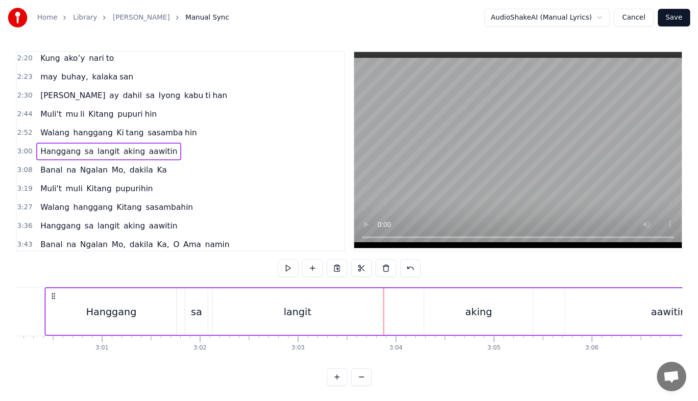
click at [358, 301] on div "langit" at bounding box center [298, 311] width 170 height 47
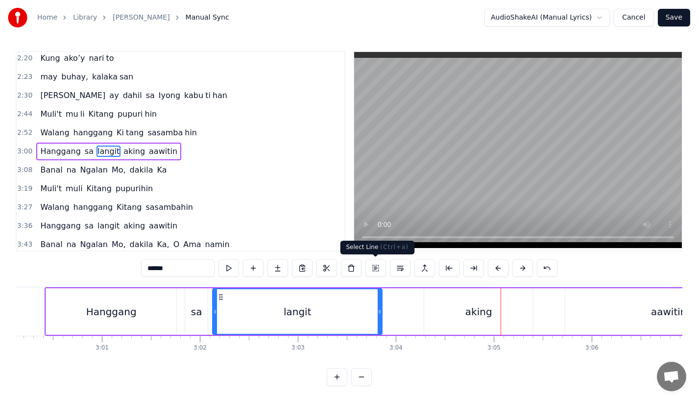
click at [448, 321] on div "aking" at bounding box center [478, 311] width 109 height 47
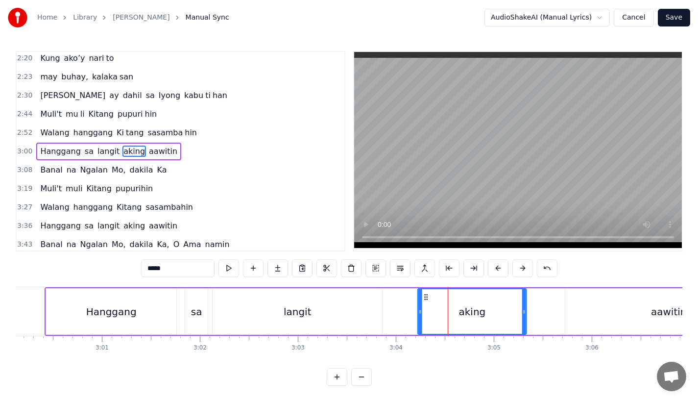
drag, startPoint x: 433, startPoint y: 295, endPoint x: 426, endPoint y: 295, distance: 6.9
click at [426, 295] on icon at bounding box center [427, 297] width 8 height 8
click at [371, 304] on div "langit" at bounding box center [298, 311] width 170 height 47
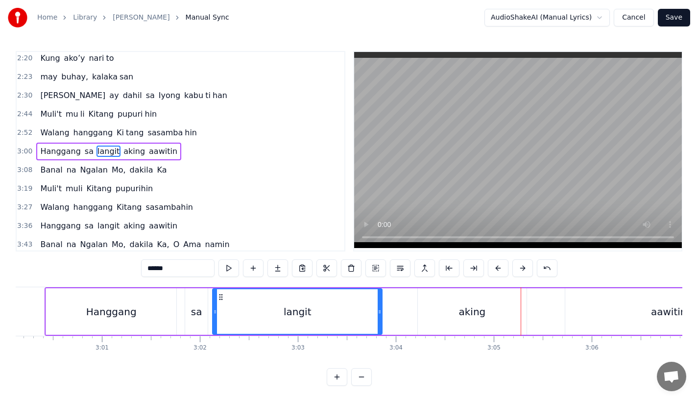
click at [497, 323] on div "aking" at bounding box center [472, 311] width 109 height 47
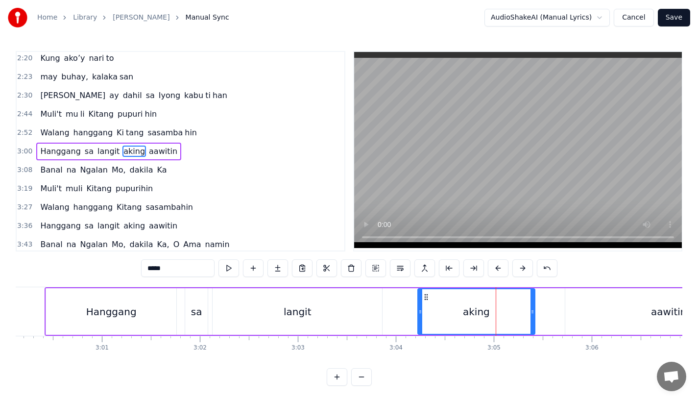
drag, startPoint x: 524, startPoint y: 315, endPoint x: 535, endPoint y: 315, distance: 11.3
click at [535, 315] on icon at bounding box center [533, 312] width 4 height 8
click at [349, 322] on div "langit" at bounding box center [298, 311] width 170 height 47
type input "******"
